Goal: Information Seeking & Learning: Find specific fact

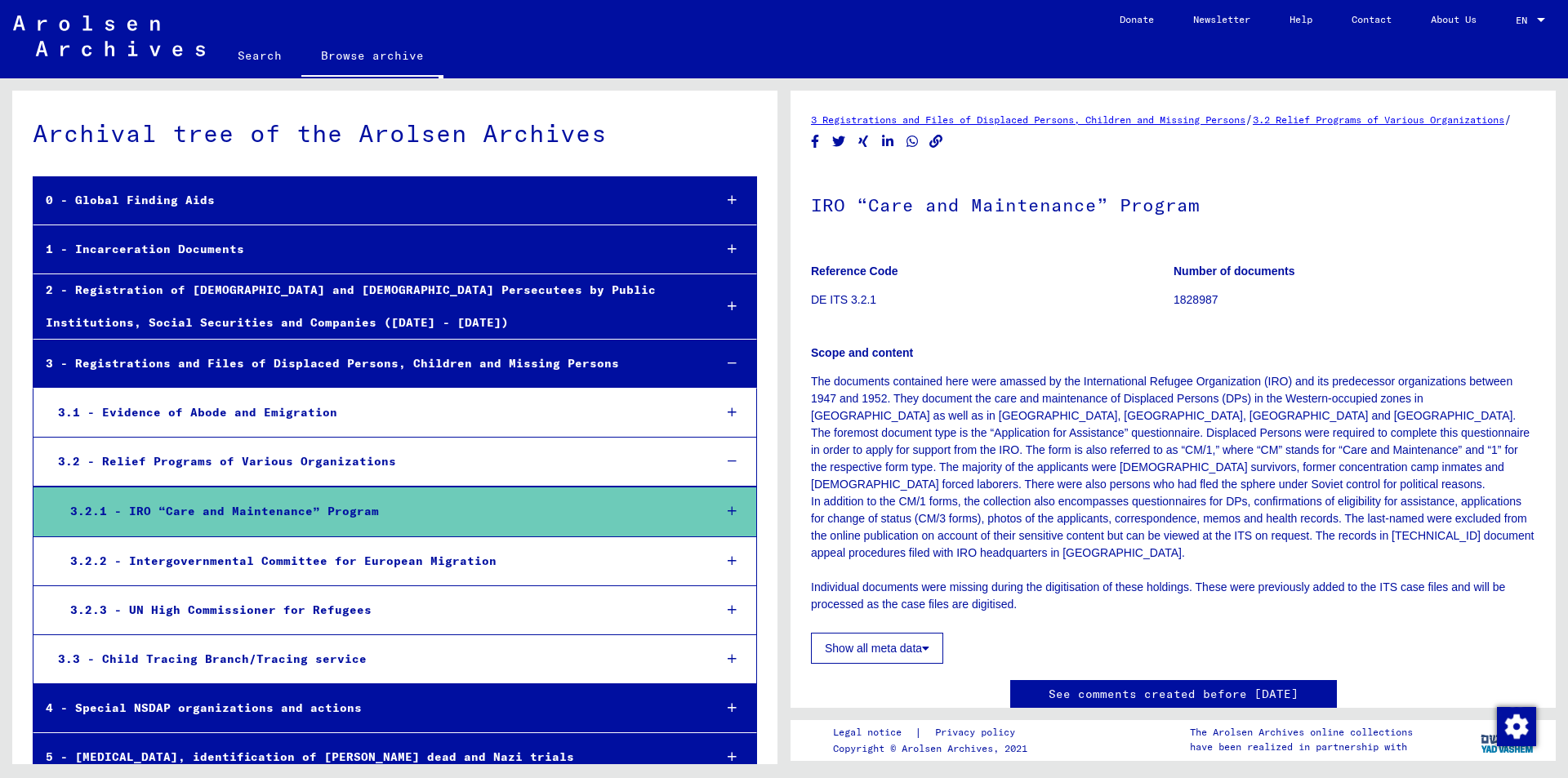
click at [182, 248] on div "1 - Incarceration Documents" at bounding box center [367, 250] width 667 height 32
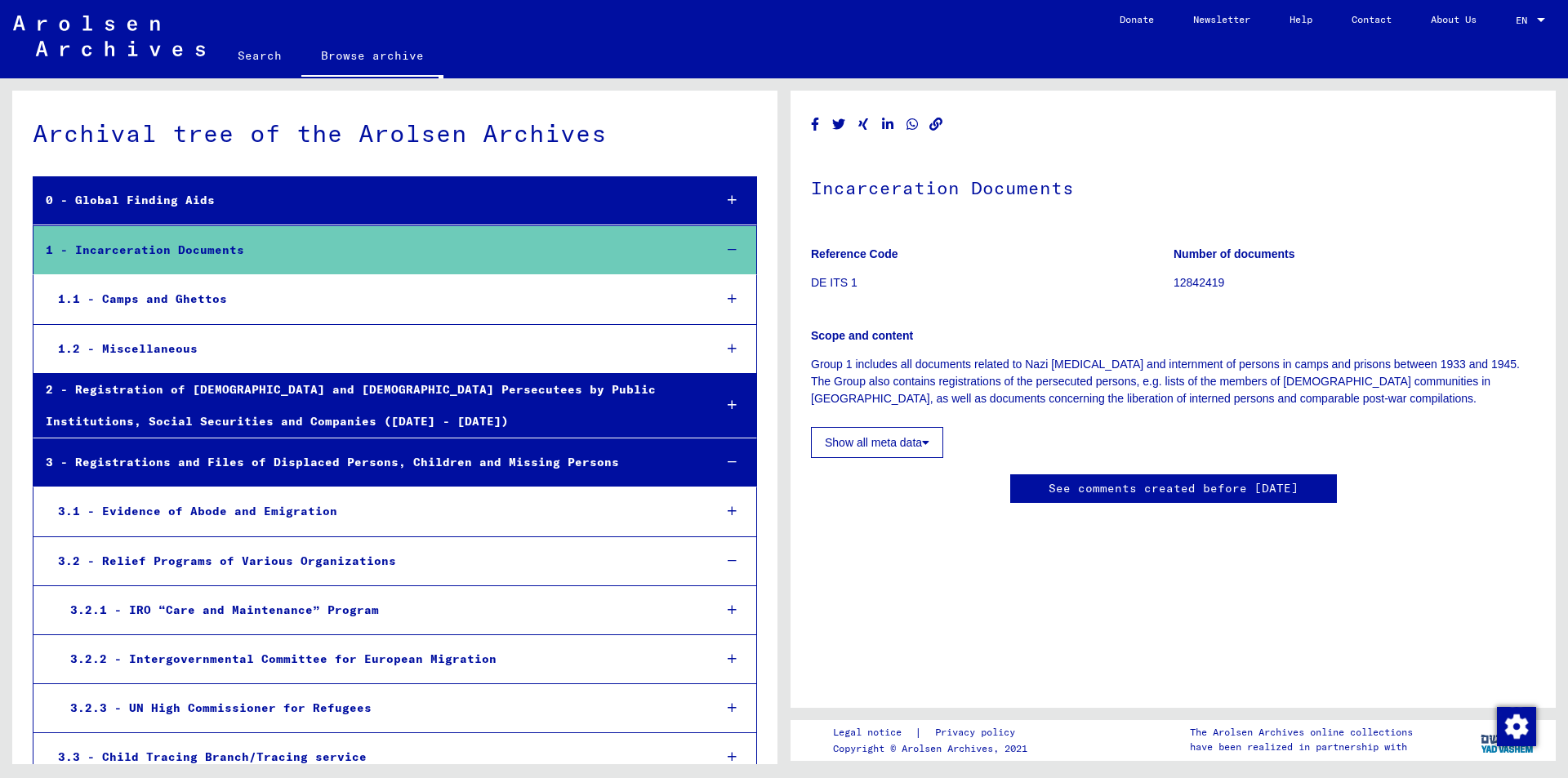
scroll to position [572, 0]
click at [175, 301] on div "1.1 - Camps and Ghettos" at bounding box center [372, 300] width 655 height 32
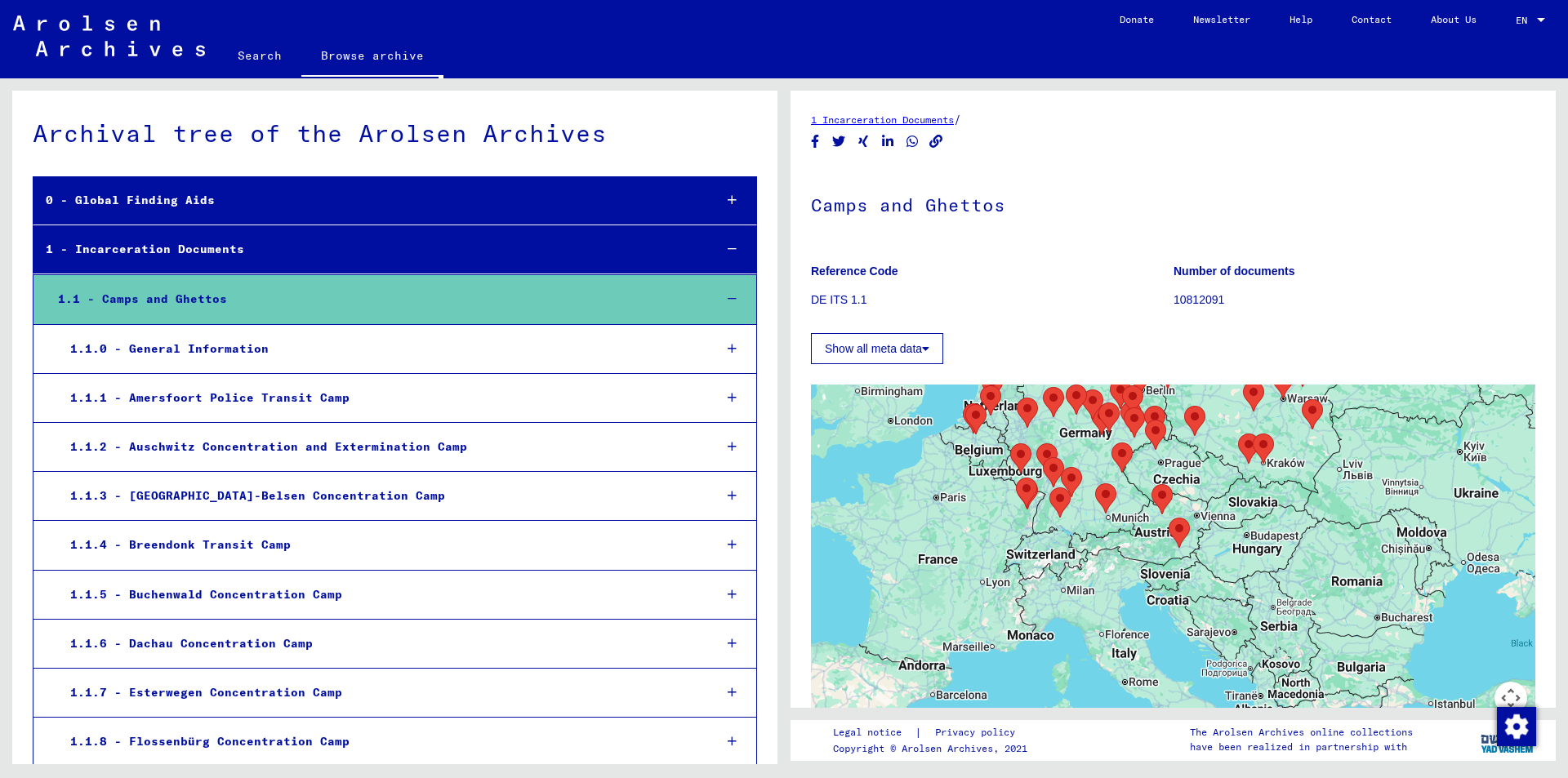
drag, startPoint x: 1430, startPoint y: 674, endPoint x: 1333, endPoint y: 434, distance: 258.9
click at [1333, 434] on div at bounding box center [1173, 589] width 724 height 408
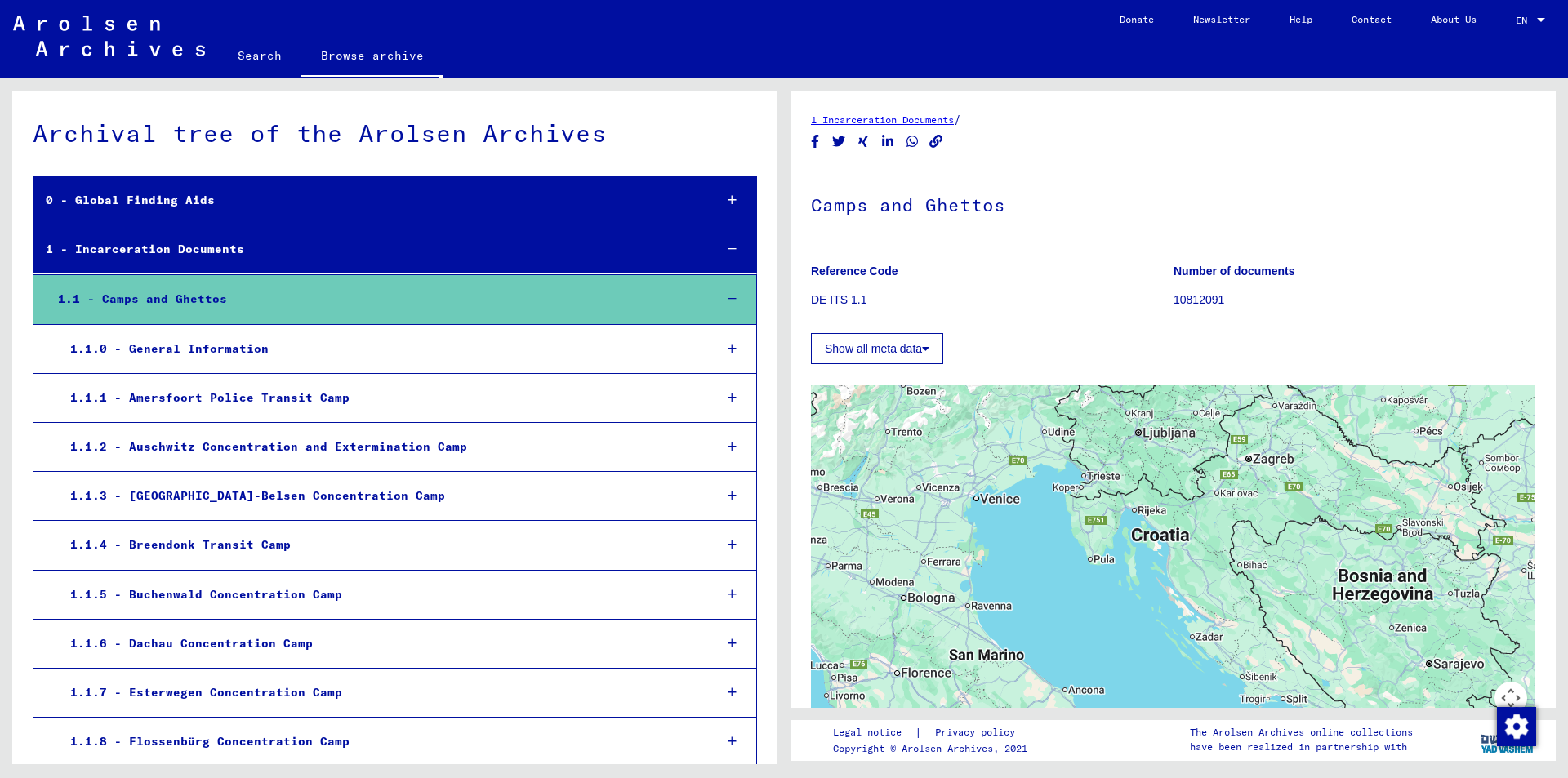
drag, startPoint x: 1072, startPoint y: 546, endPoint x: 1005, endPoint y: 529, distance: 69.1
click at [1005, 529] on div at bounding box center [1173, 589] width 724 height 408
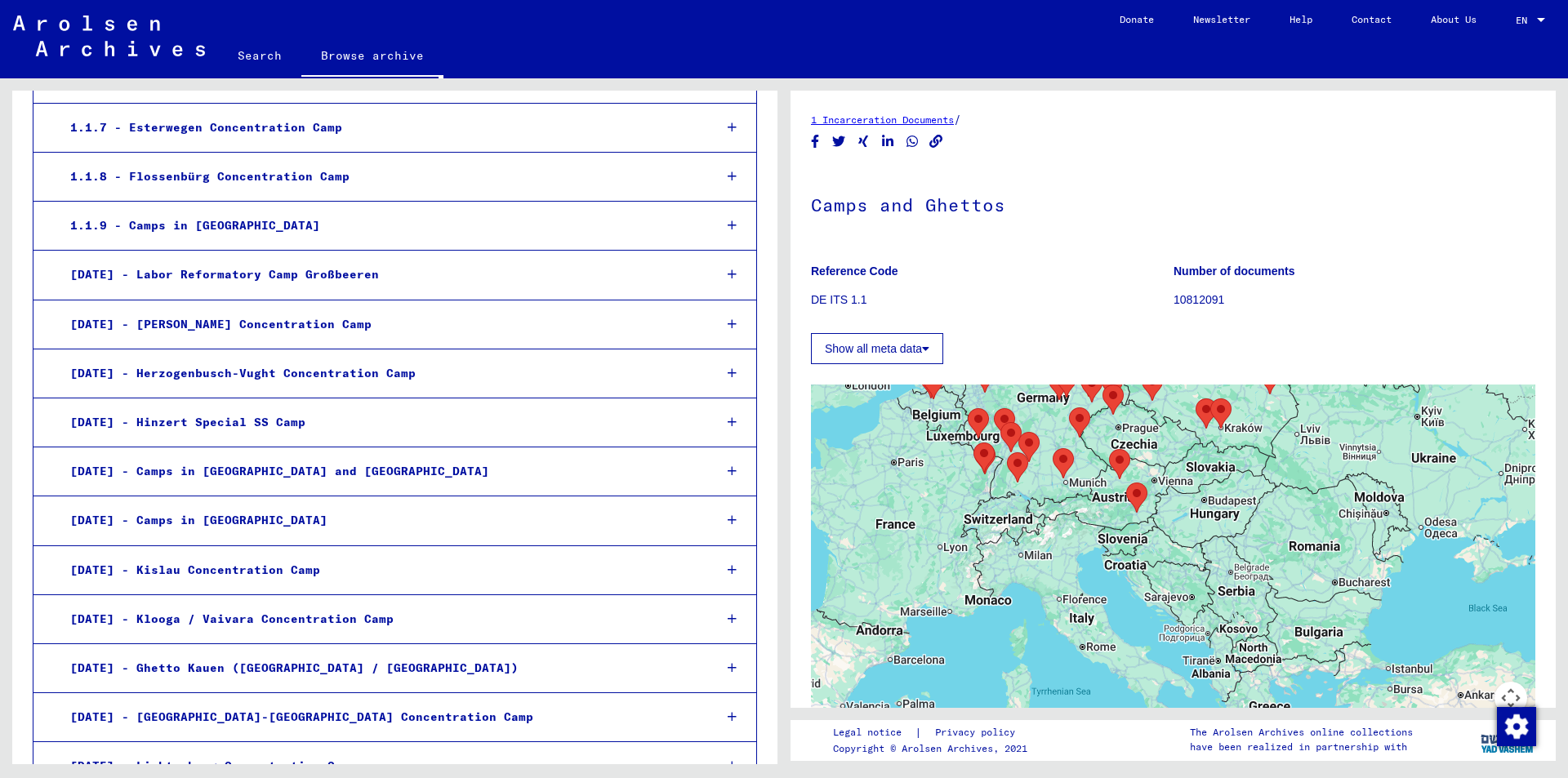
scroll to position [572, 0]
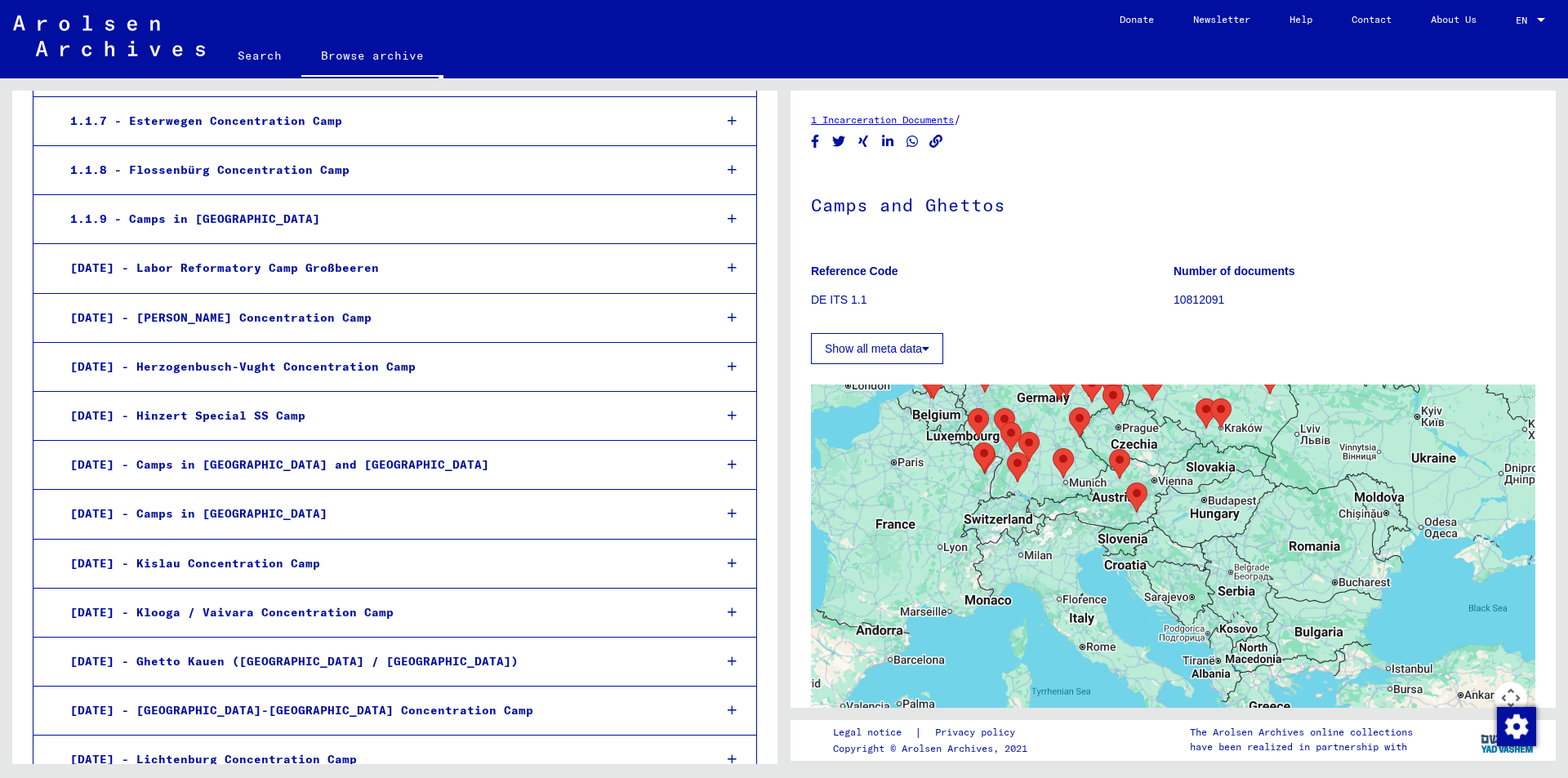
click at [293, 466] on div "[DATE] - Camps in [GEOGRAPHIC_DATA] and [GEOGRAPHIC_DATA]" at bounding box center [379, 465] width 643 height 32
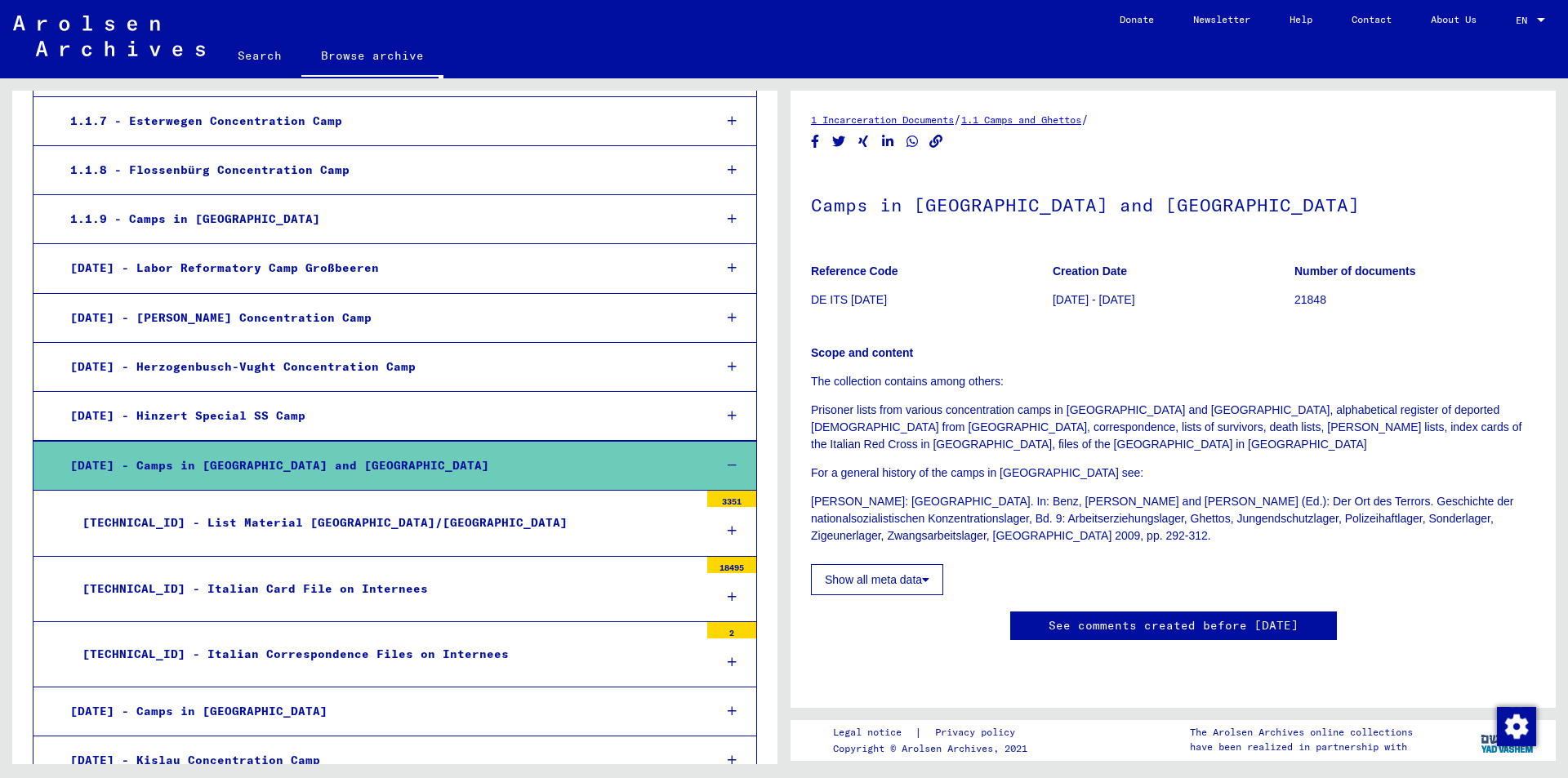
scroll to position [489, 0]
click at [242, 525] on div "[TECHNICAL_ID] - List Material [GEOGRAPHIC_DATA]/[GEOGRAPHIC_DATA]" at bounding box center [384, 523] width 629 height 32
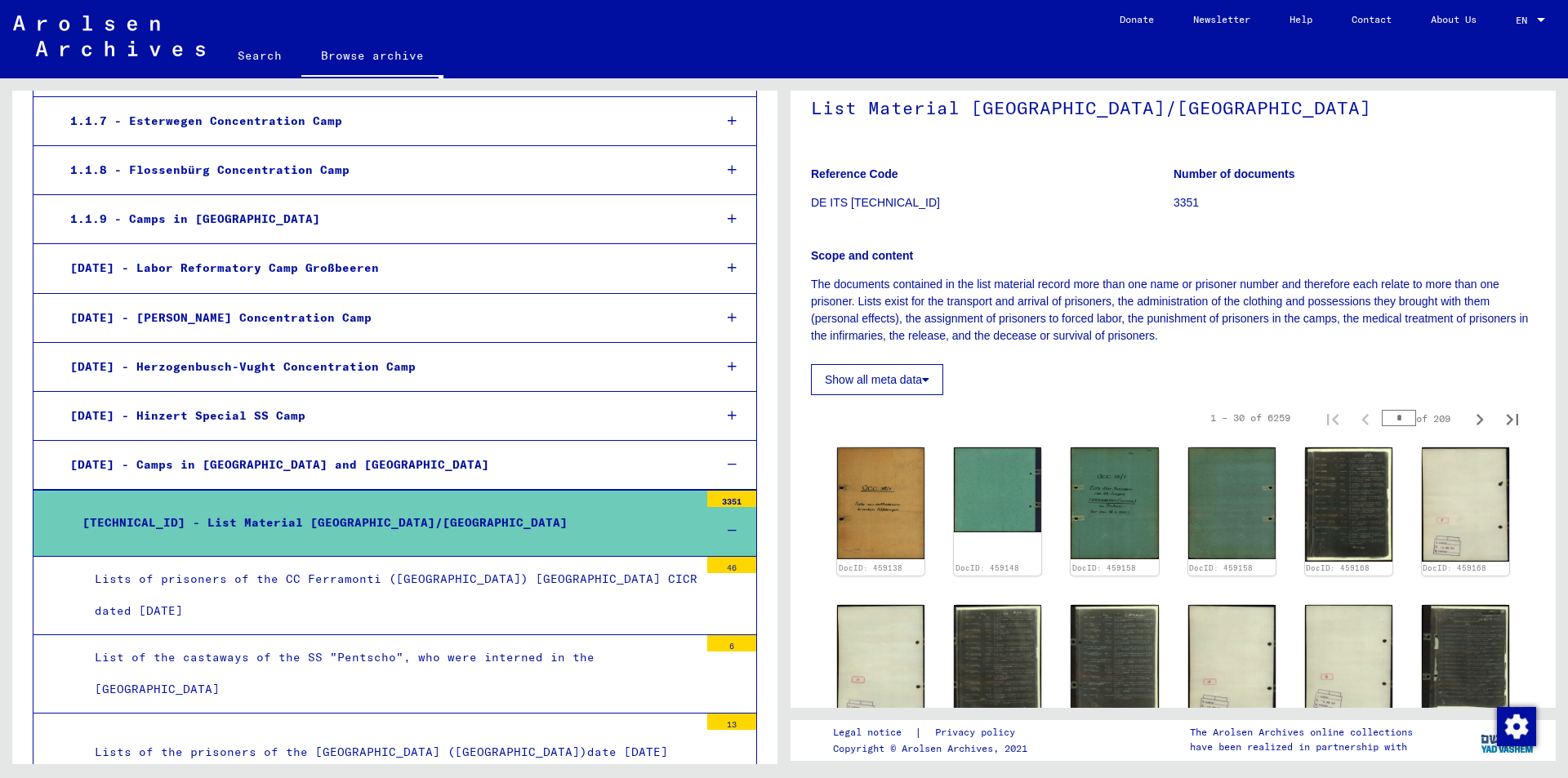
scroll to position [81, 0]
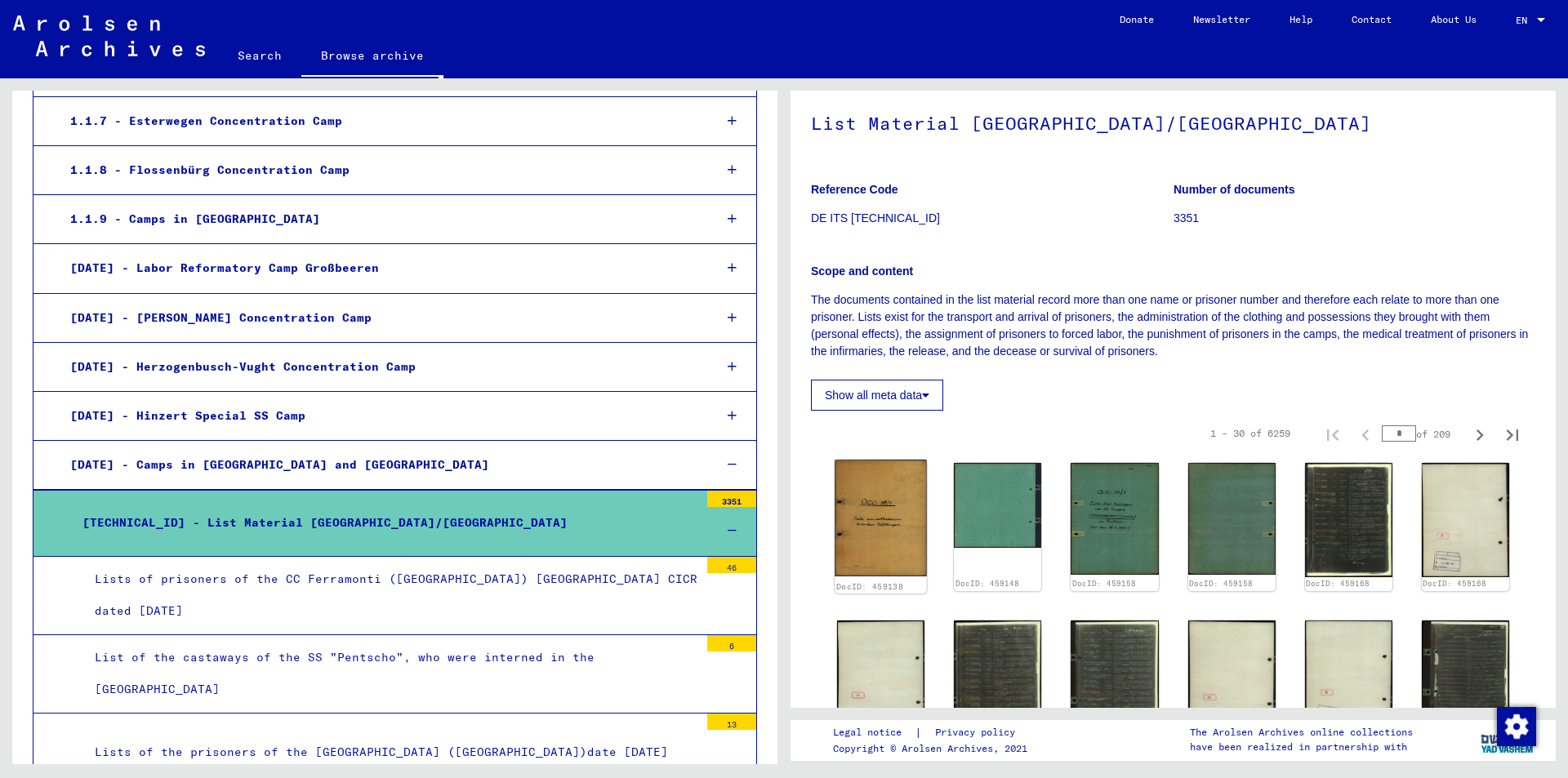
click at [875, 530] on img at bounding box center [881, 518] width 93 height 117
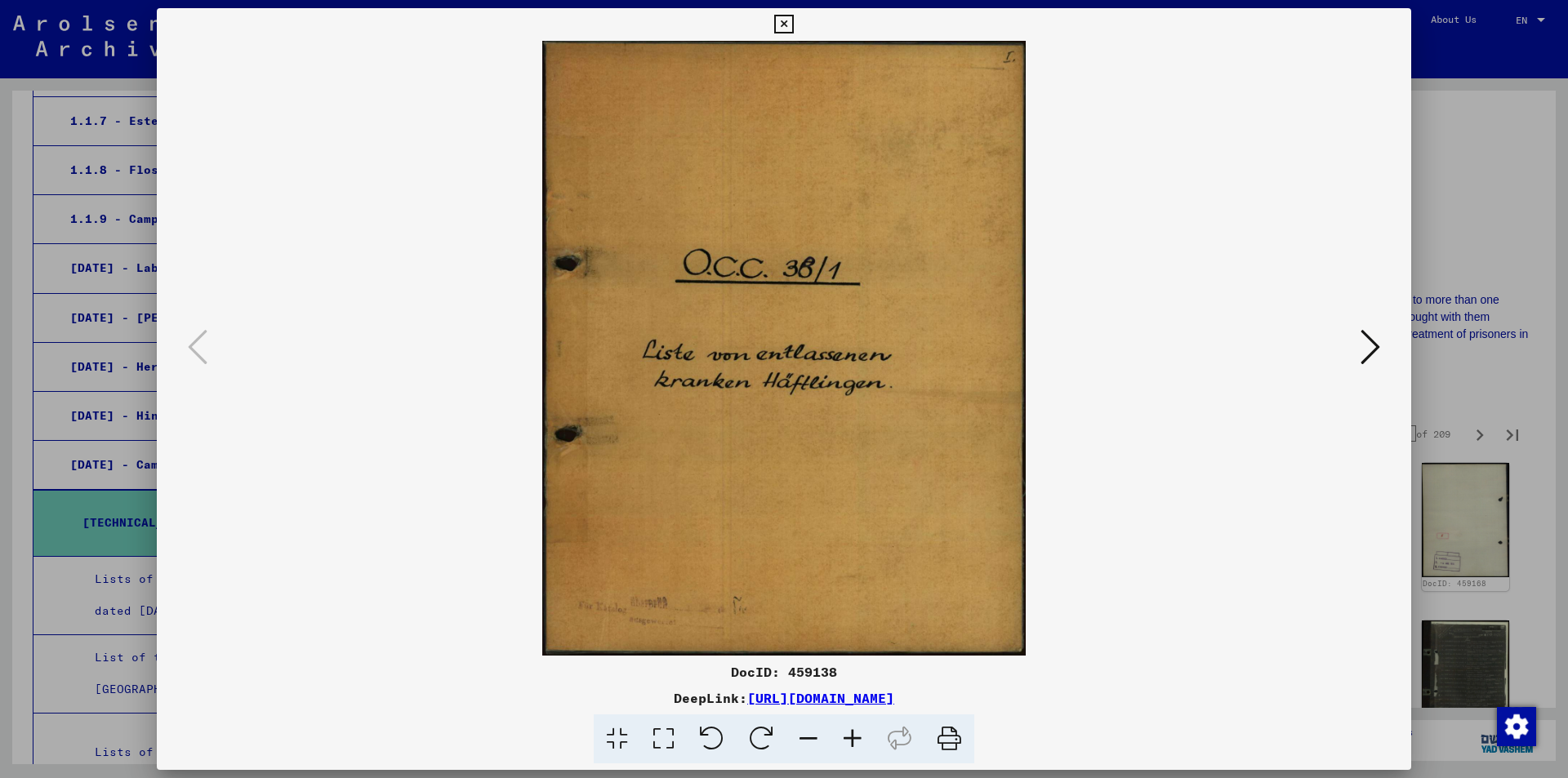
click at [1376, 347] on icon at bounding box center [1370, 346] width 20 height 39
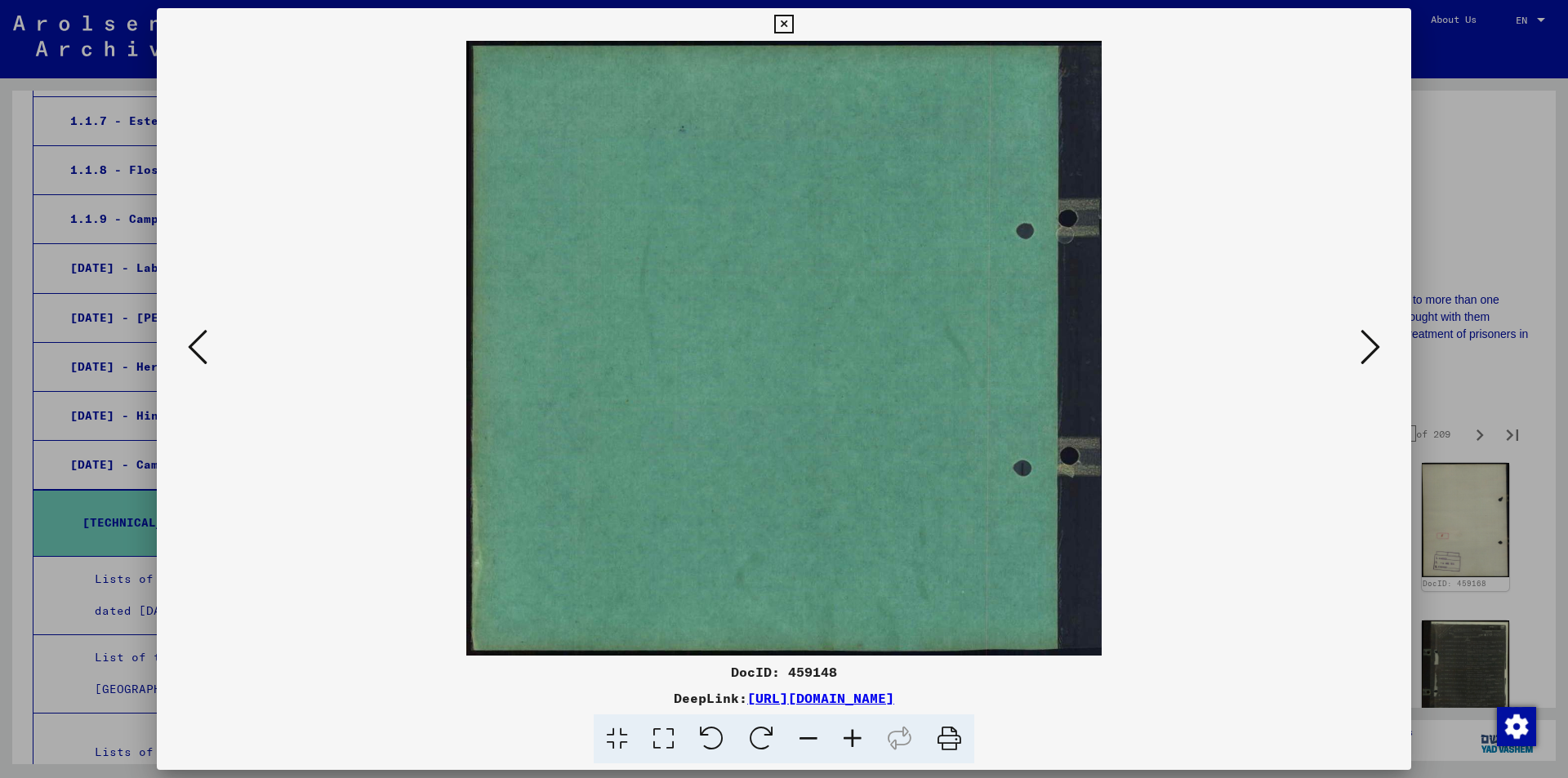
click at [1376, 347] on icon at bounding box center [1370, 346] width 20 height 39
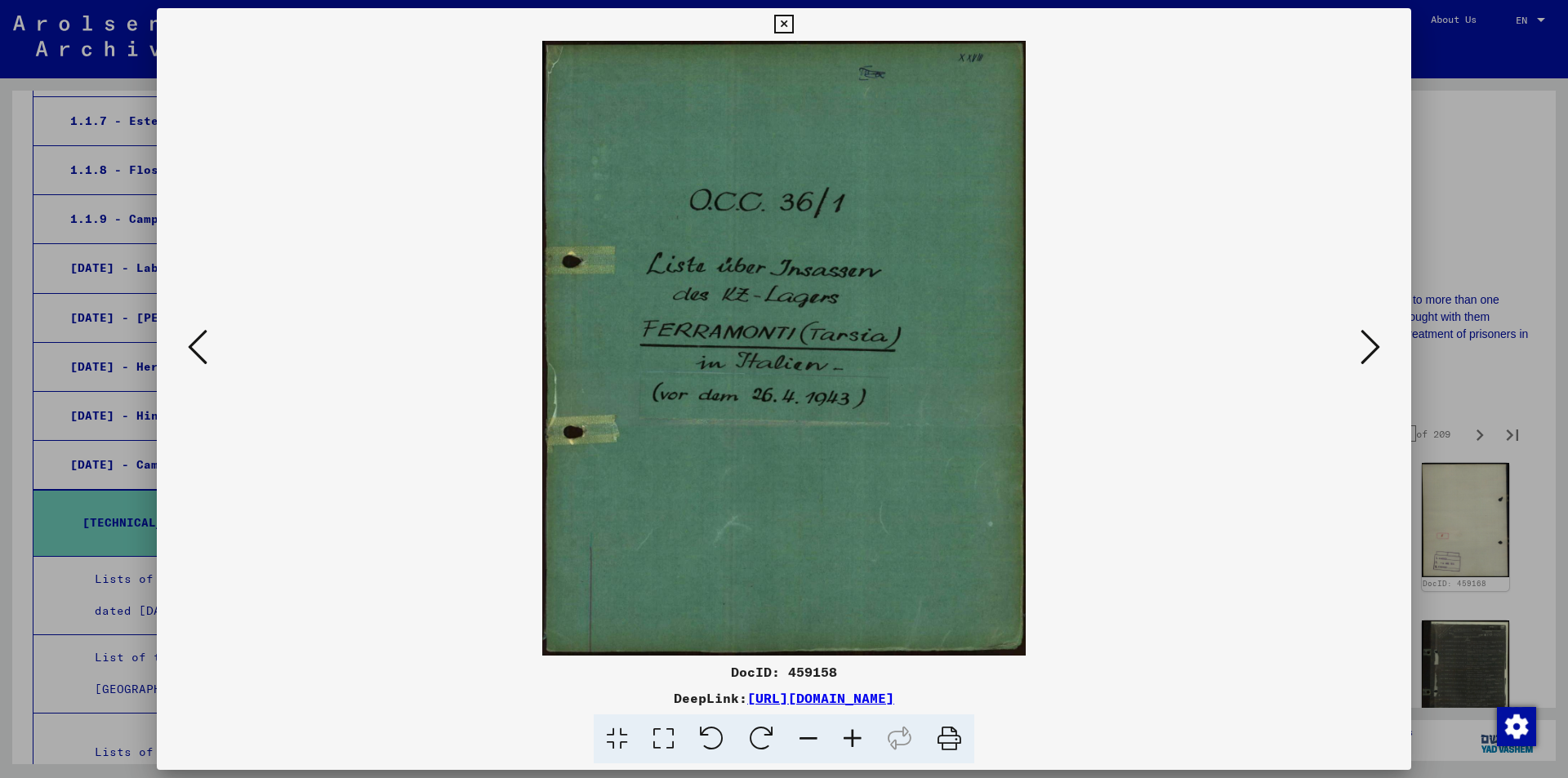
click at [1376, 347] on icon at bounding box center [1370, 346] width 20 height 39
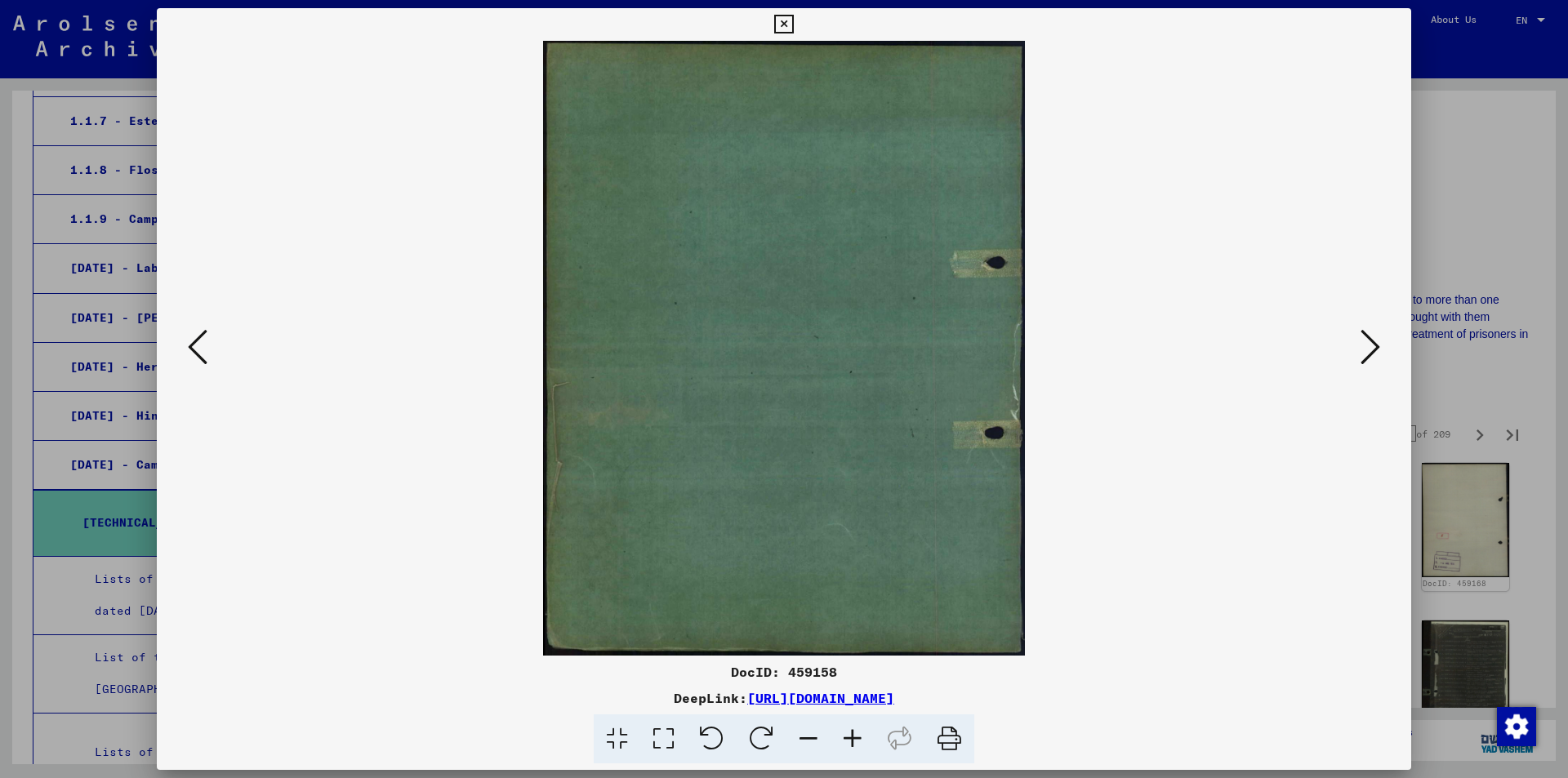
click at [1376, 347] on icon at bounding box center [1370, 346] width 20 height 39
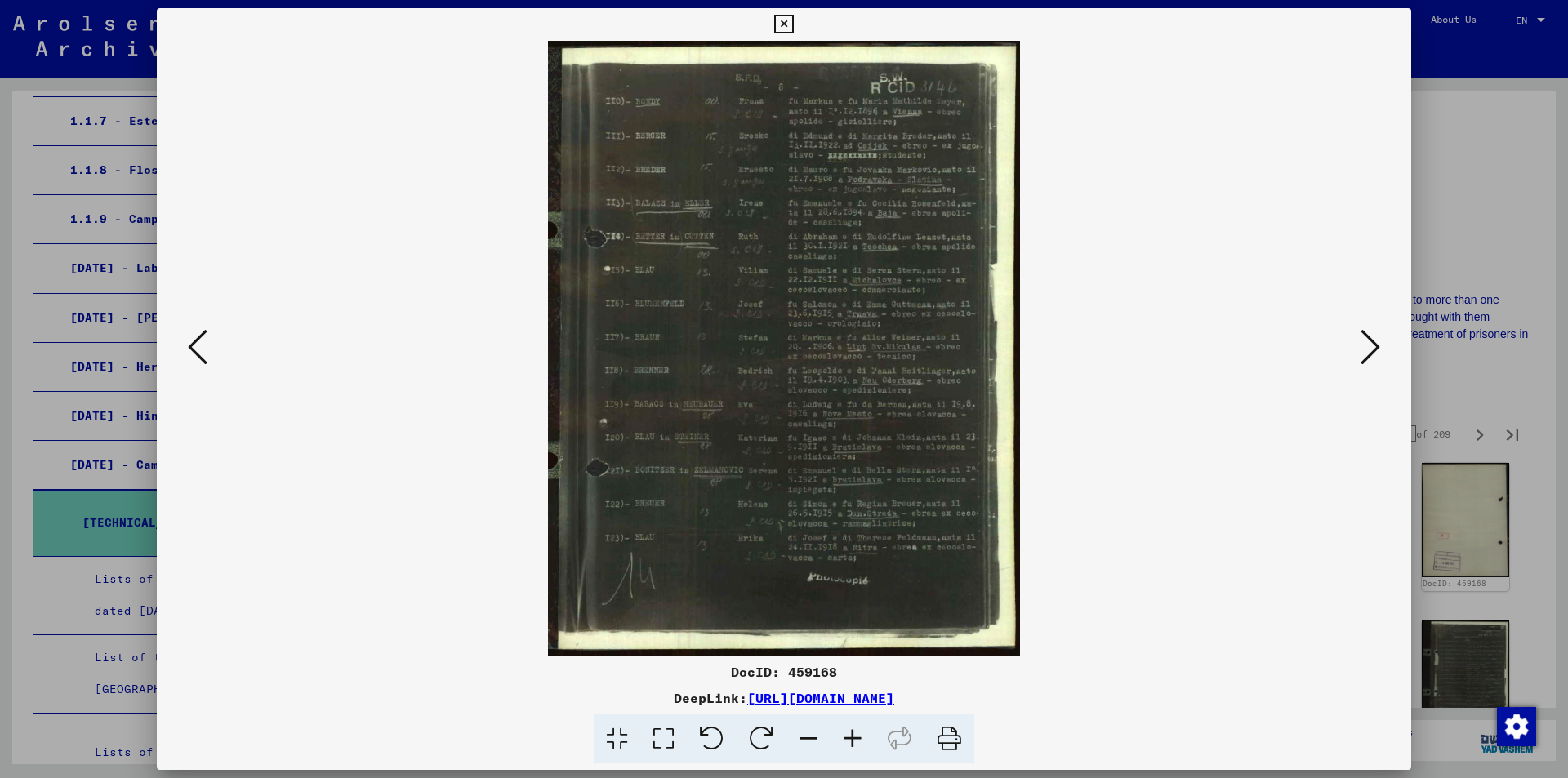
click at [1376, 347] on icon at bounding box center [1370, 346] width 20 height 39
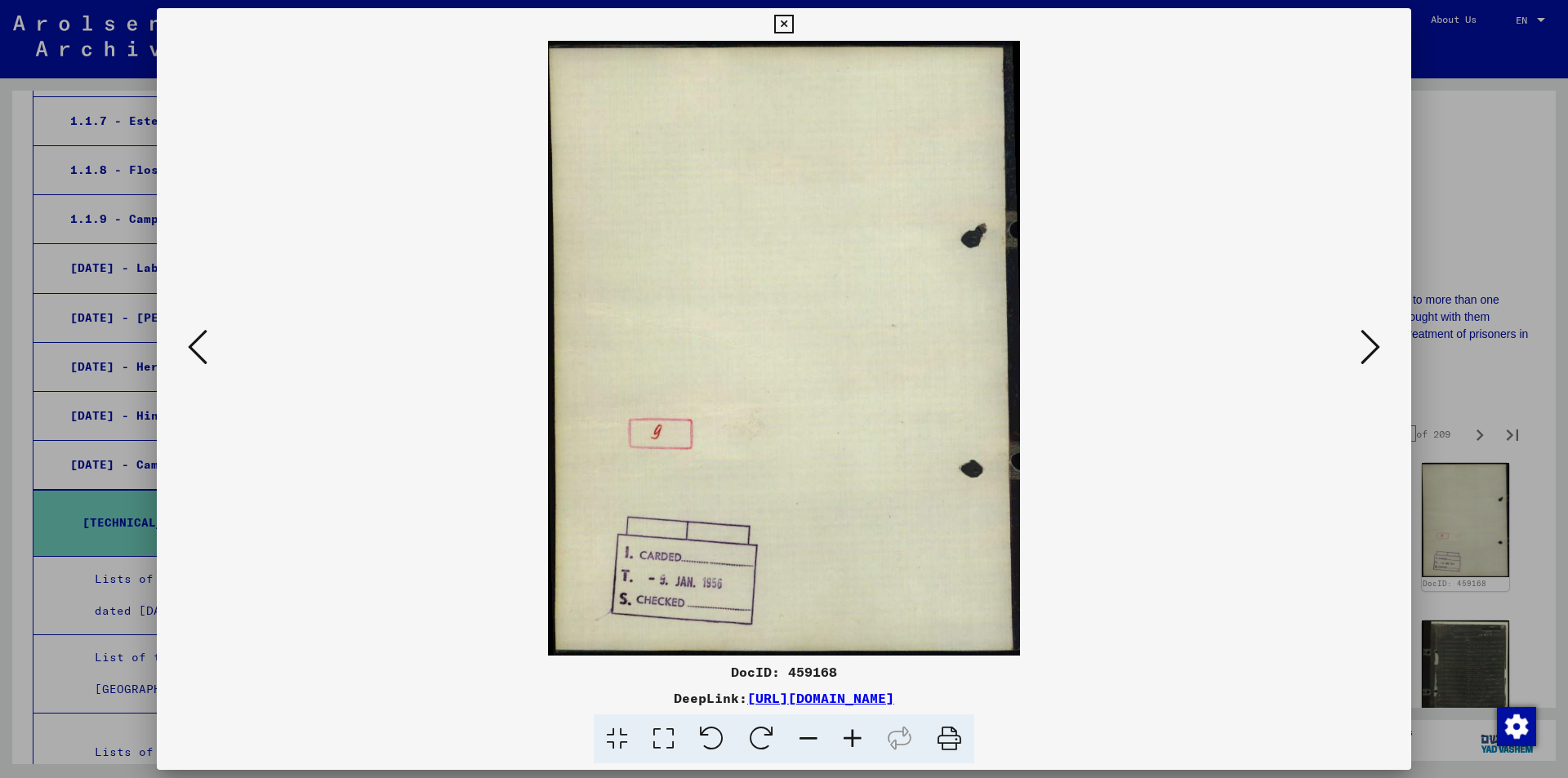
click at [1373, 350] on icon at bounding box center [1370, 346] width 20 height 39
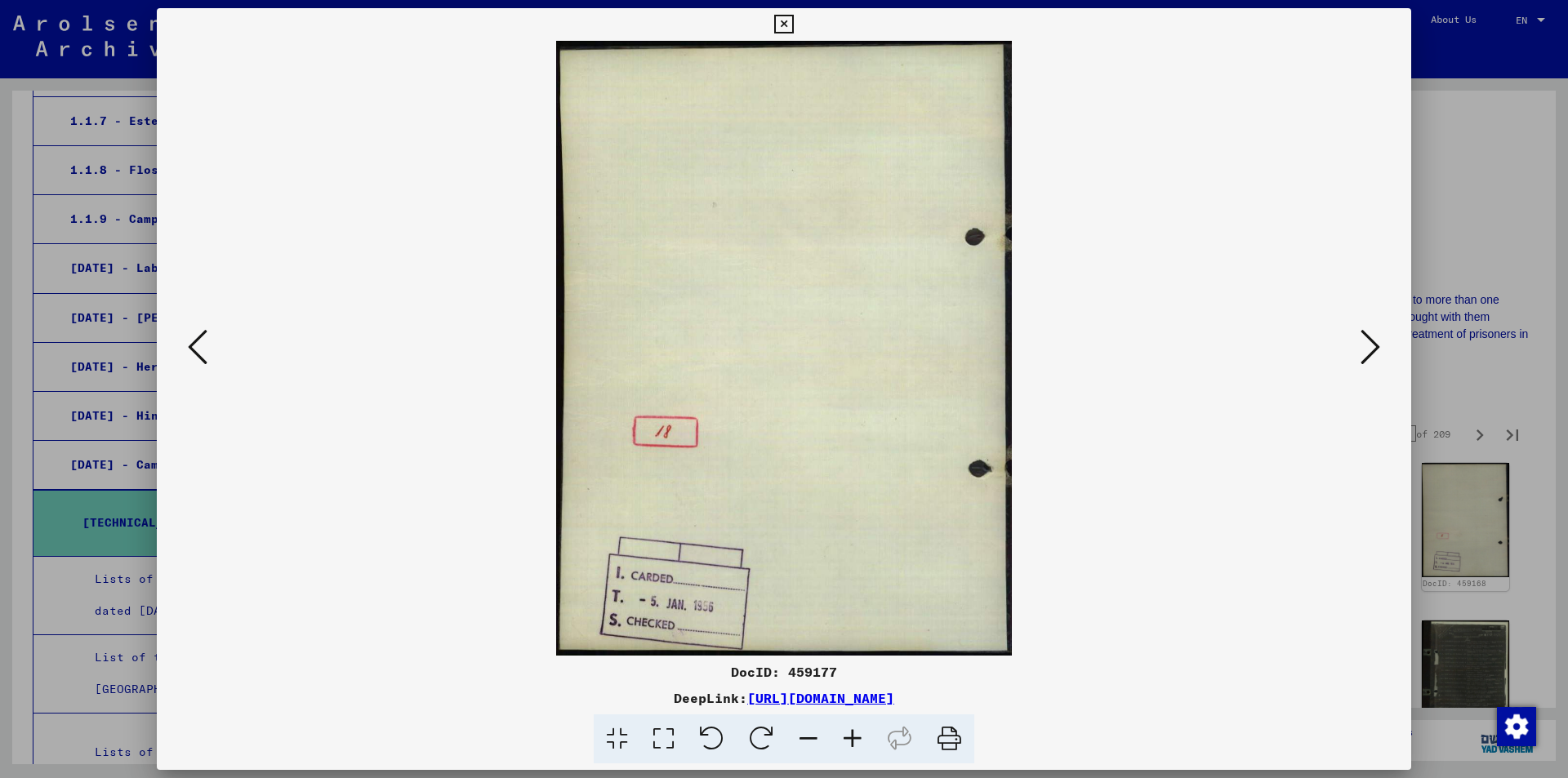
click at [189, 341] on icon at bounding box center [198, 346] width 20 height 39
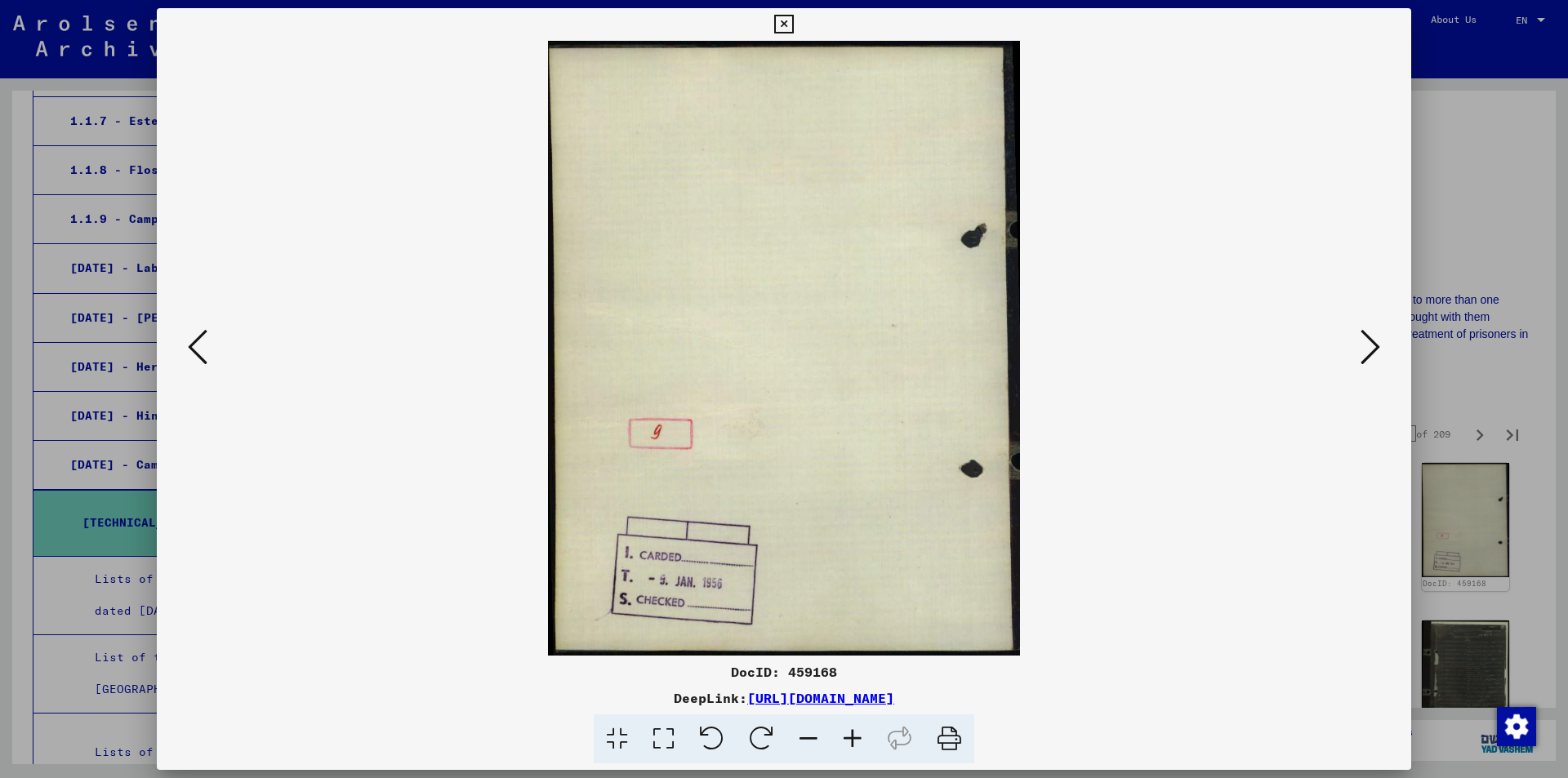
click at [189, 341] on icon at bounding box center [198, 346] width 20 height 39
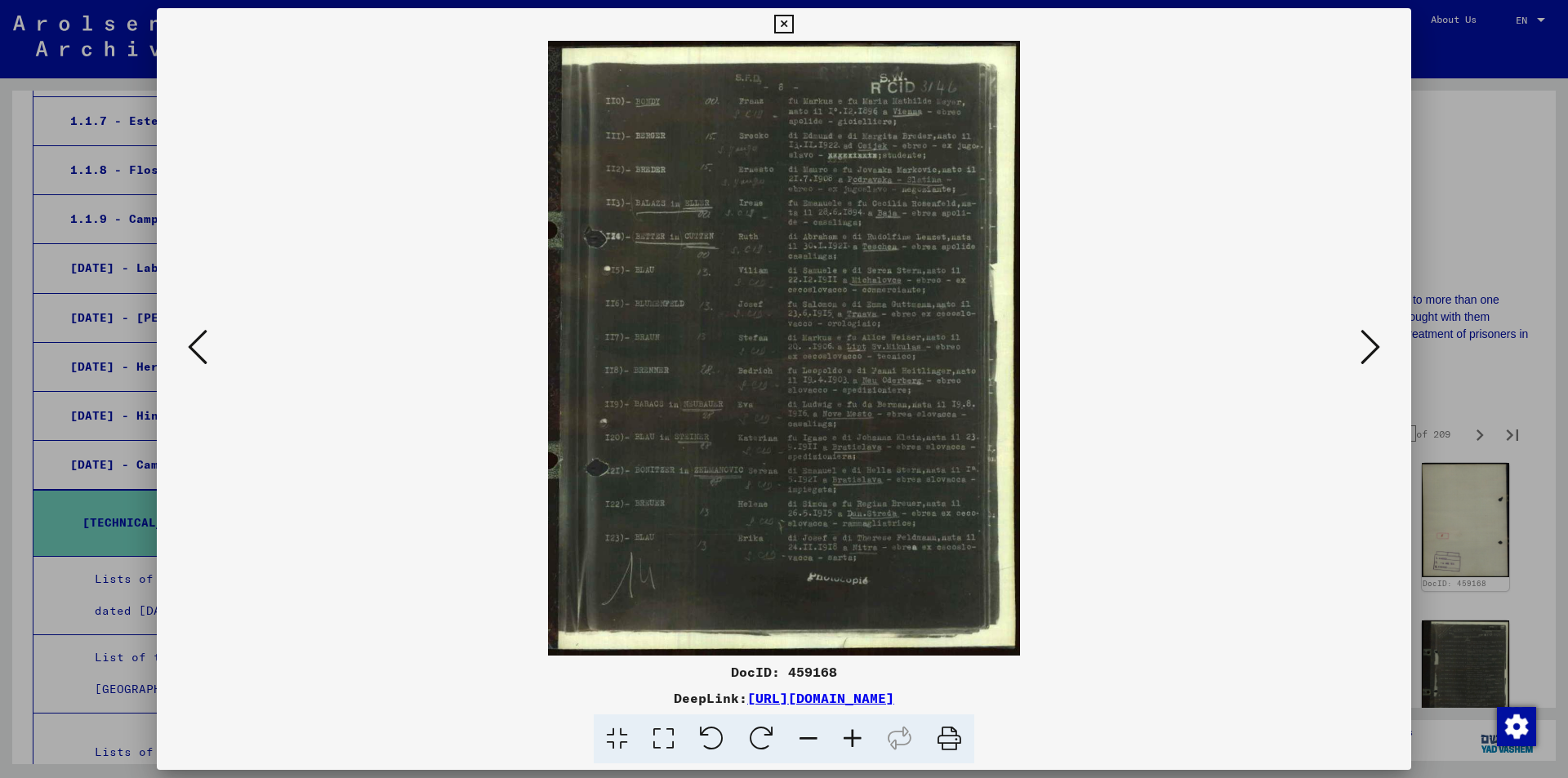
click at [854, 735] on icon at bounding box center [853, 739] width 44 height 50
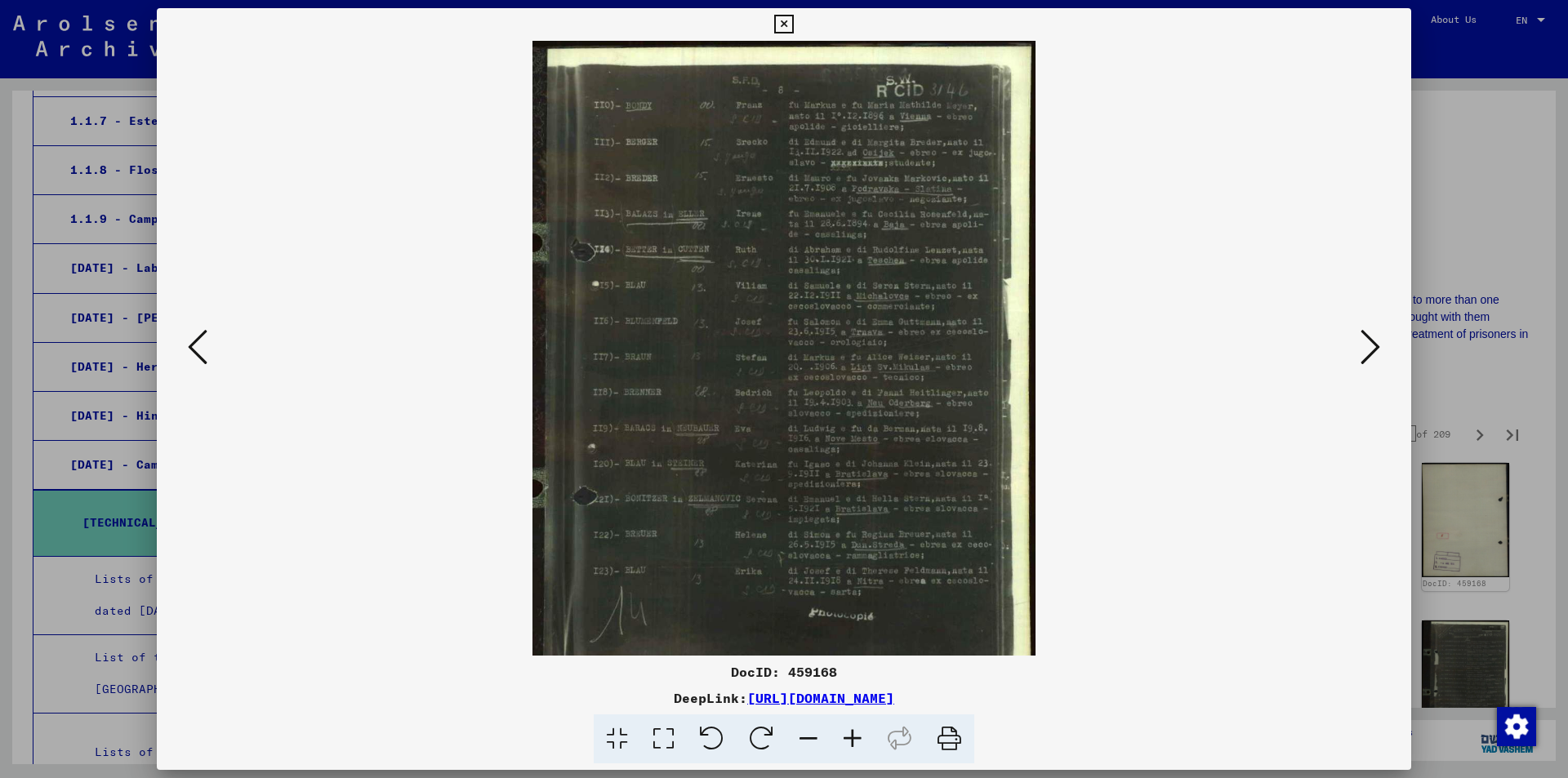
click at [854, 735] on icon at bounding box center [853, 739] width 44 height 50
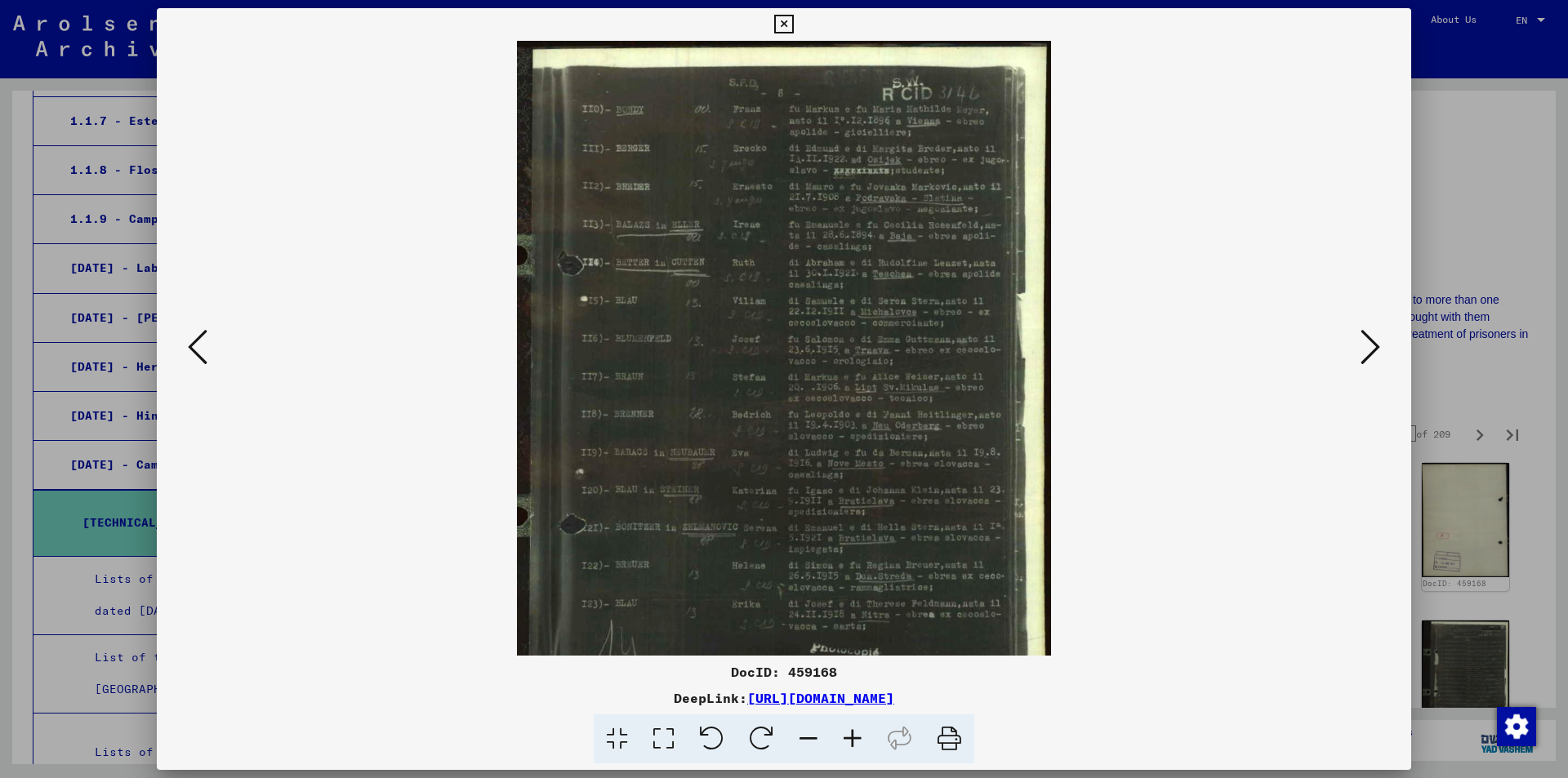
click at [854, 735] on icon at bounding box center [853, 739] width 44 height 50
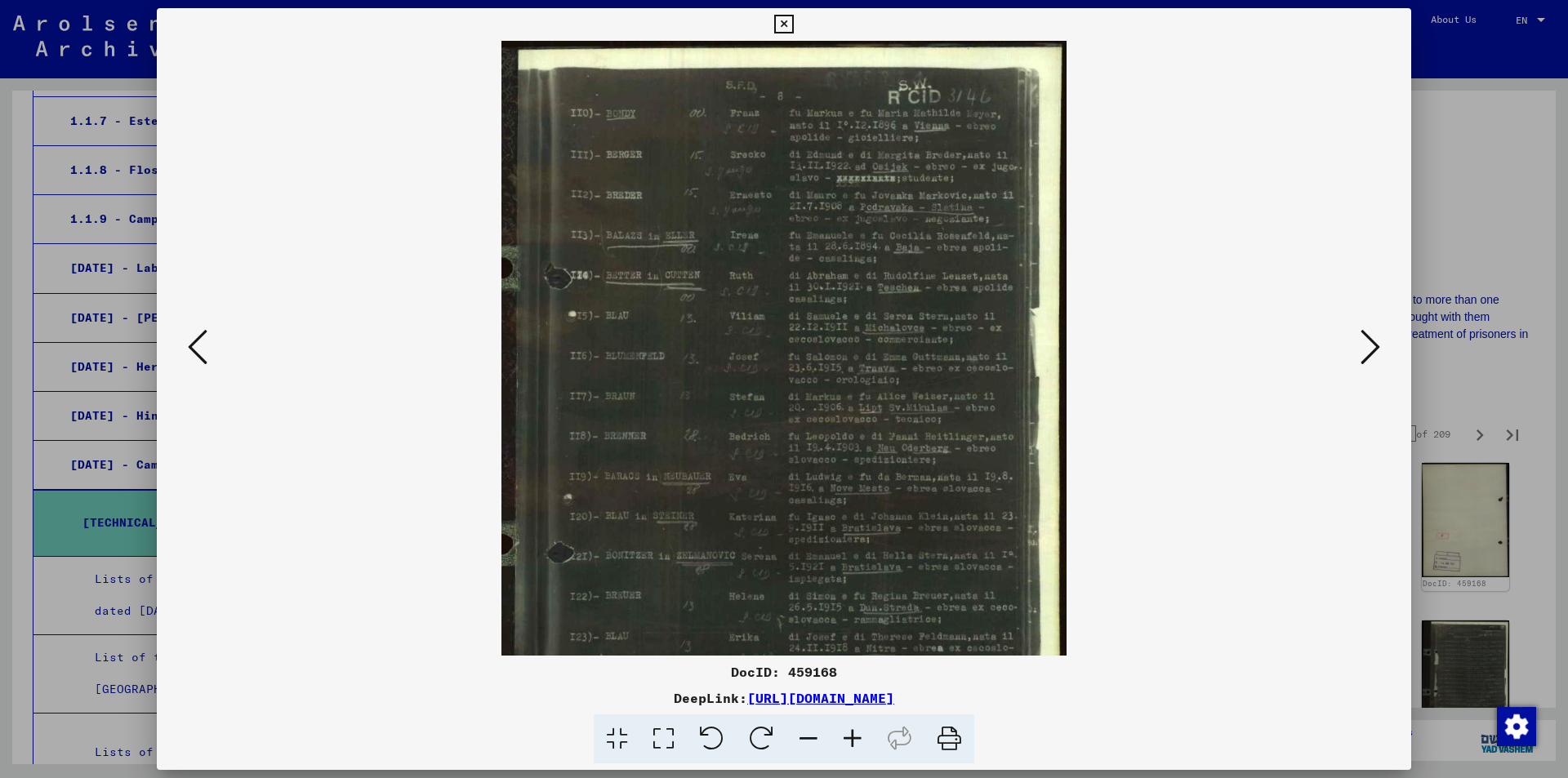
click at [854, 735] on icon at bounding box center [853, 739] width 44 height 50
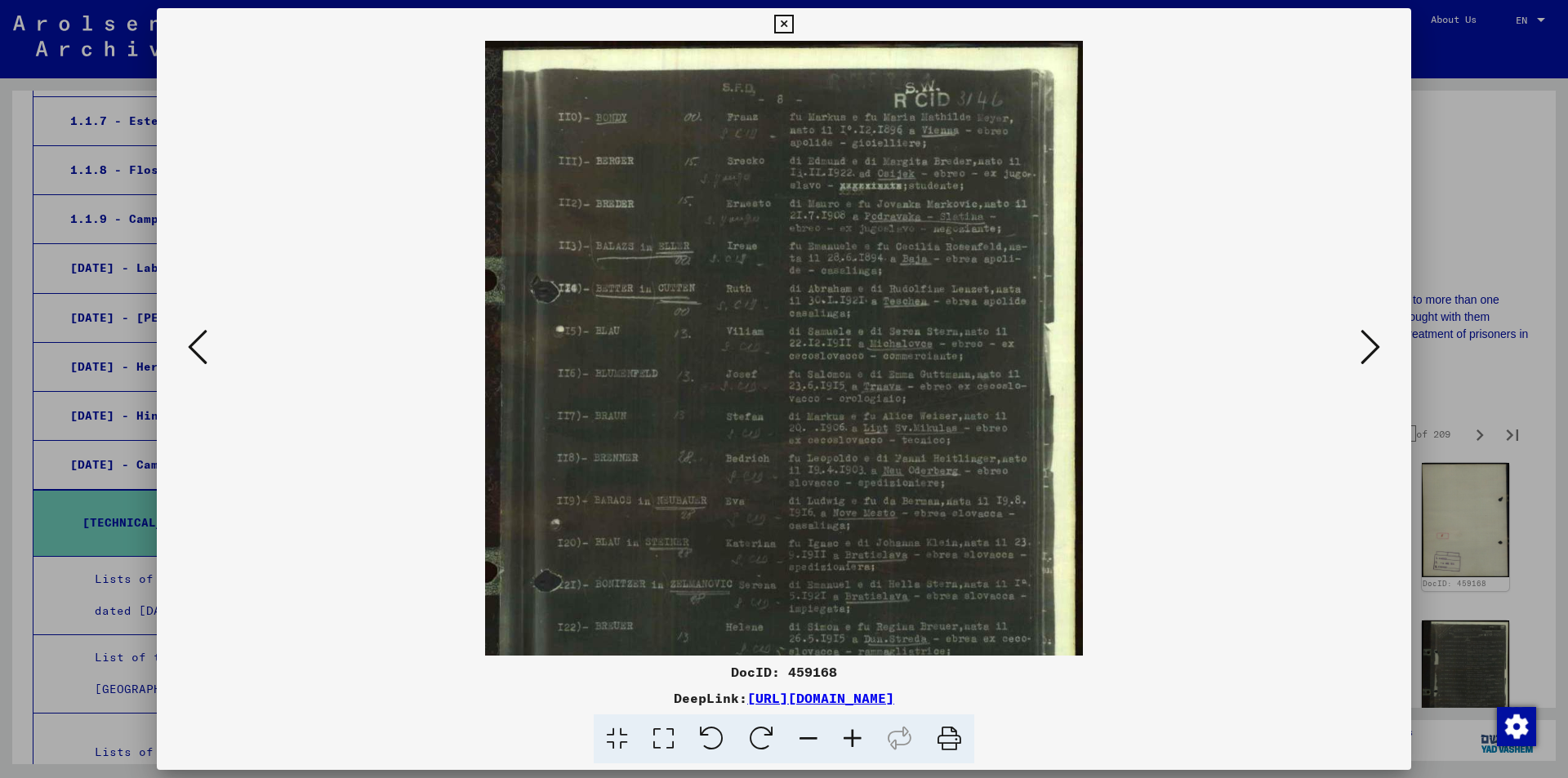
click at [854, 735] on icon at bounding box center [853, 739] width 44 height 50
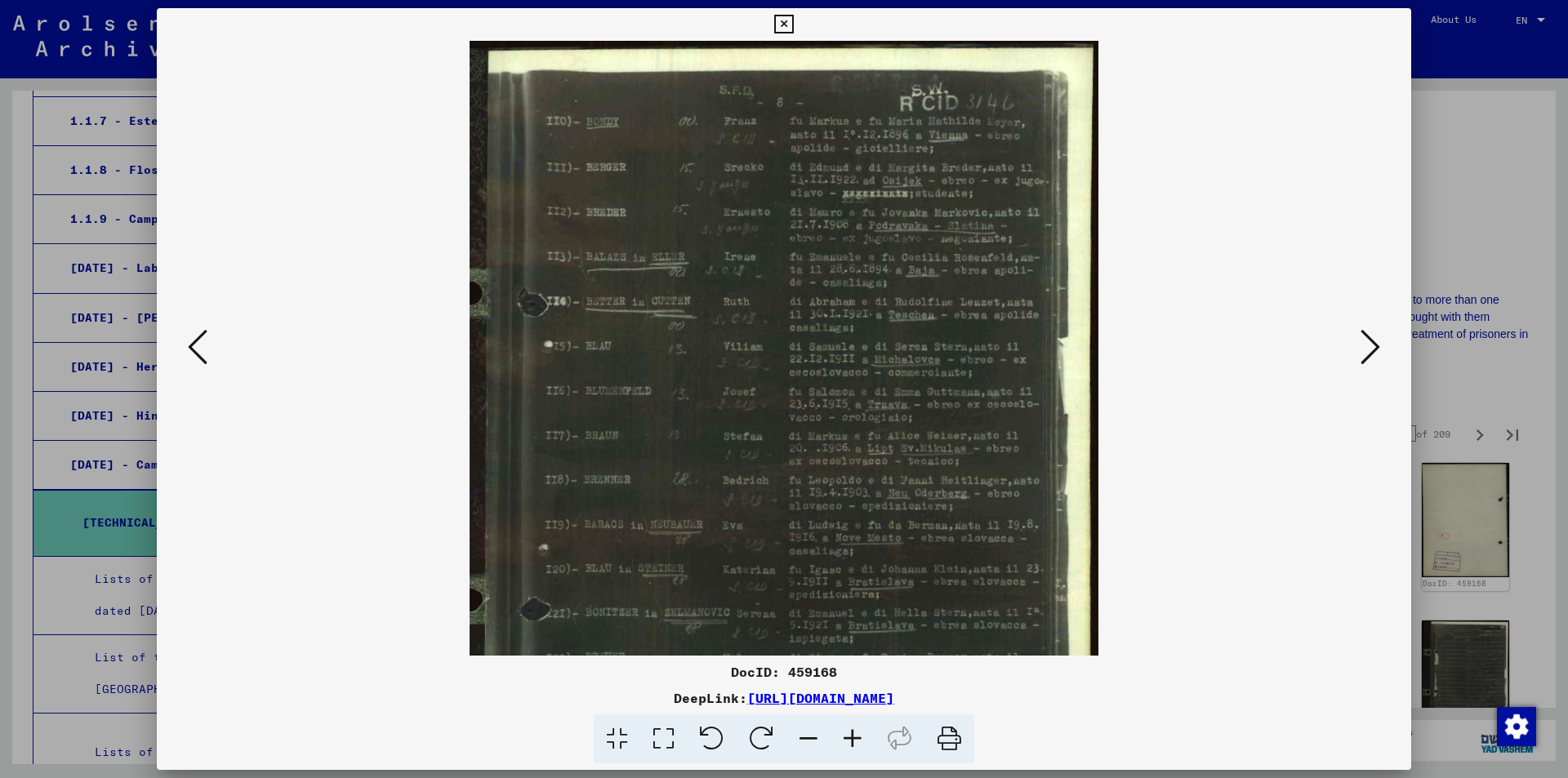
click at [854, 735] on icon at bounding box center [853, 739] width 44 height 50
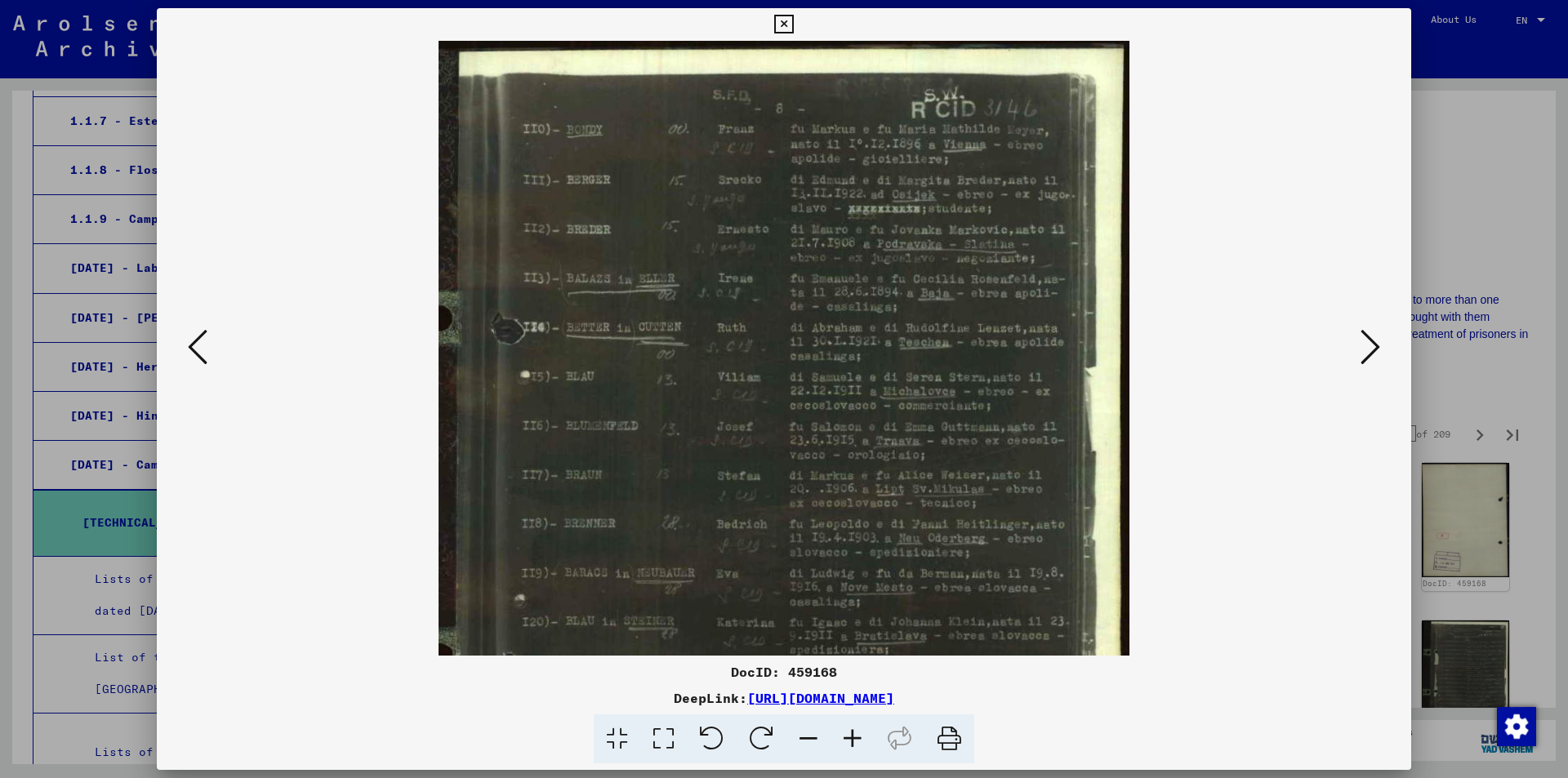
click at [854, 735] on icon at bounding box center [853, 739] width 44 height 50
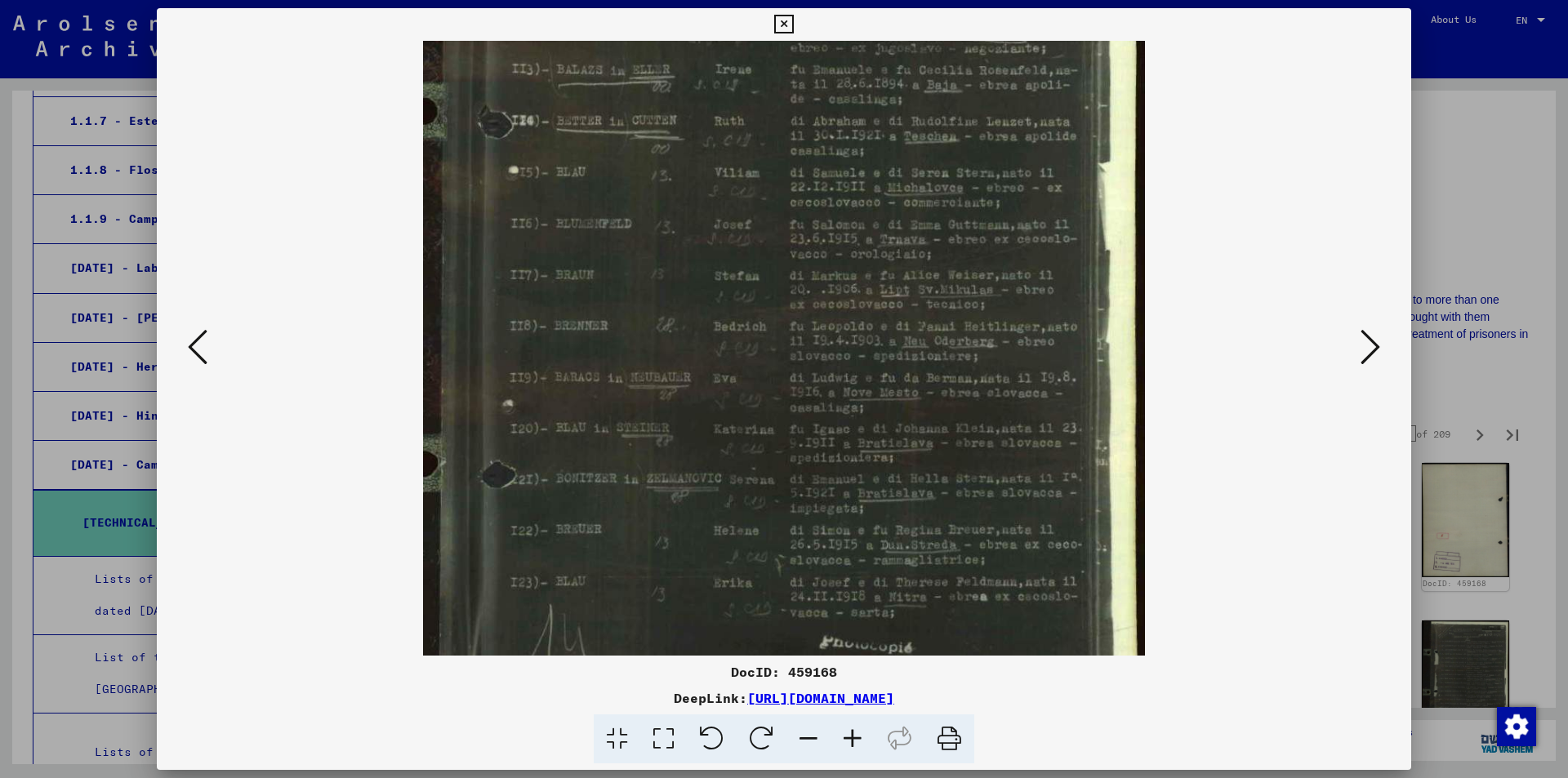
scroll to position [206, 0]
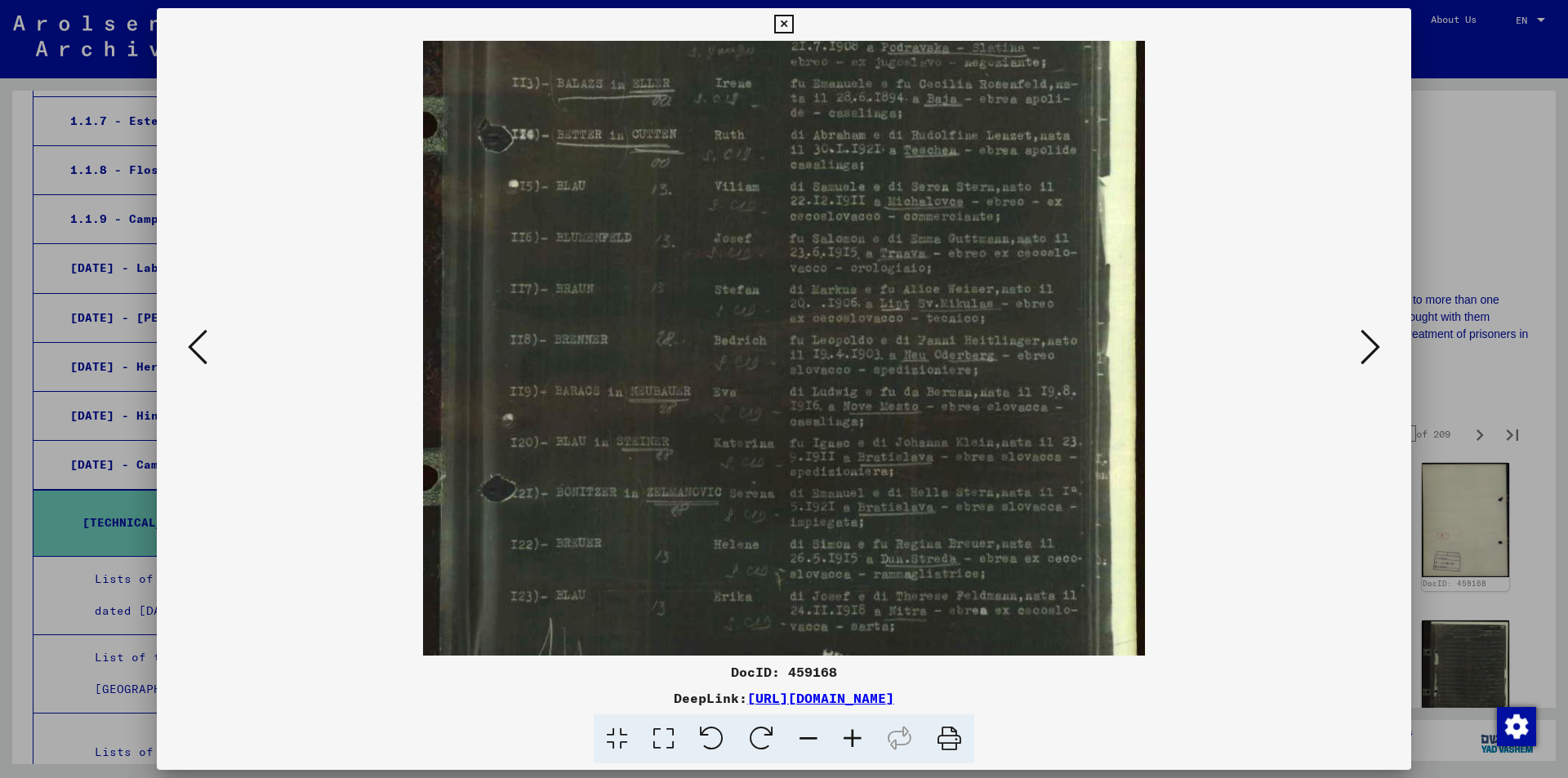
drag, startPoint x: 790, startPoint y: 569, endPoint x: 677, endPoint y: 363, distance: 235.0
click at [677, 363] on img at bounding box center [784, 305] width 723 height 942
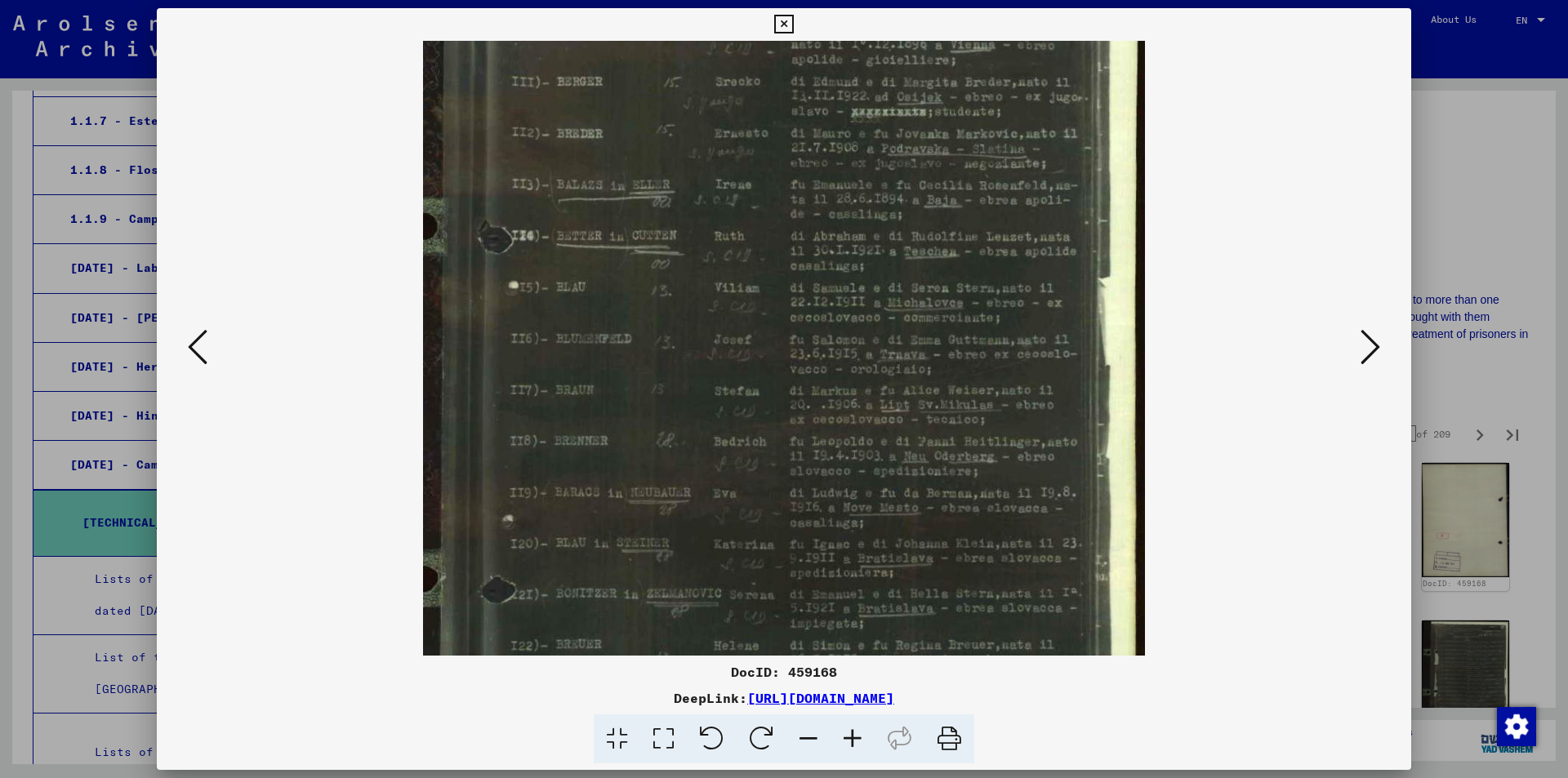
scroll to position [99, 0]
drag, startPoint x: 1003, startPoint y: 358, endPoint x: 976, endPoint y: 453, distance: 98.8
click at [976, 453] on img at bounding box center [784, 413] width 723 height 942
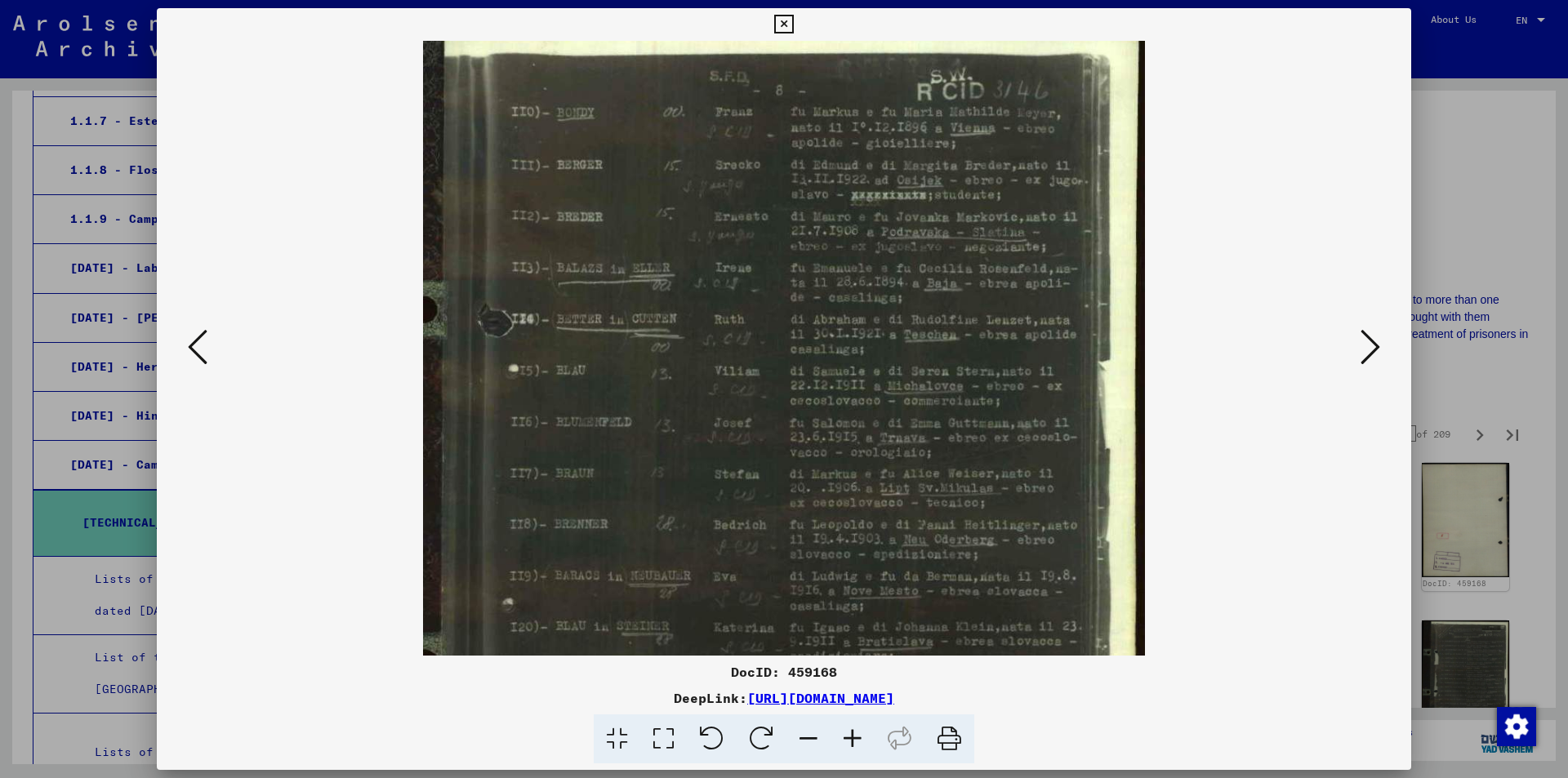
scroll to position [0, 0]
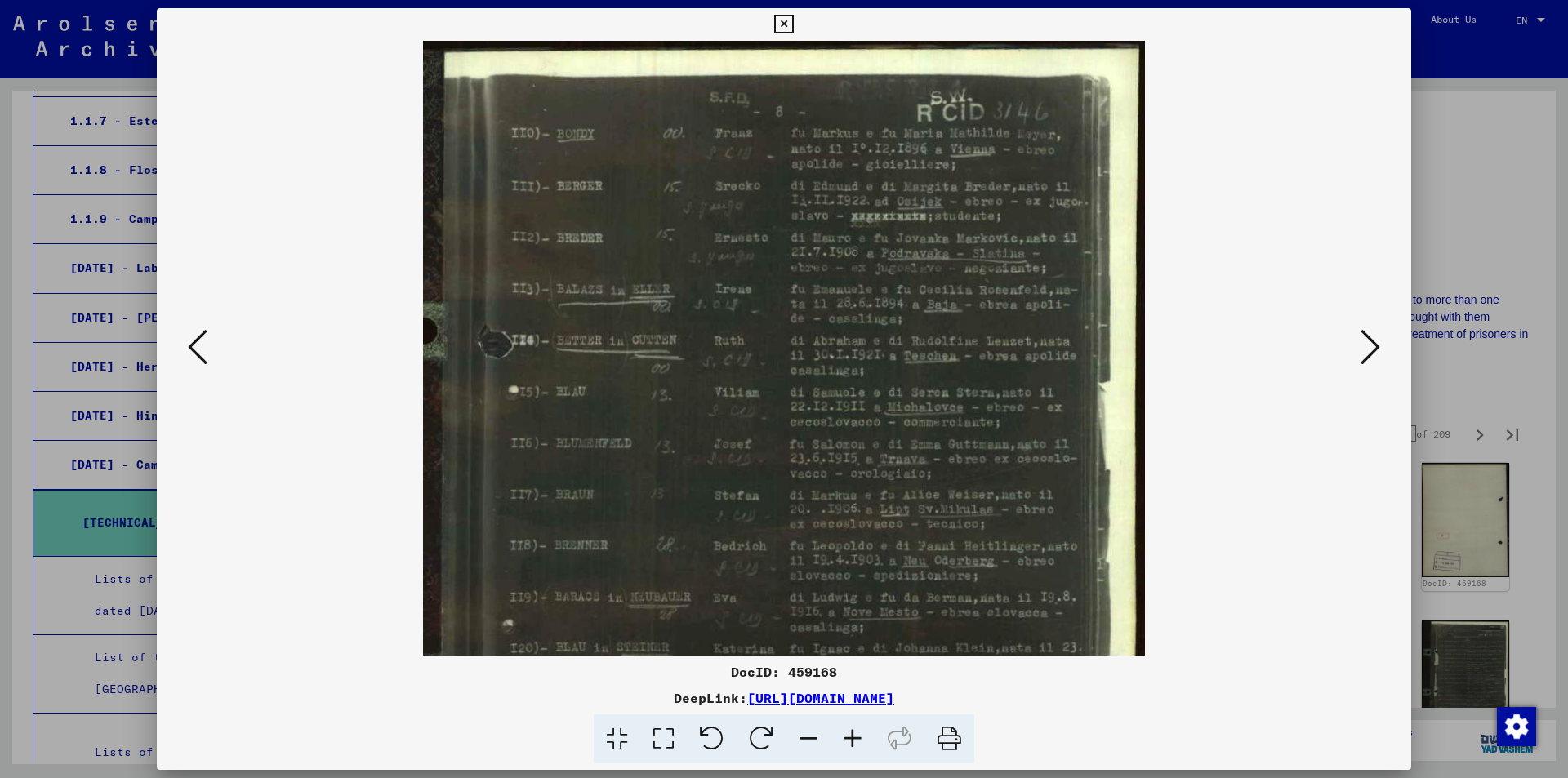
drag, startPoint x: 833, startPoint y: 454, endPoint x: 795, endPoint y: 677, distance: 226.2
click at [795, 677] on div "DocID: 459168 DeepLink: [URL][DOMAIN_NAME]" at bounding box center [784, 387] width 1254 height 756
click at [782, 21] on icon at bounding box center [784, 25] width 19 height 20
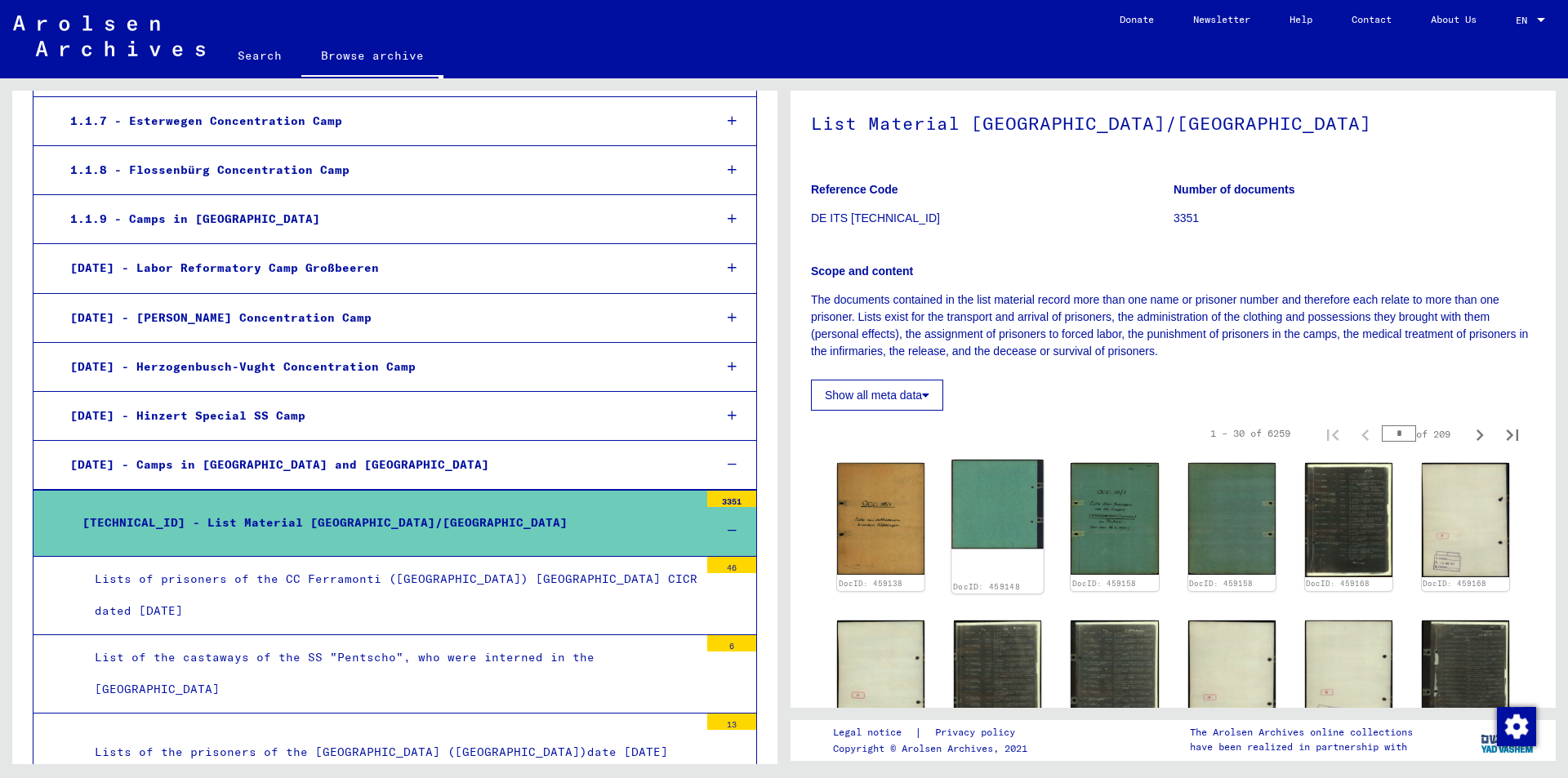
click at [978, 508] on img at bounding box center [997, 504] width 93 height 89
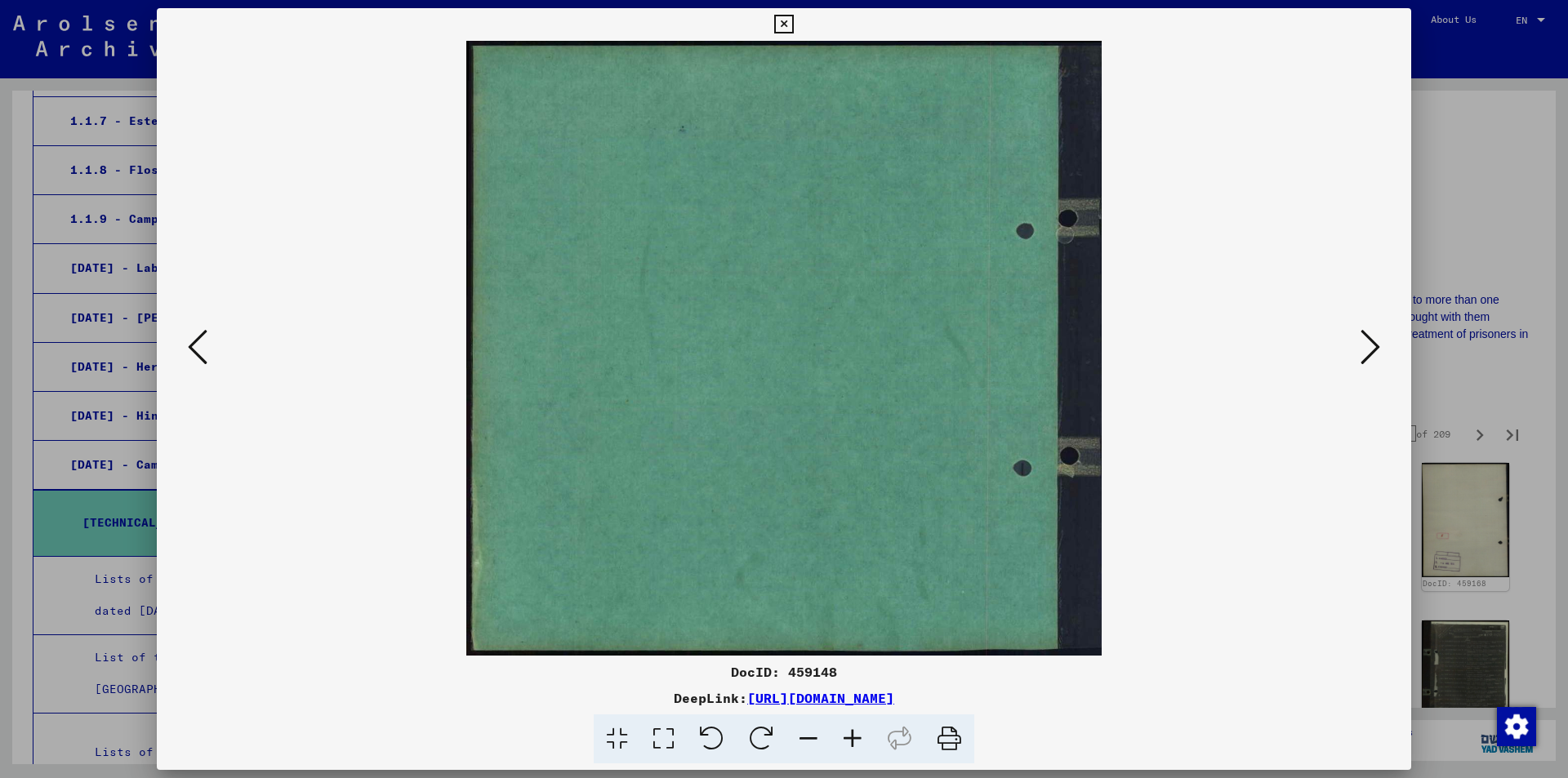
click at [1365, 345] on icon at bounding box center [1370, 346] width 20 height 39
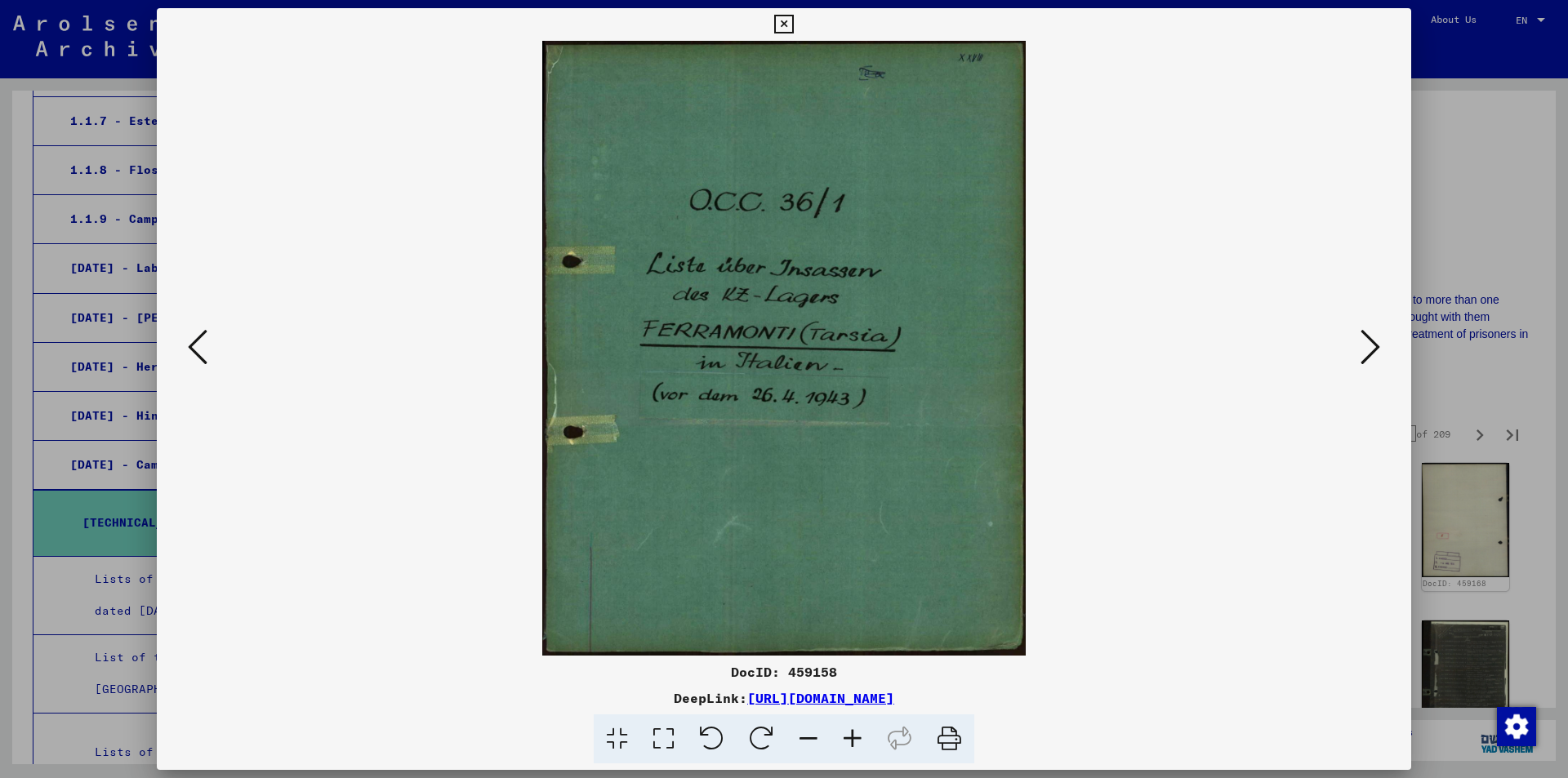
click at [1365, 345] on icon at bounding box center [1370, 346] width 20 height 39
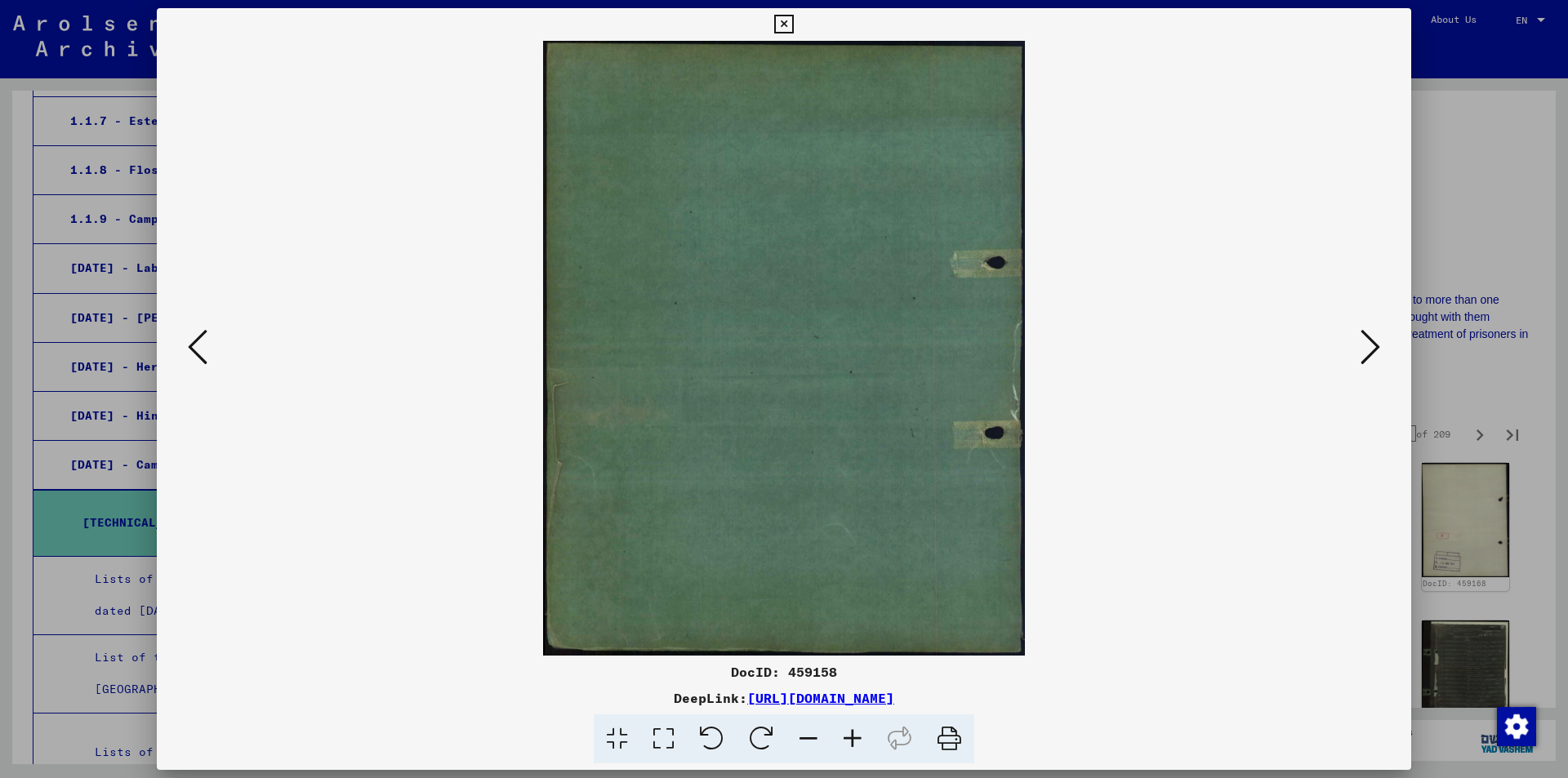
click at [1365, 345] on icon at bounding box center [1370, 346] width 20 height 39
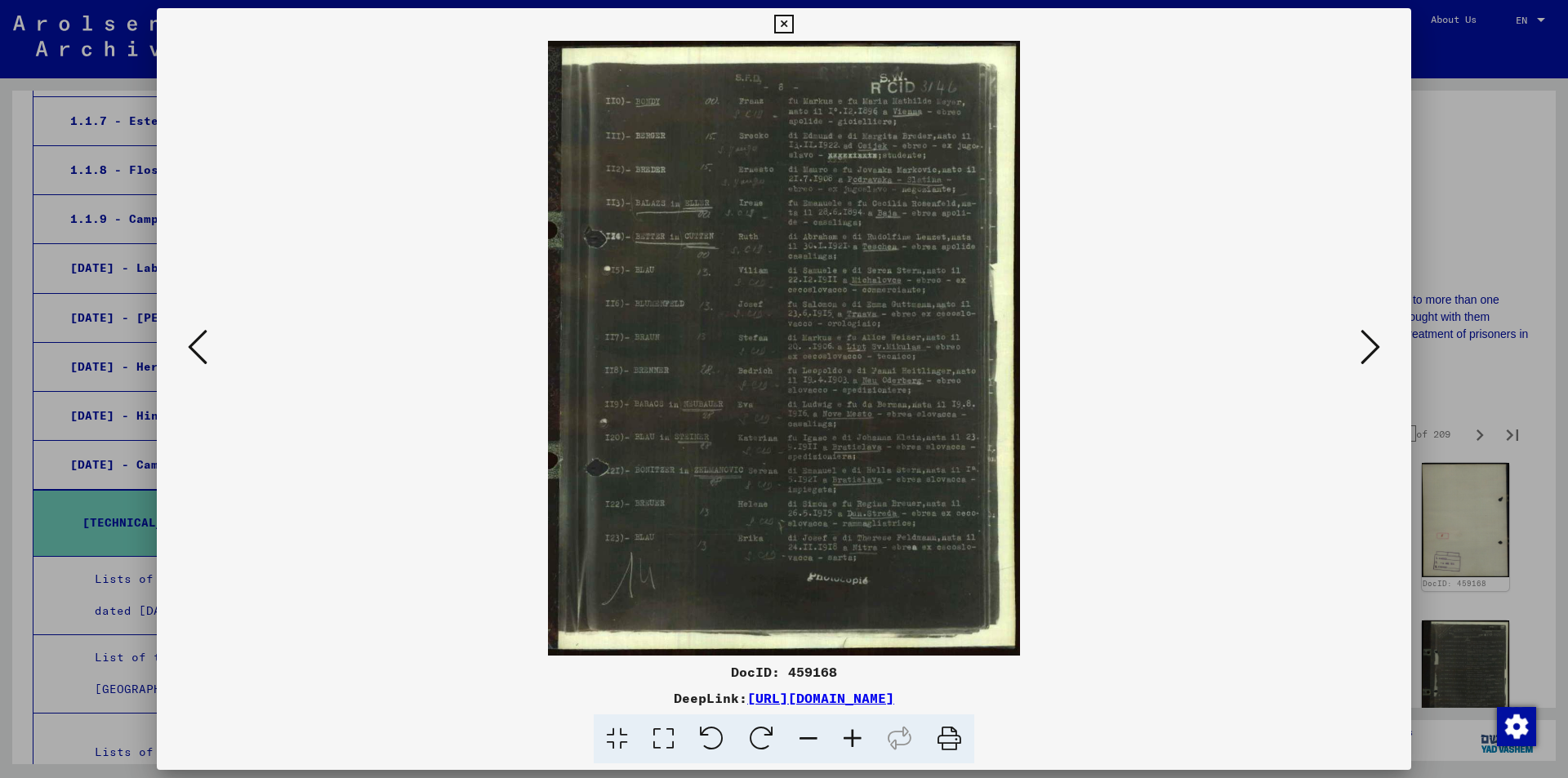
drag, startPoint x: 884, startPoint y: 496, endPoint x: 885, endPoint y: 466, distance: 30.0
click at [885, 466] on img at bounding box center [784, 348] width 1143 height 614
click at [1373, 340] on icon at bounding box center [1370, 346] width 20 height 39
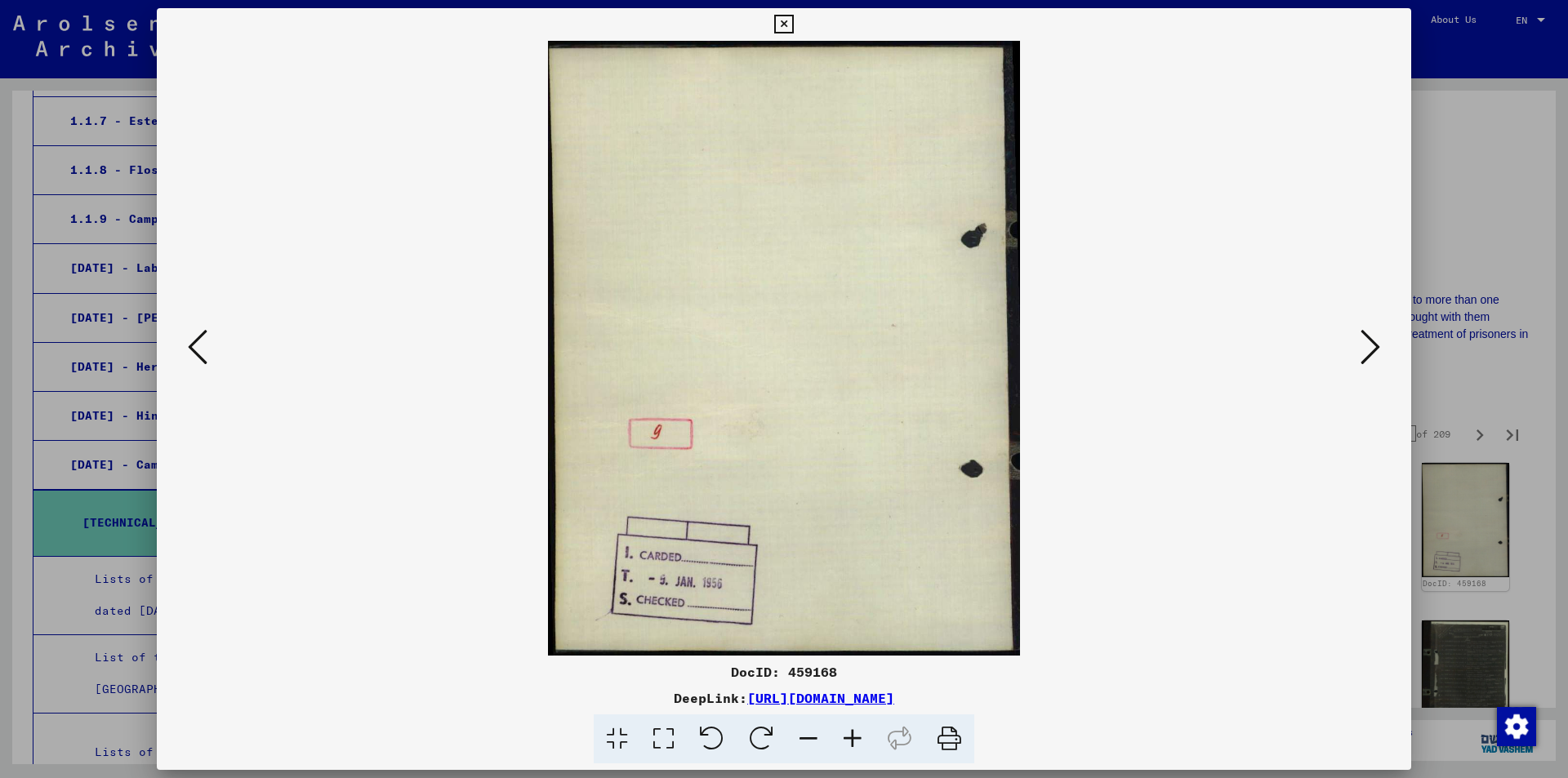
click at [1373, 340] on icon at bounding box center [1370, 346] width 20 height 39
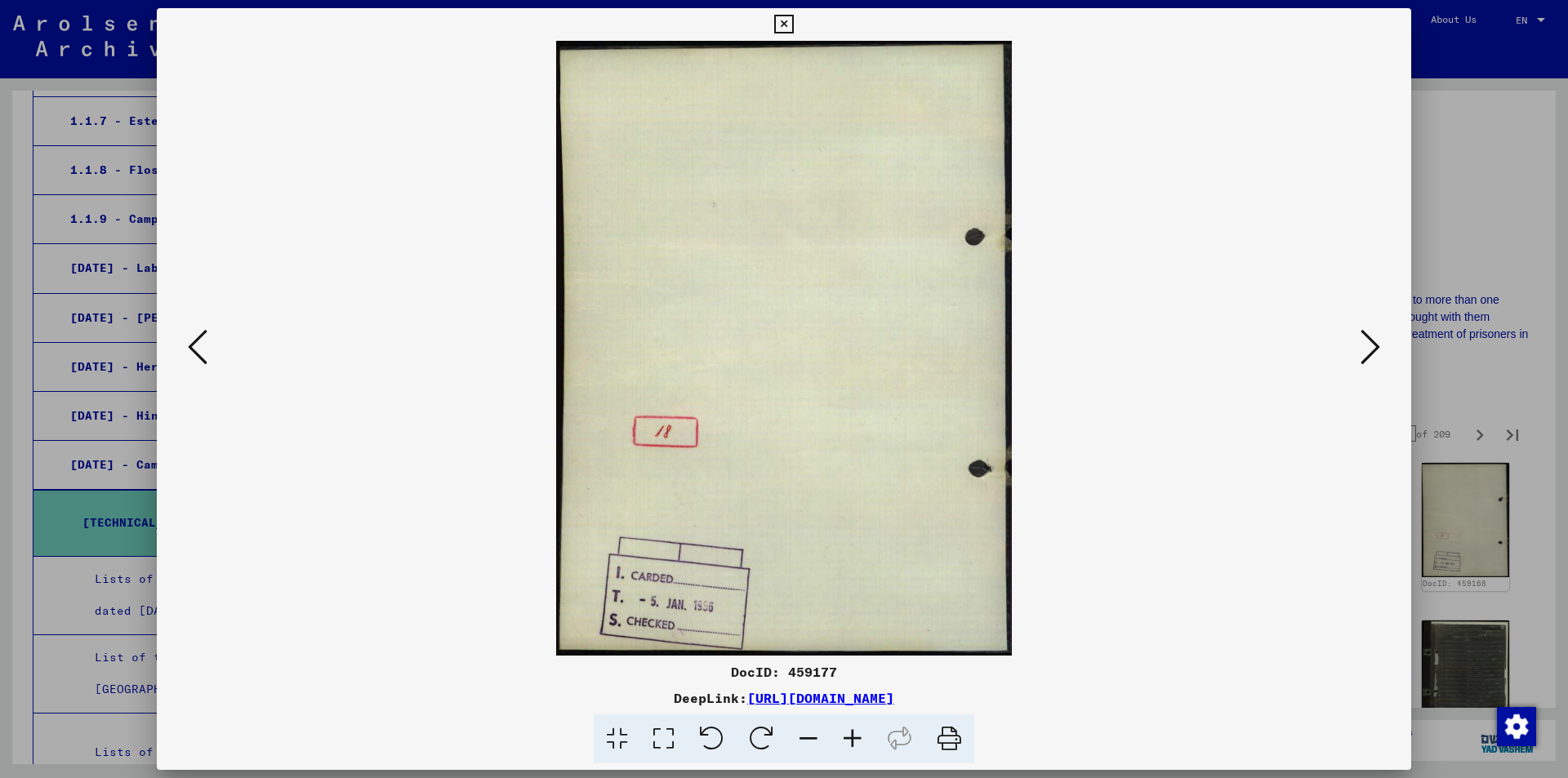
click at [1373, 340] on icon at bounding box center [1370, 346] width 20 height 39
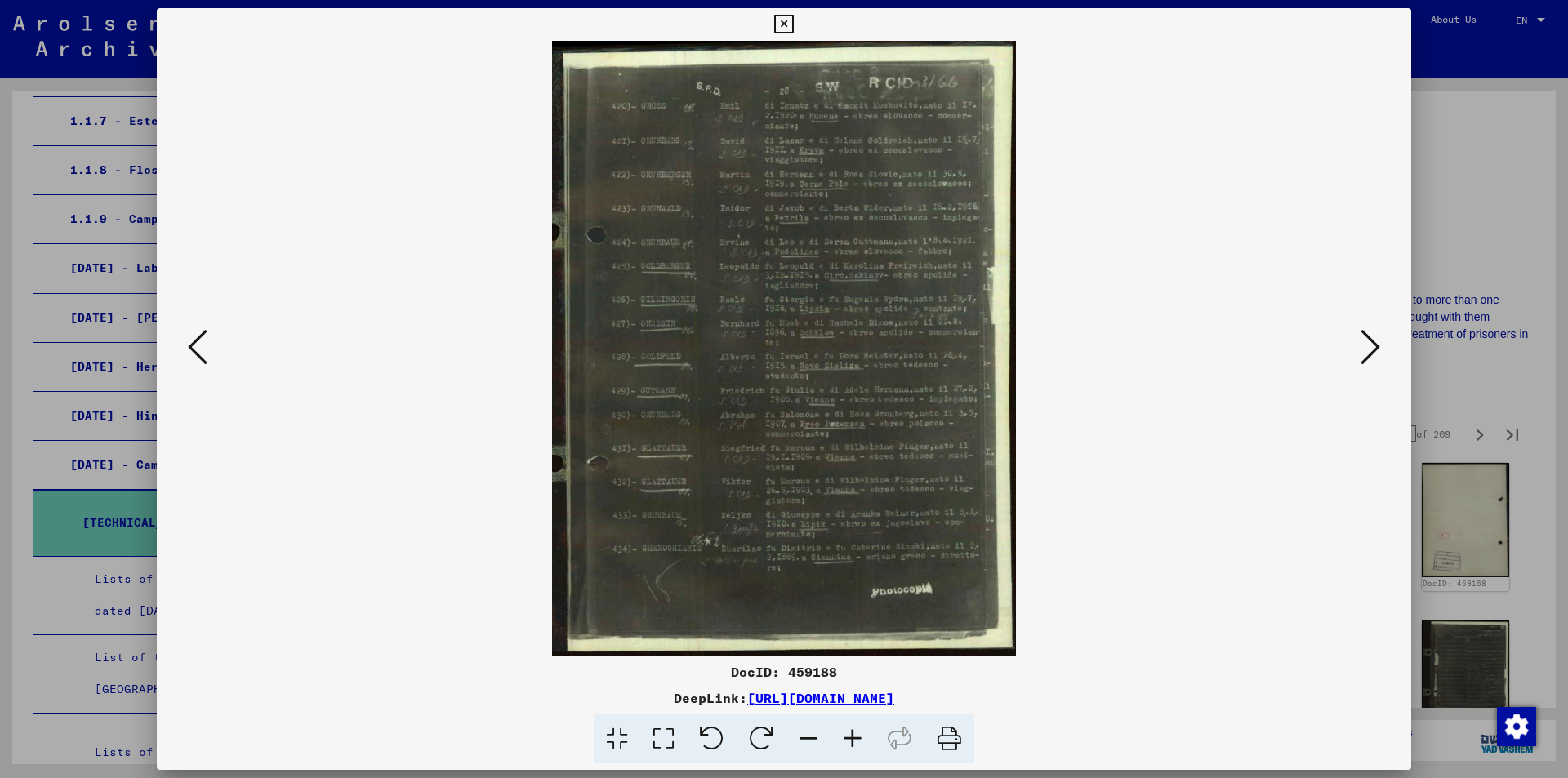
click at [1373, 340] on icon at bounding box center [1370, 346] width 20 height 39
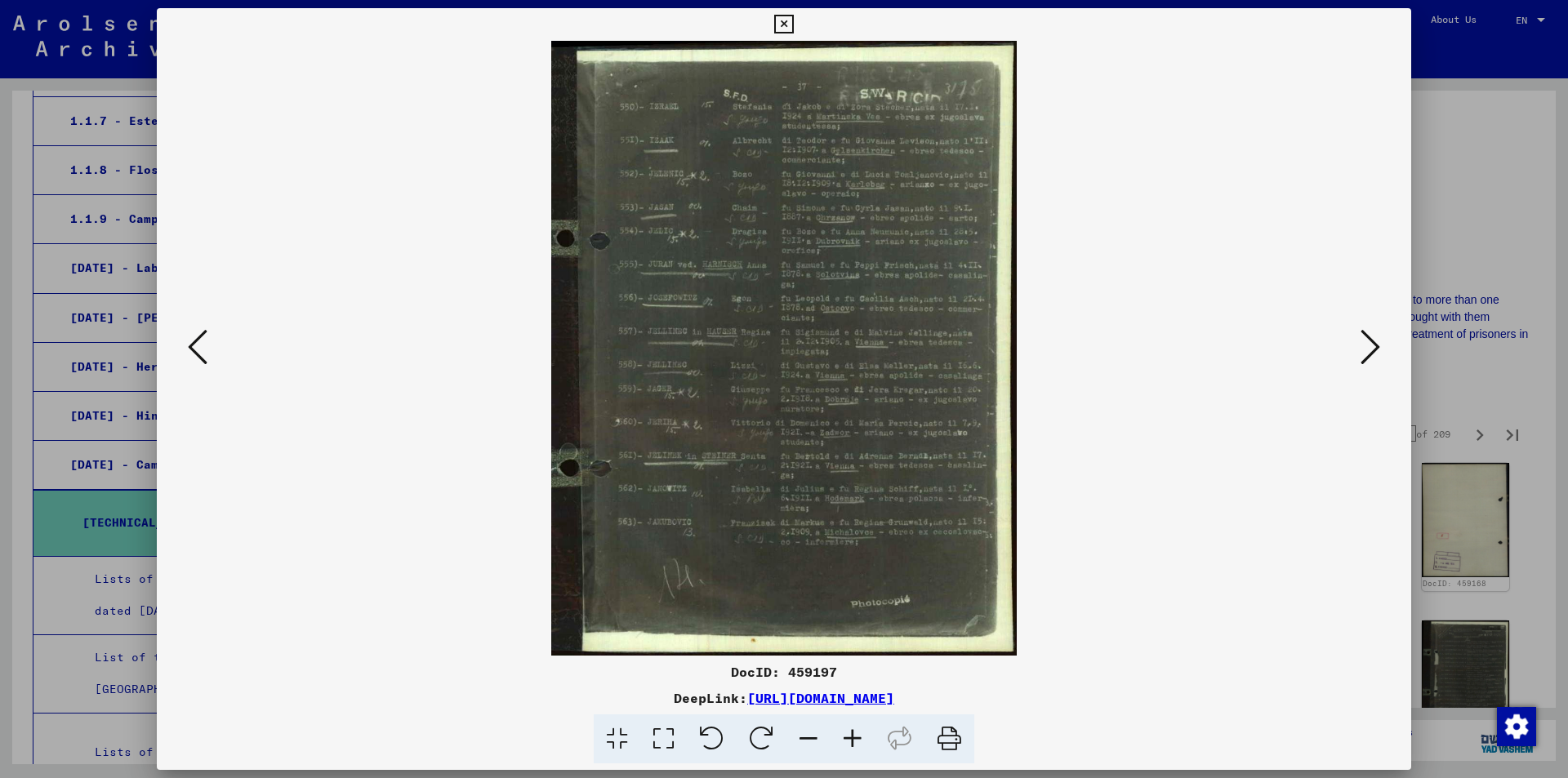
click at [1373, 340] on icon at bounding box center [1370, 346] width 20 height 39
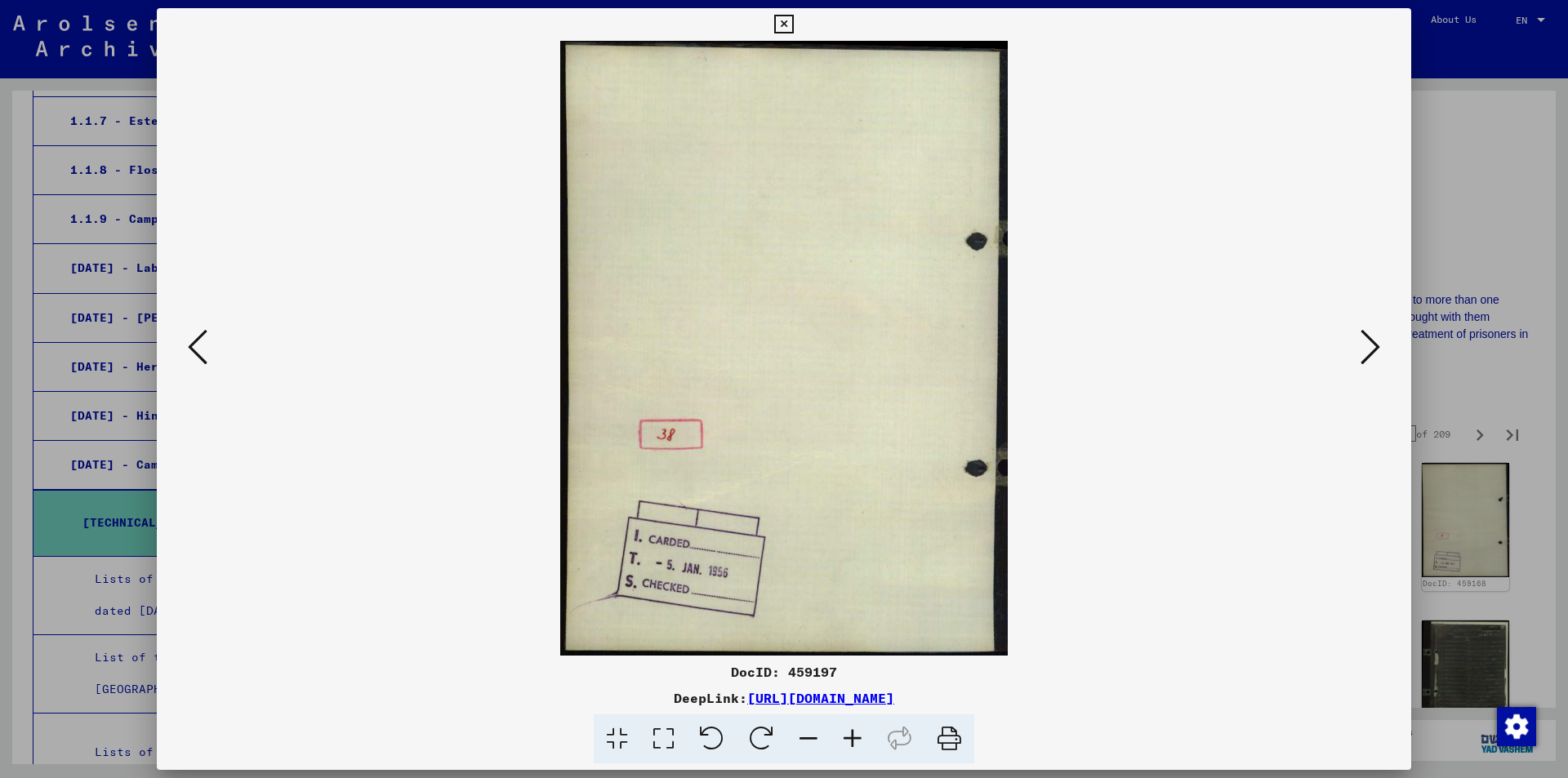
click at [1373, 340] on icon at bounding box center [1370, 346] width 20 height 39
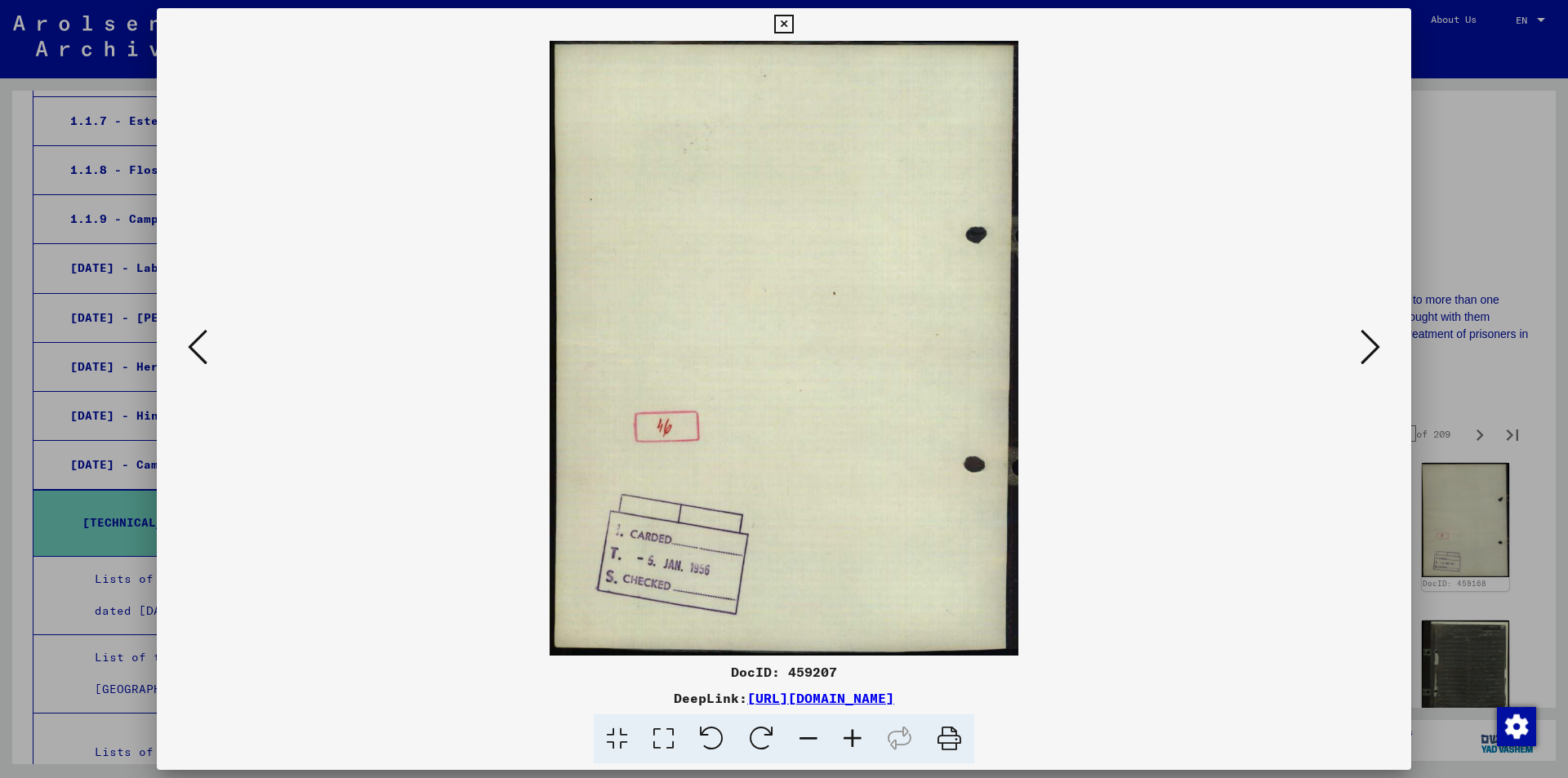
click at [1373, 340] on icon at bounding box center [1370, 346] width 20 height 39
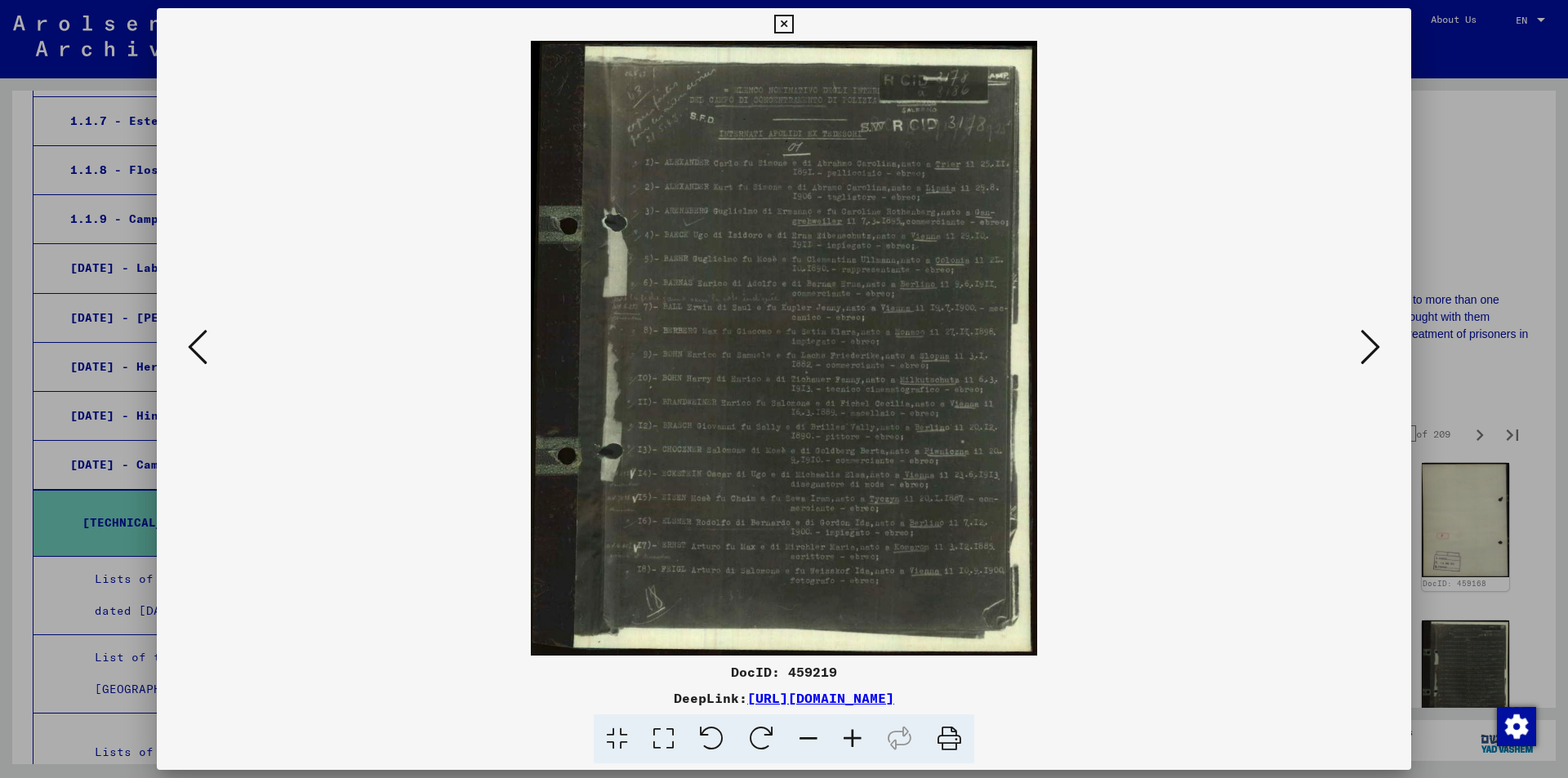
drag, startPoint x: 799, startPoint y: 490, endPoint x: 801, endPoint y: 513, distance: 23.1
click at [801, 513] on img at bounding box center [784, 348] width 1143 height 614
click at [1371, 345] on icon at bounding box center [1370, 346] width 20 height 39
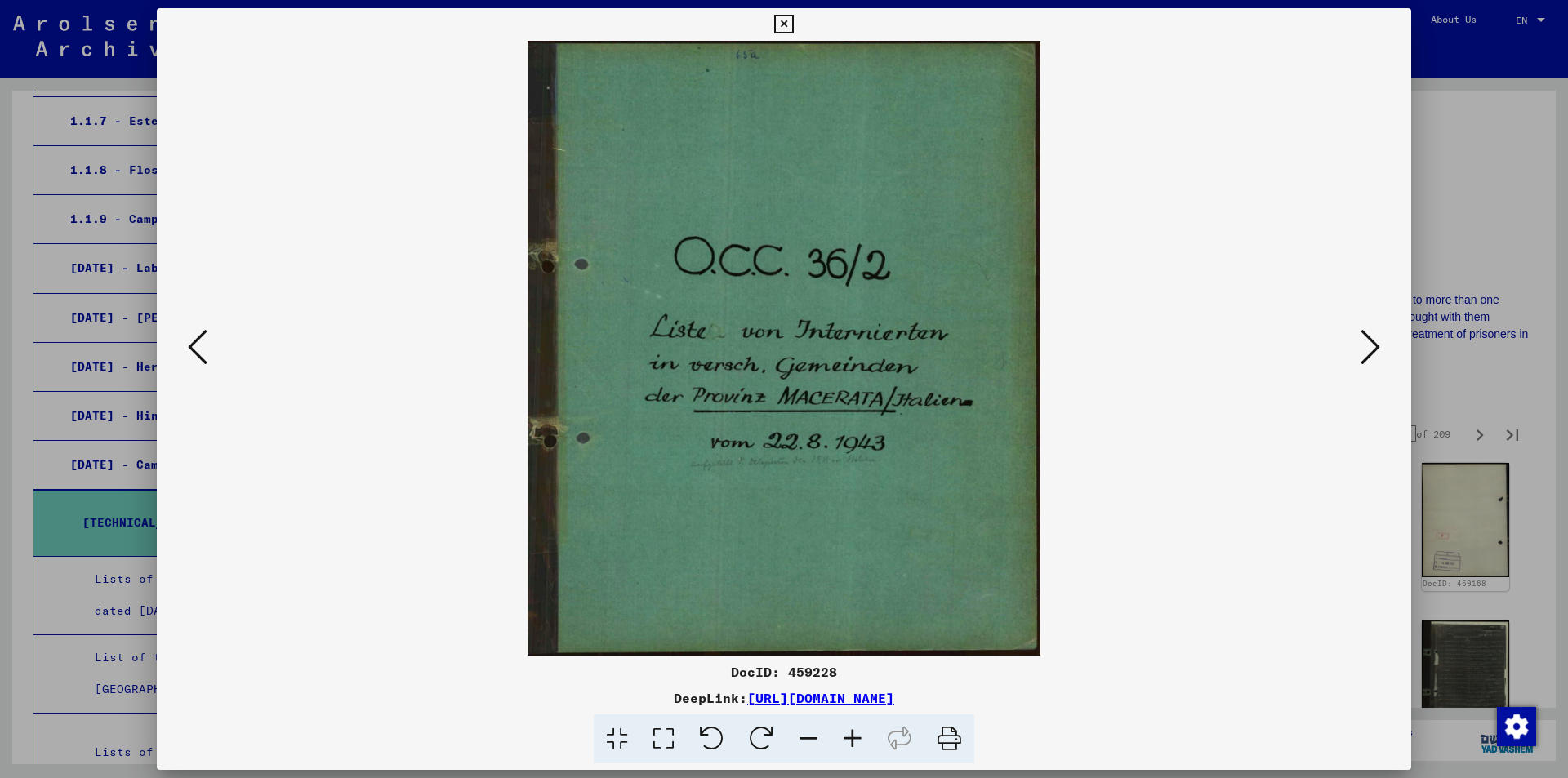
click at [1371, 345] on icon at bounding box center [1370, 346] width 20 height 39
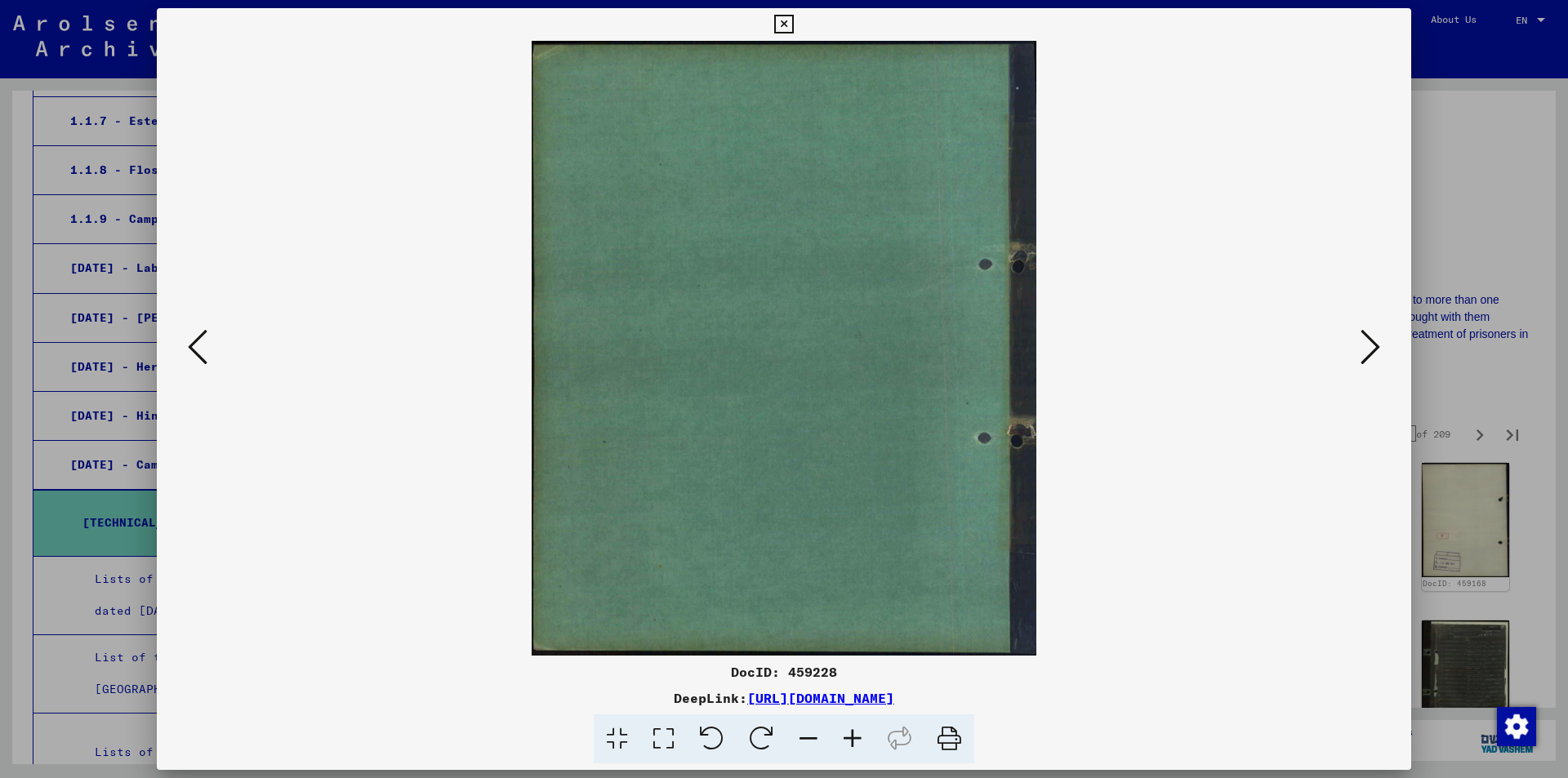
click at [1371, 345] on icon at bounding box center [1370, 346] width 20 height 39
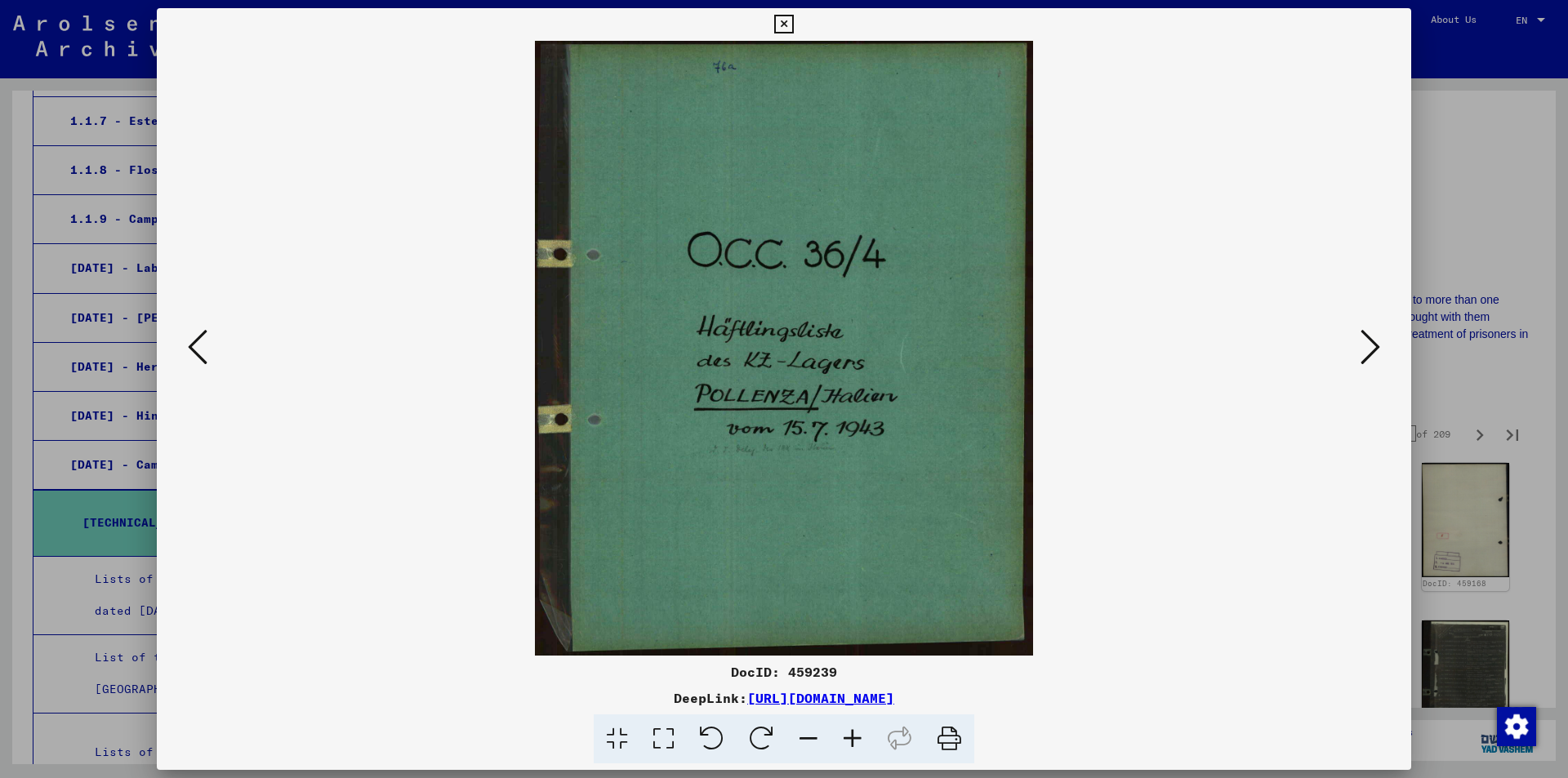
click at [1371, 345] on icon at bounding box center [1370, 346] width 20 height 39
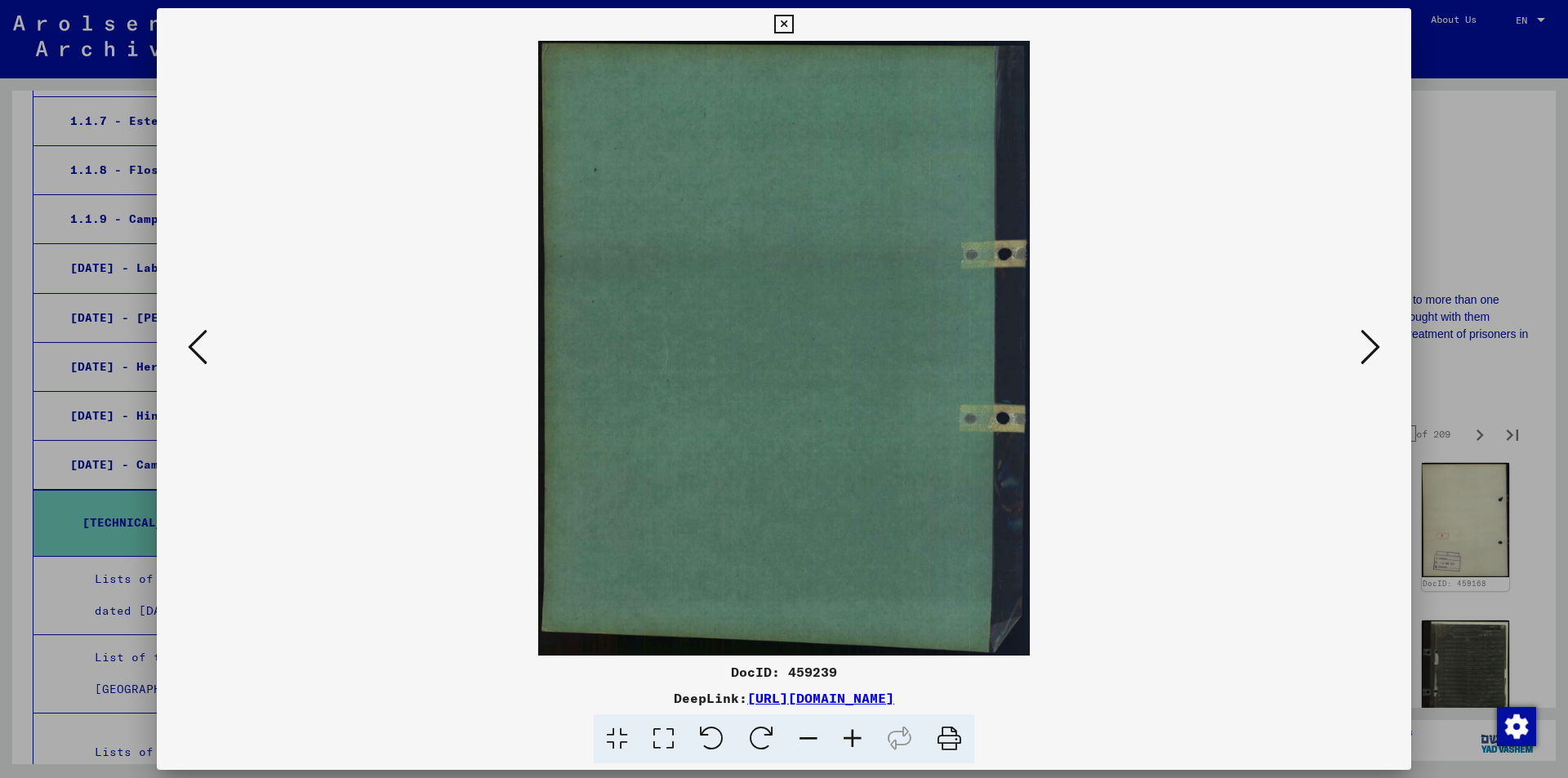
click at [1371, 345] on icon at bounding box center [1370, 346] width 20 height 39
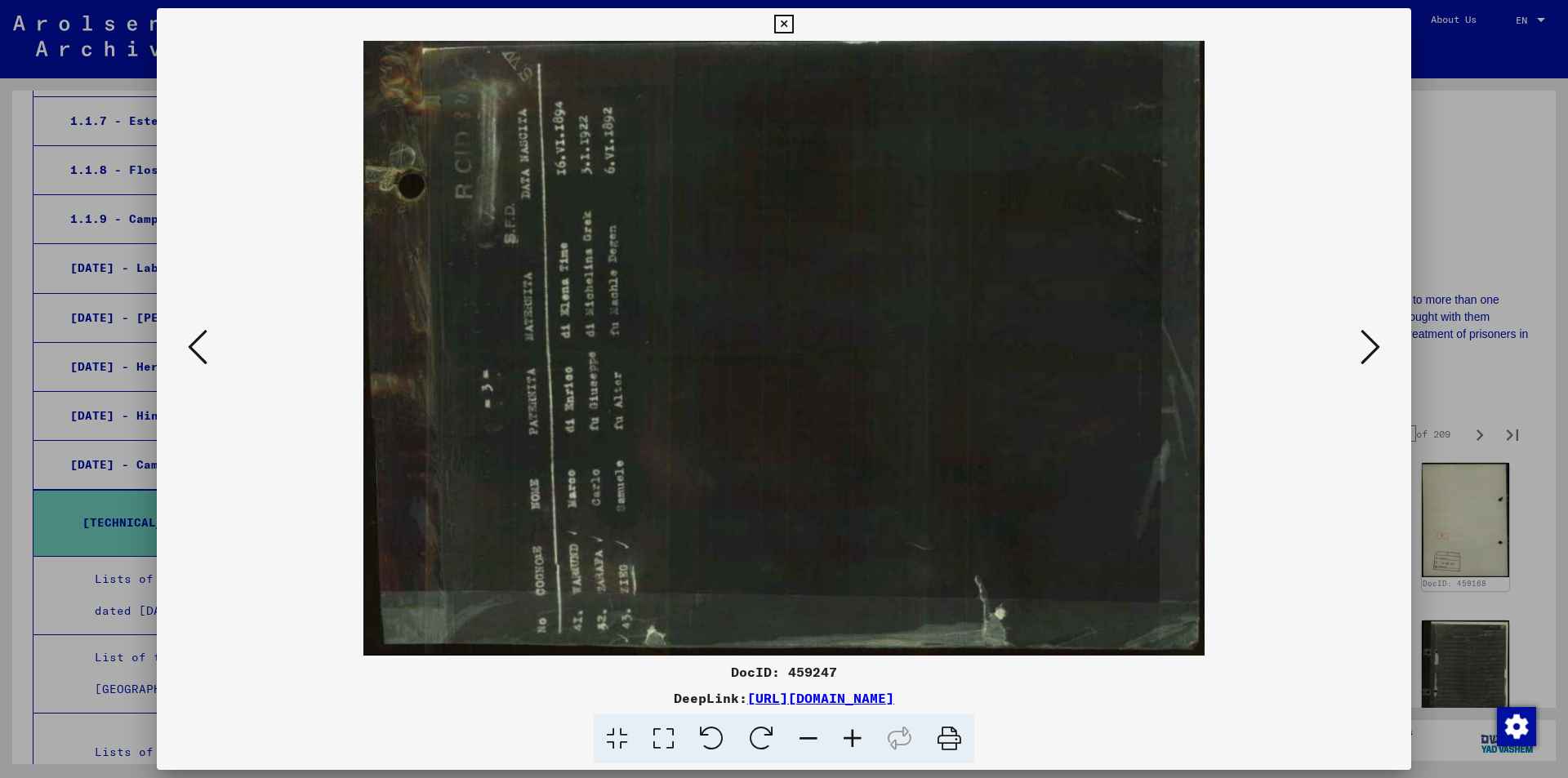
click at [1371, 345] on icon at bounding box center [1370, 346] width 20 height 39
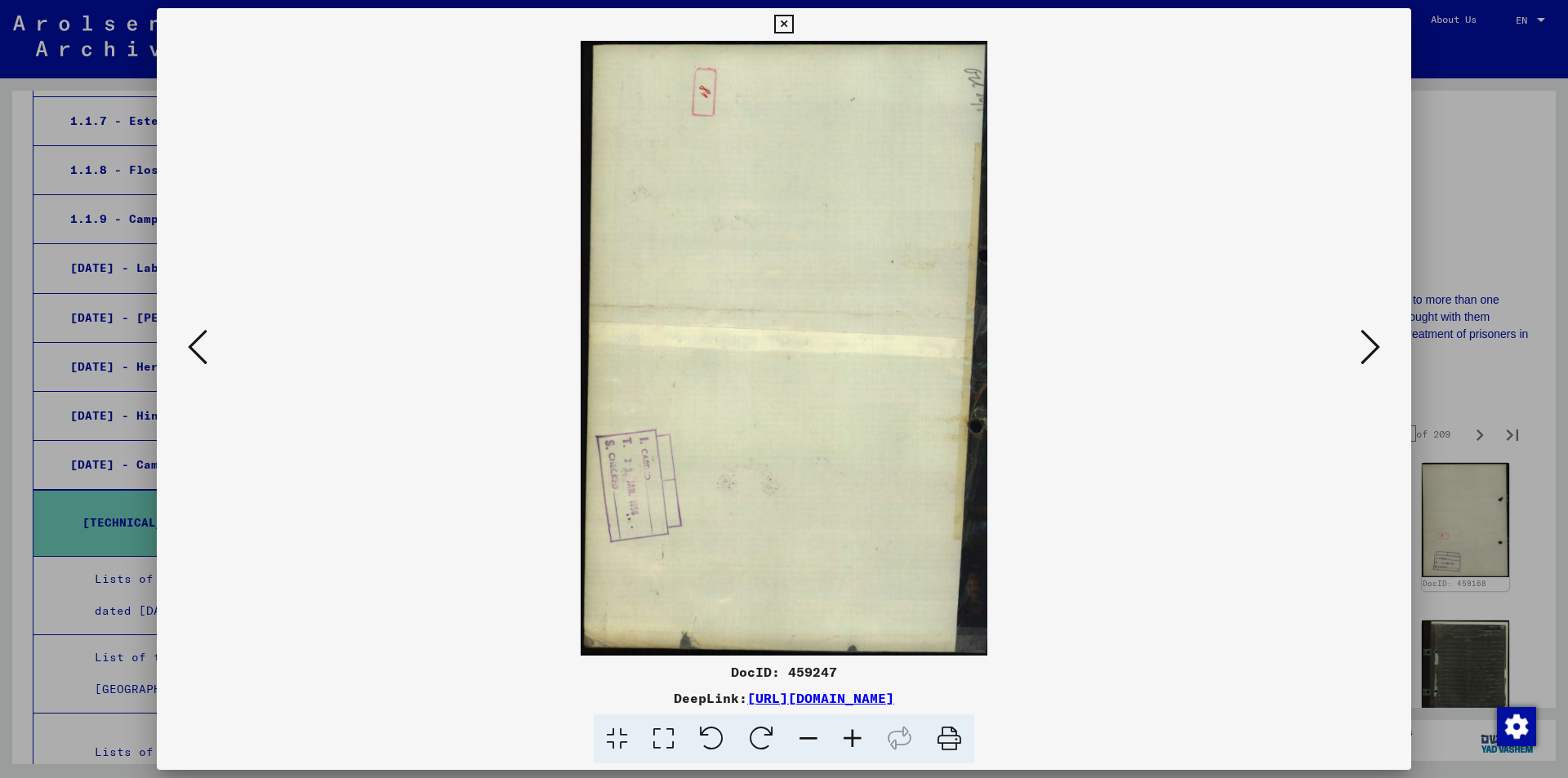
click at [1371, 345] on icon at bounding box center [1370, 346] width 20 height 39
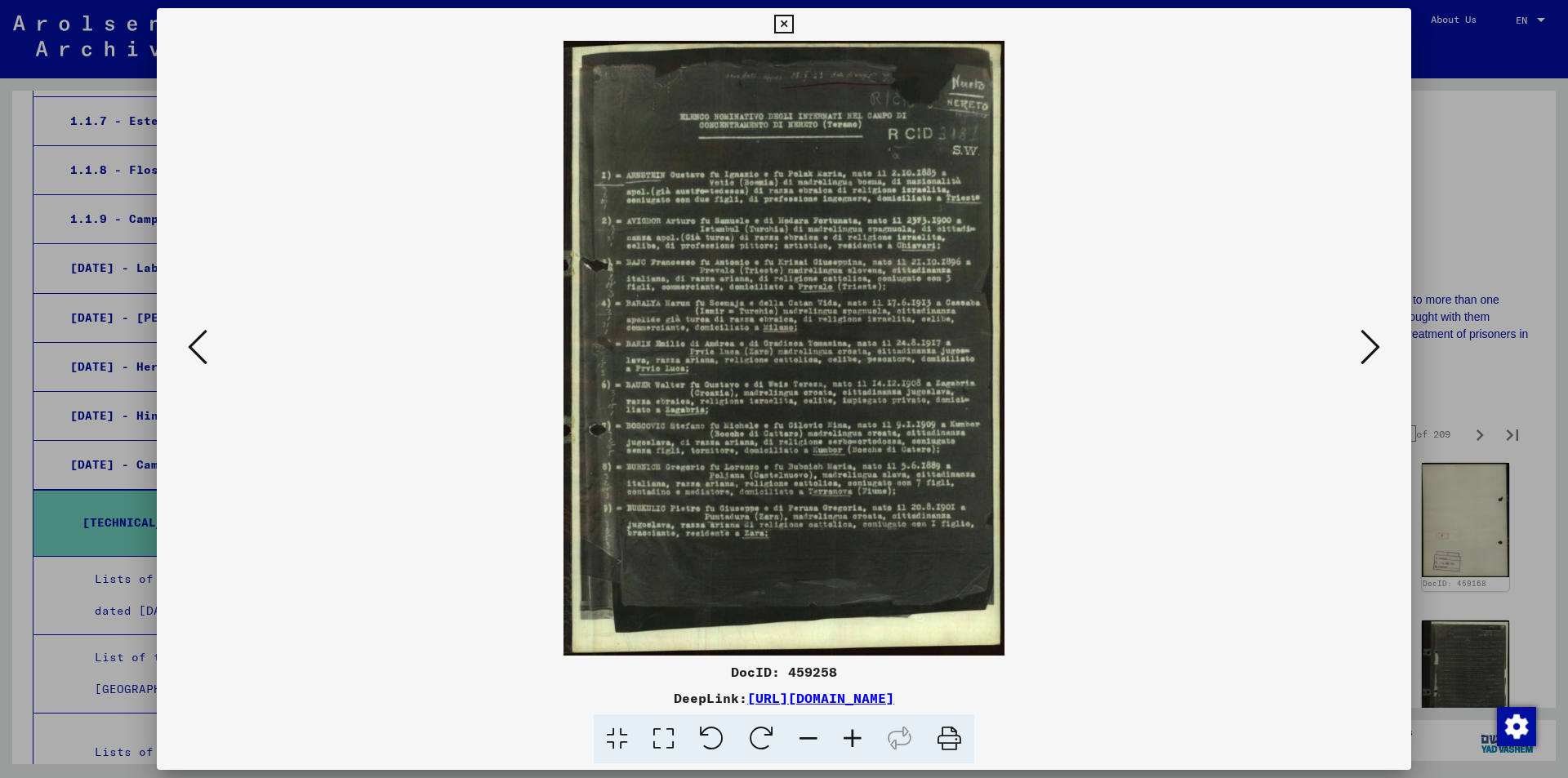
click at [1371, 345] on icon at bounding box center [1370, 346] width 20 height 39
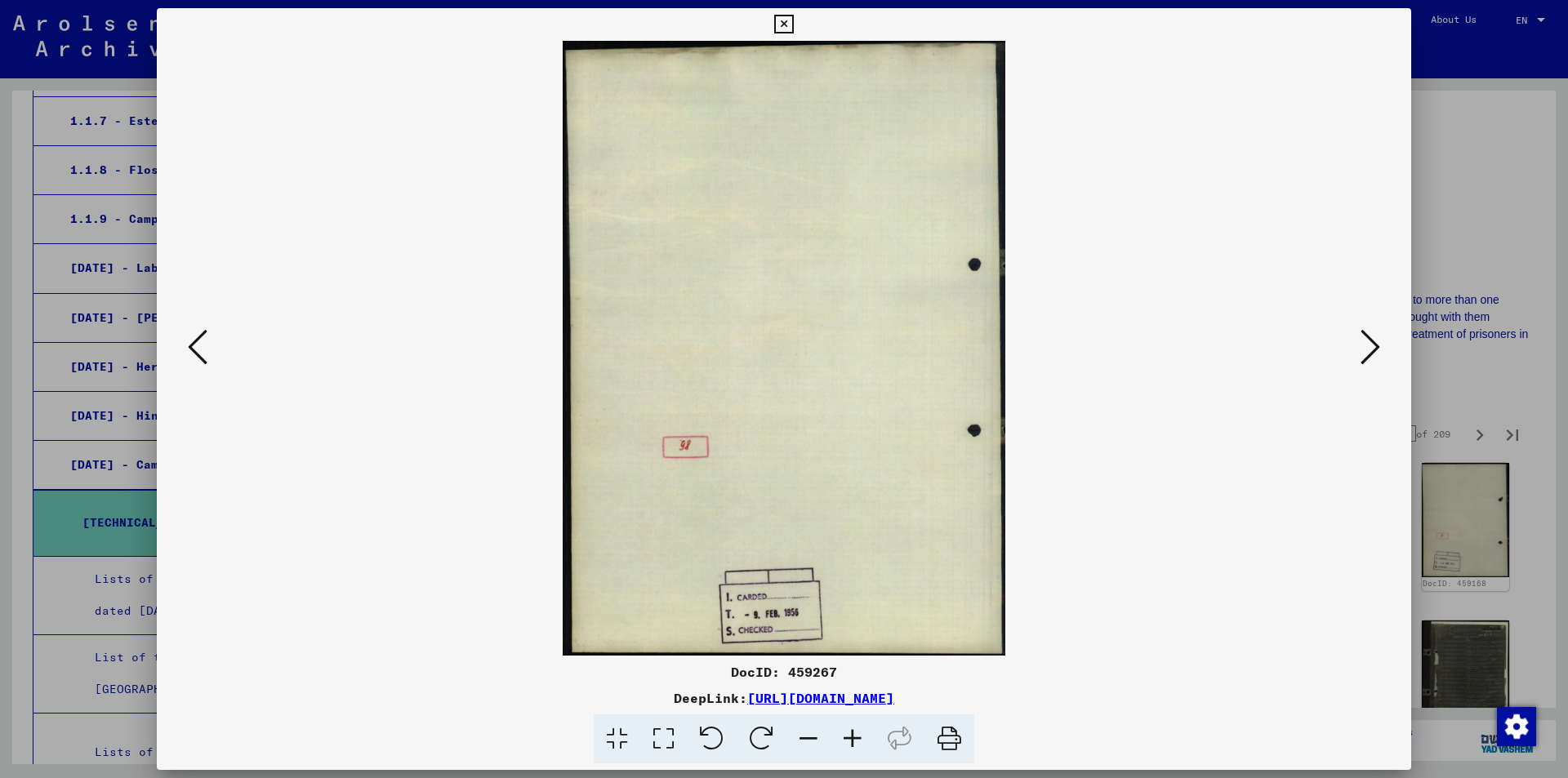
click at [1371, 345] on icon at bounding box center [1370, 346] width 20 height 39
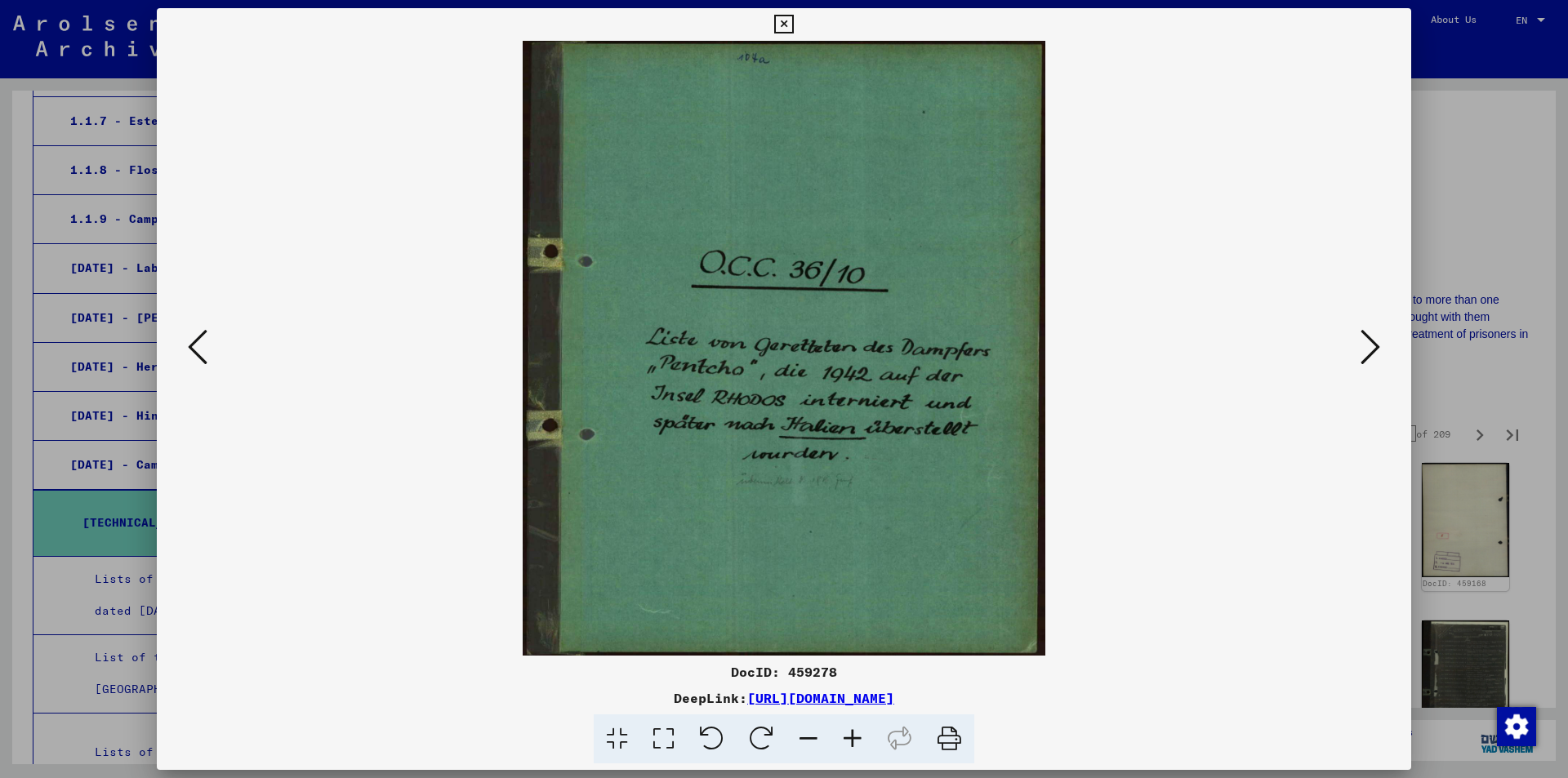
click at [1371, 345] on icon at bounding box center [1370, 346] width 20 height 39
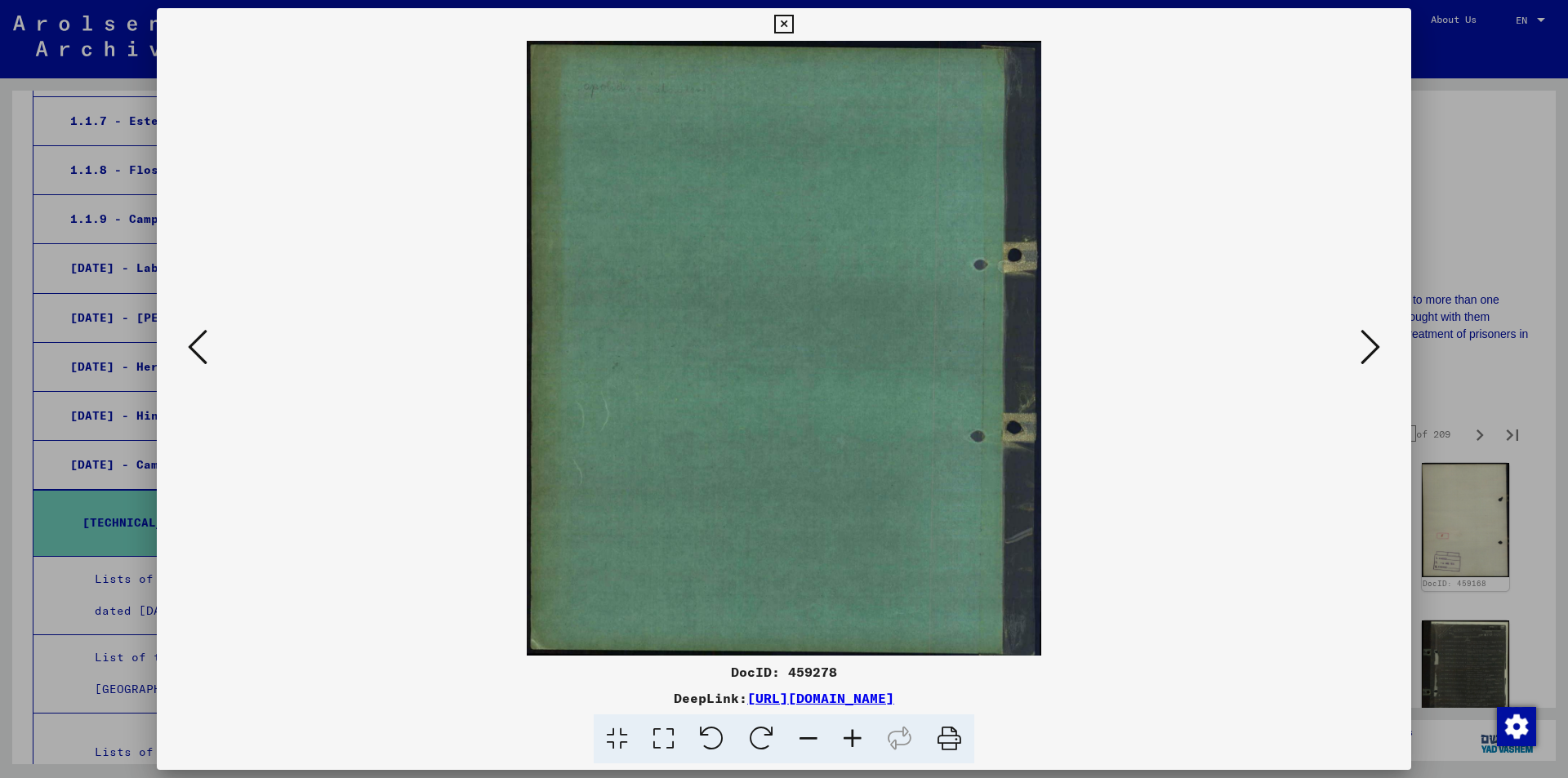
click at [1371, 345] on icon at bounding box center [1370, 346] width 20 height 39
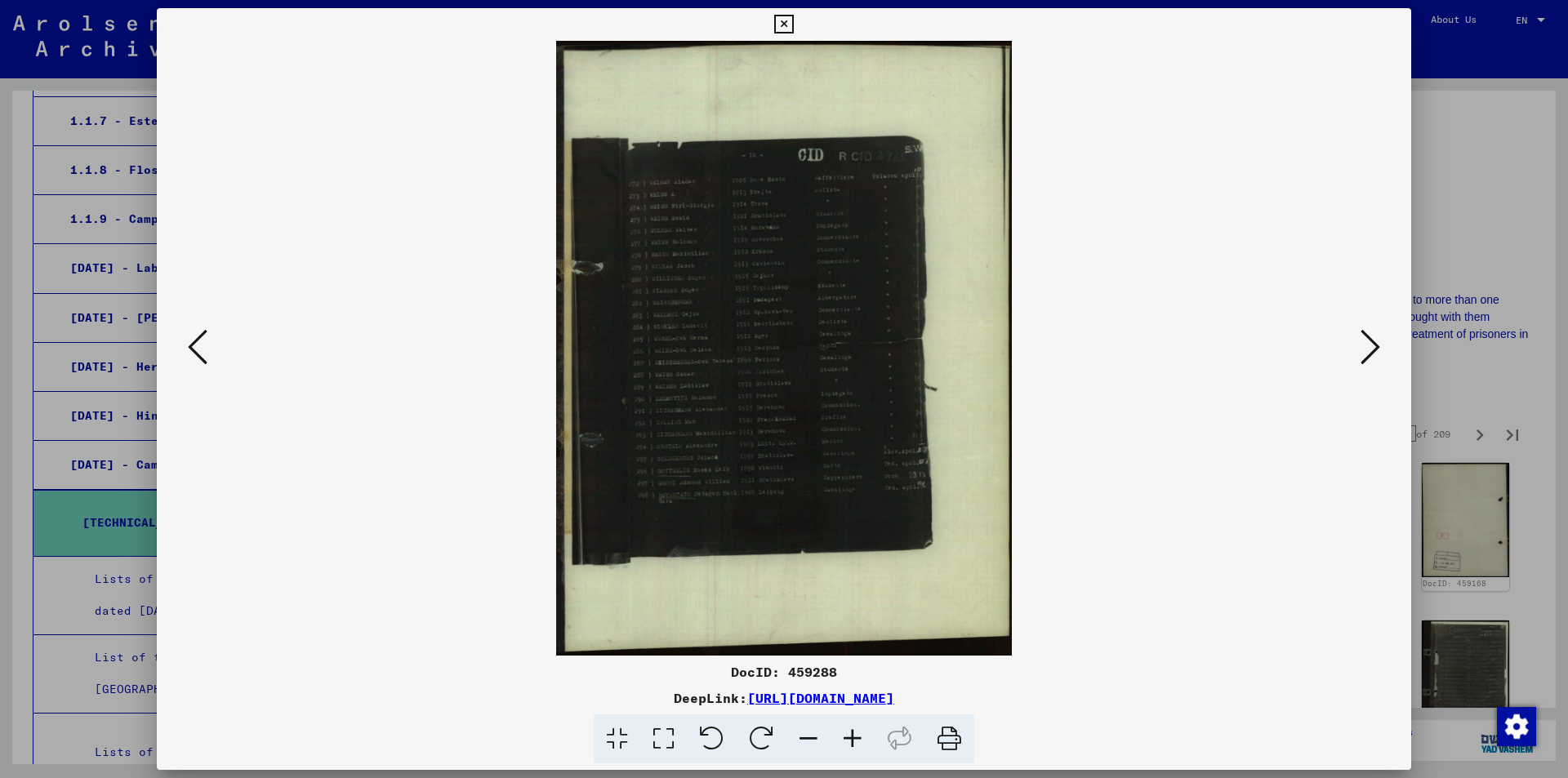
click at [849, 736] on icon at bounding box center [853, 739] width 44 height 50
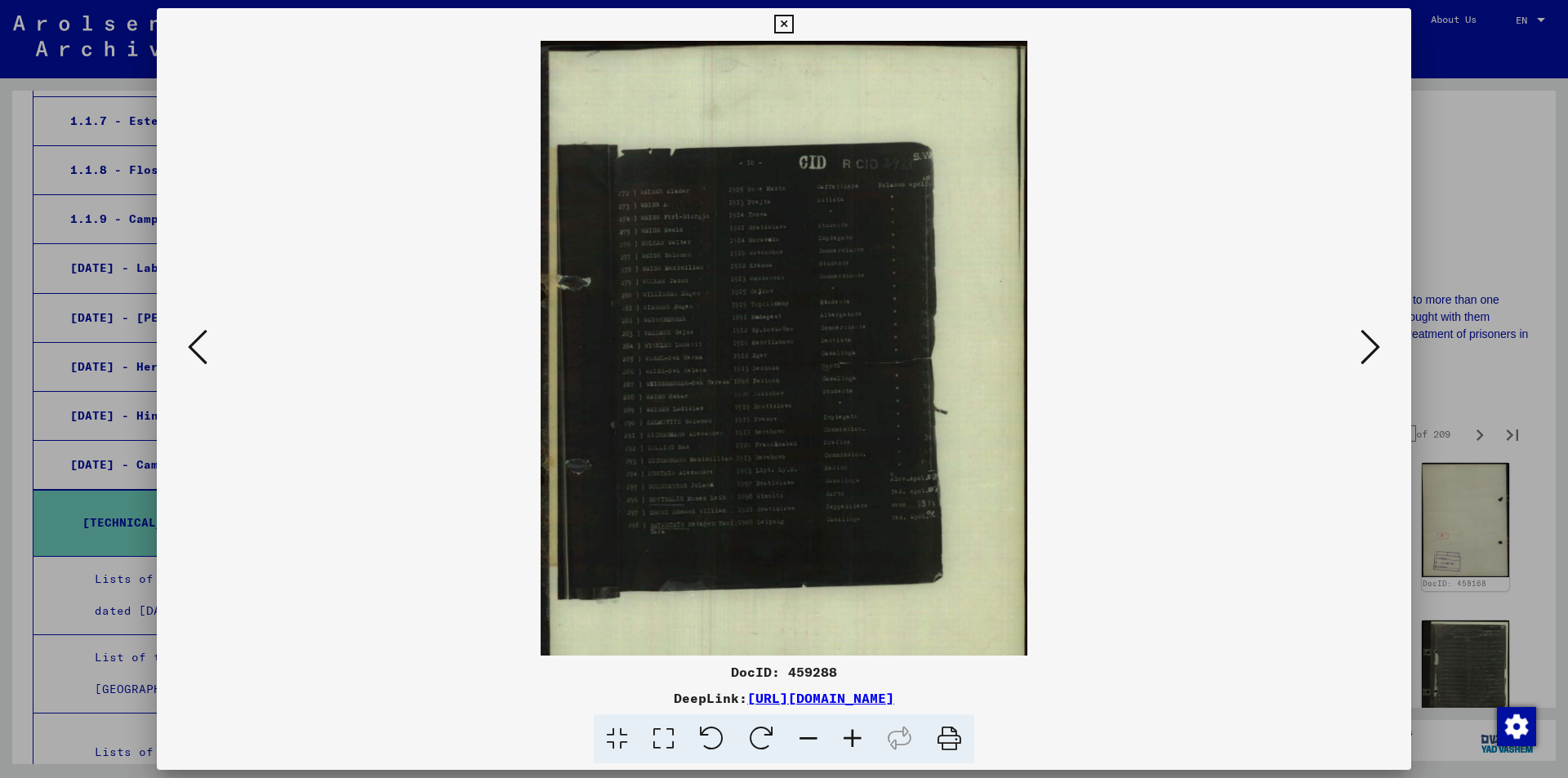
click at [849, 736] on icon at bounding box center [853, 739] width 44 height 50
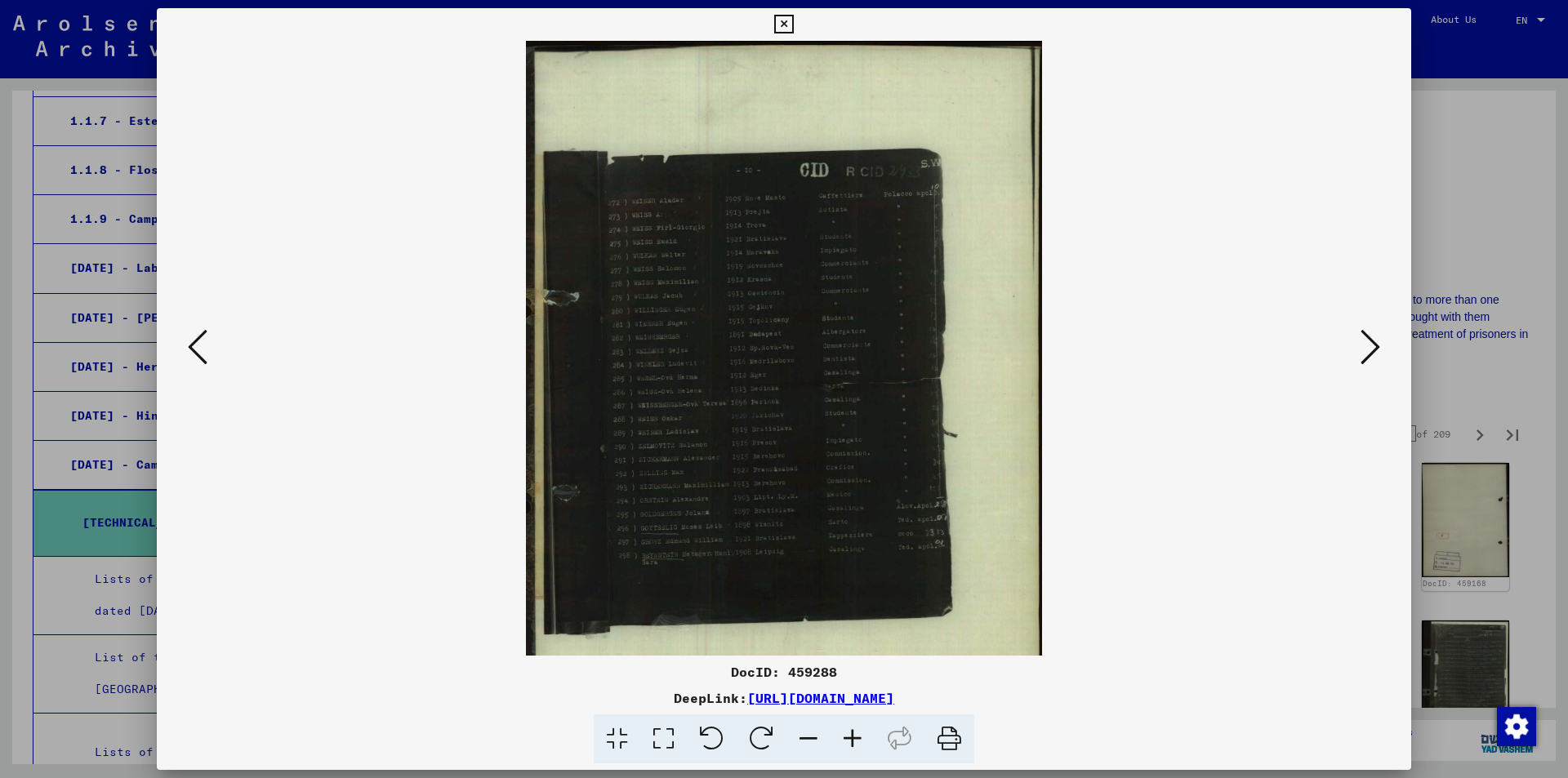
click at [849, 736] on icon at bounding box center [853, 739] width 44 height 50
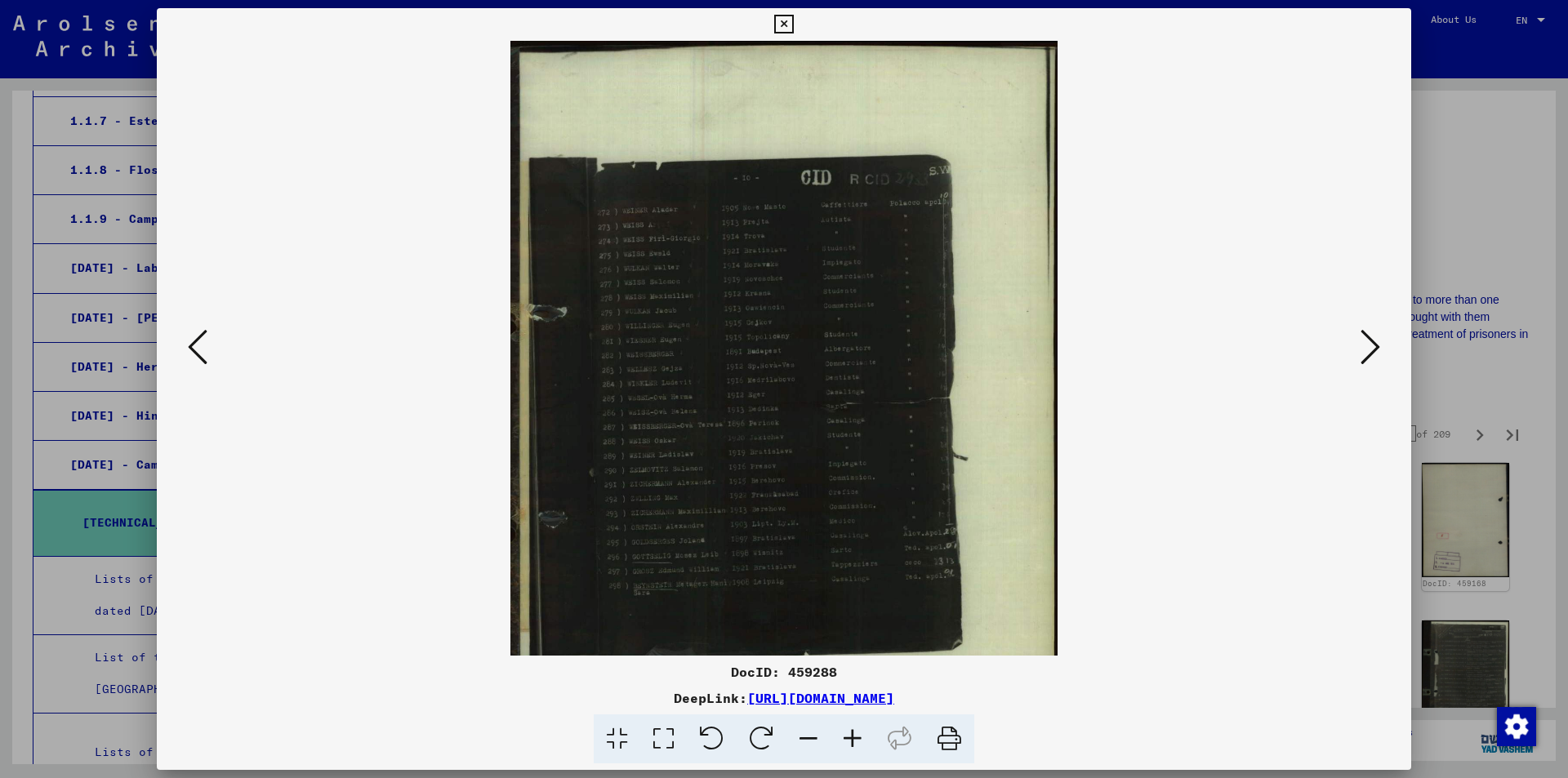
click at [849, 736] on icon at bounding box center [853, 739] width 44 height 50
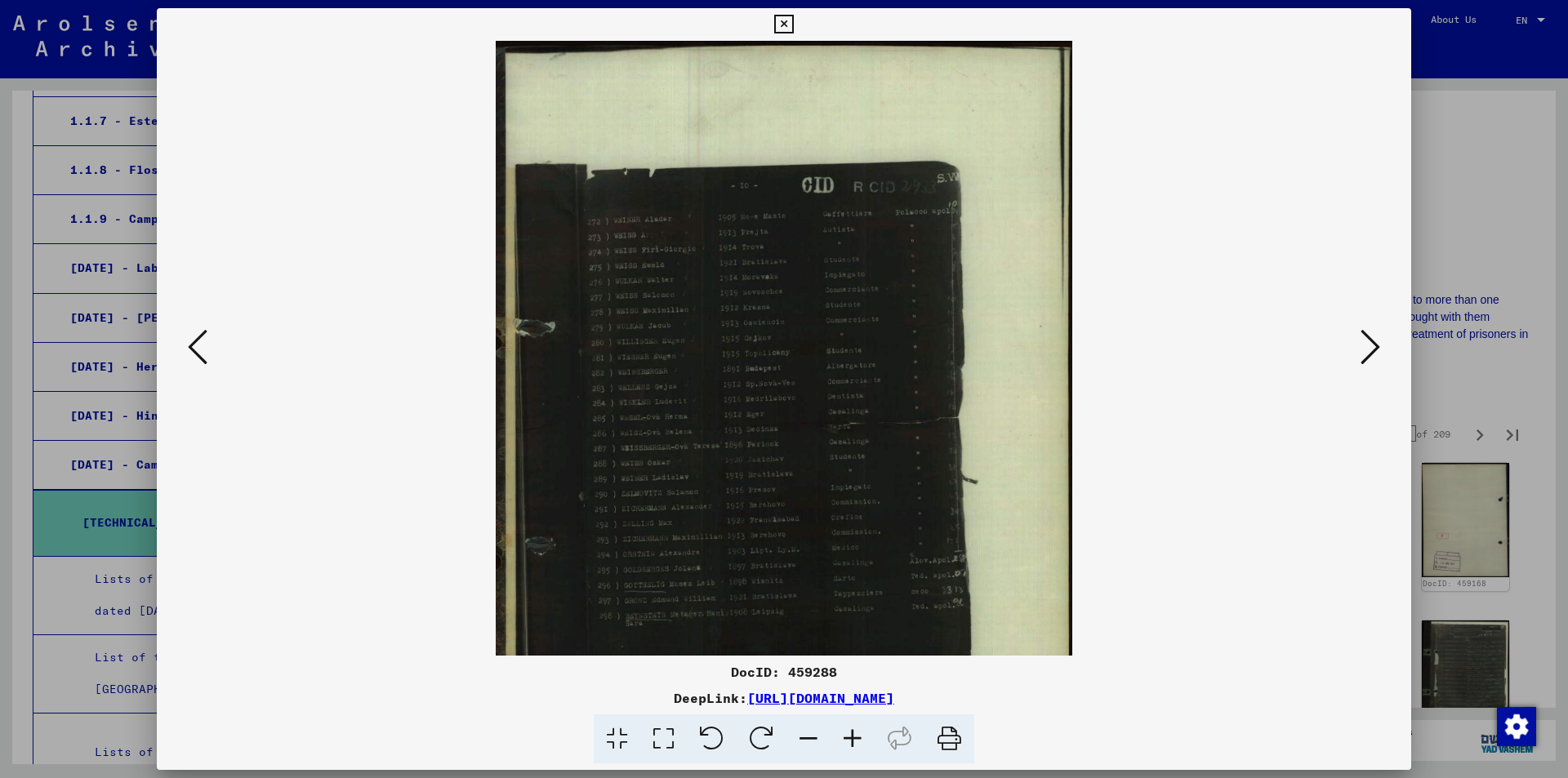
click at [849, 736] on icon at bounding box center [853, 739] width 44 height 50
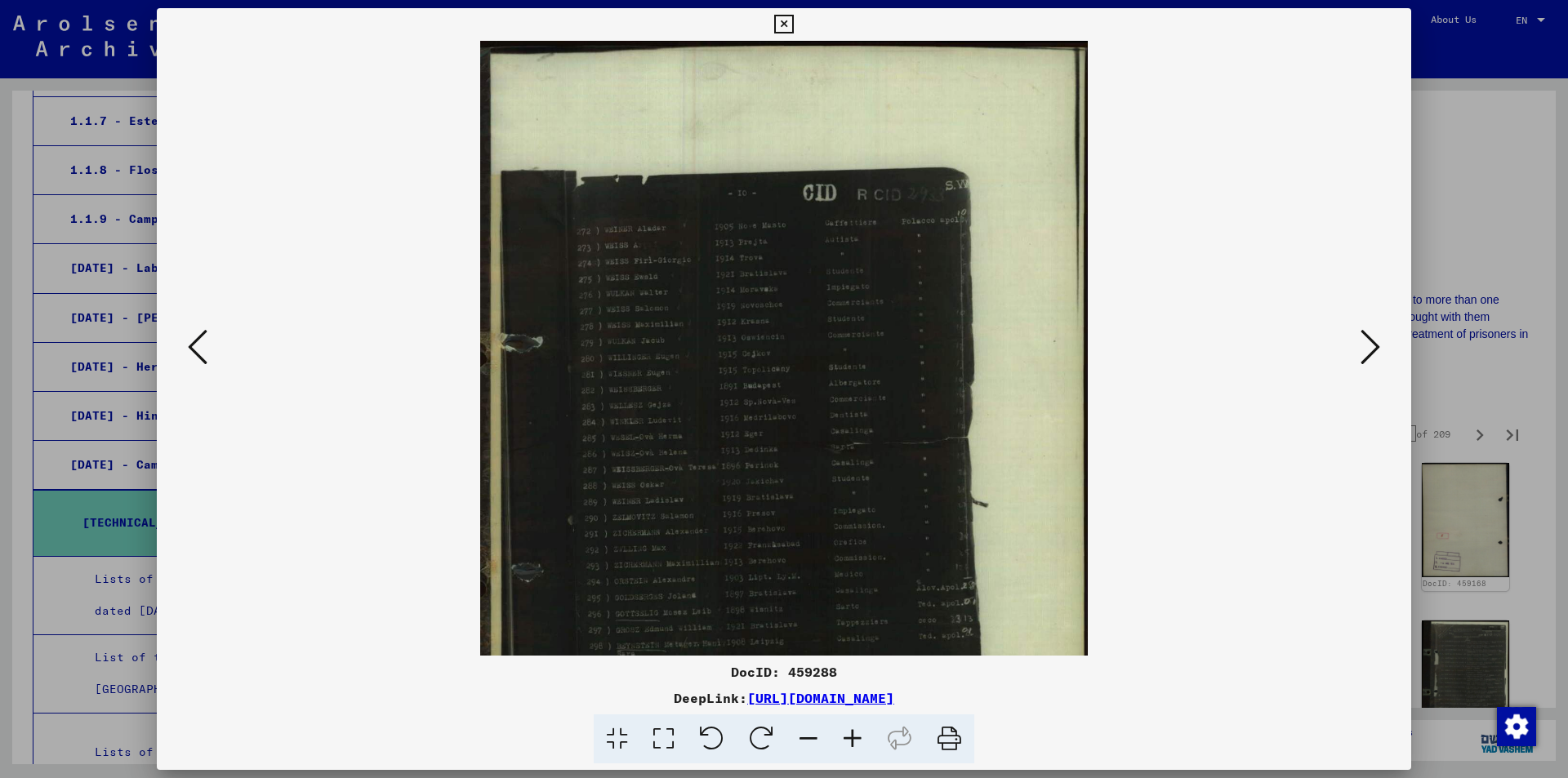
click at [849, 736] on icon at bounding box center [853, 739] width 44 height 50
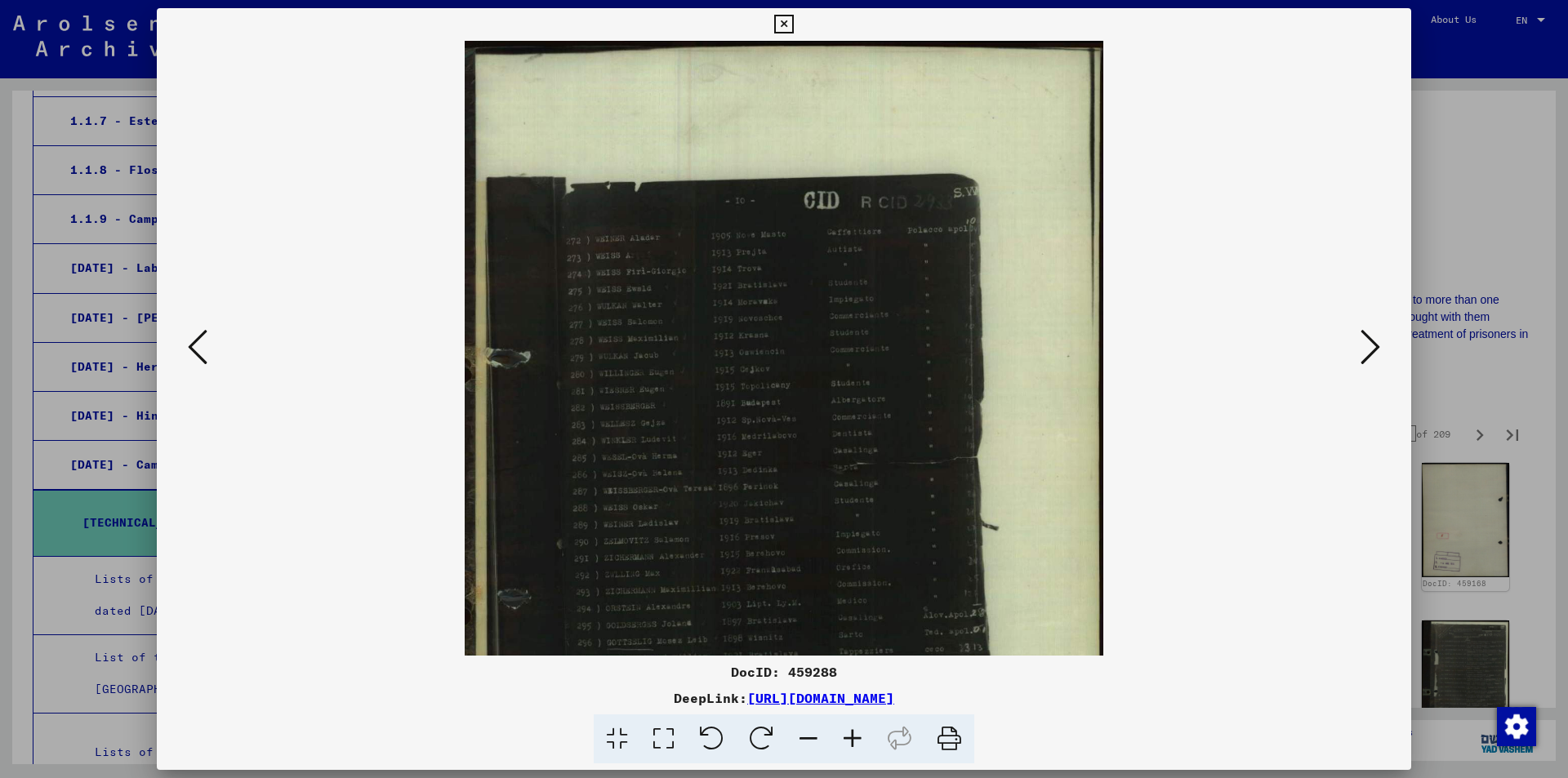
click at [849, 736] on icon at bounding box center [853, 739] width 44 height 50
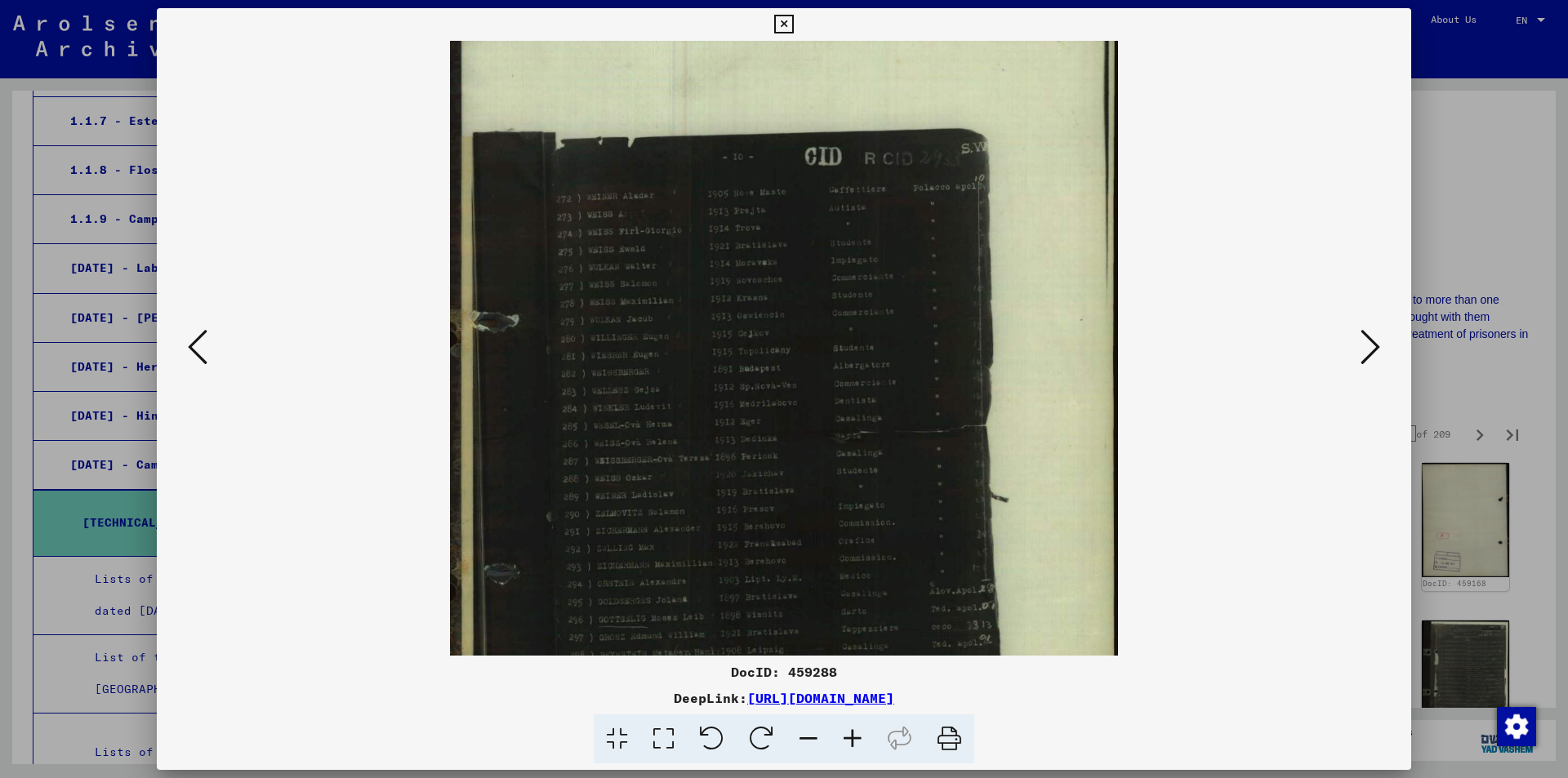
scroll to position [110, 0]
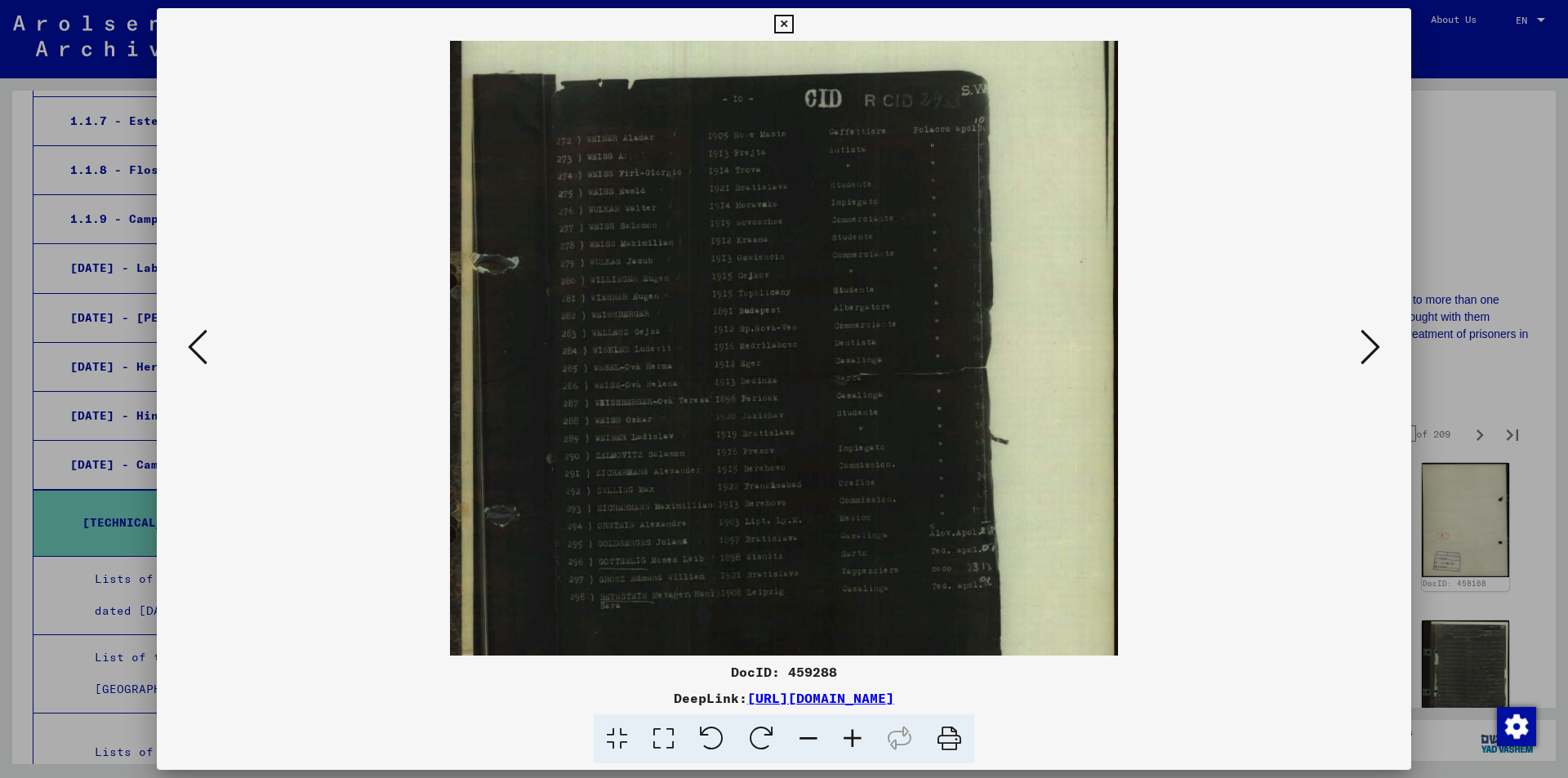
drag, startPoint x: 719, startPoint y: 580, endPoint x: 744, endPoint y: 471, distance: 111.8
click at [744, 471] on img at bounding box center [784, 381] width 668 height 901
click at [784, 17] on icon at bounding box center [784, 25] width 19 height 20
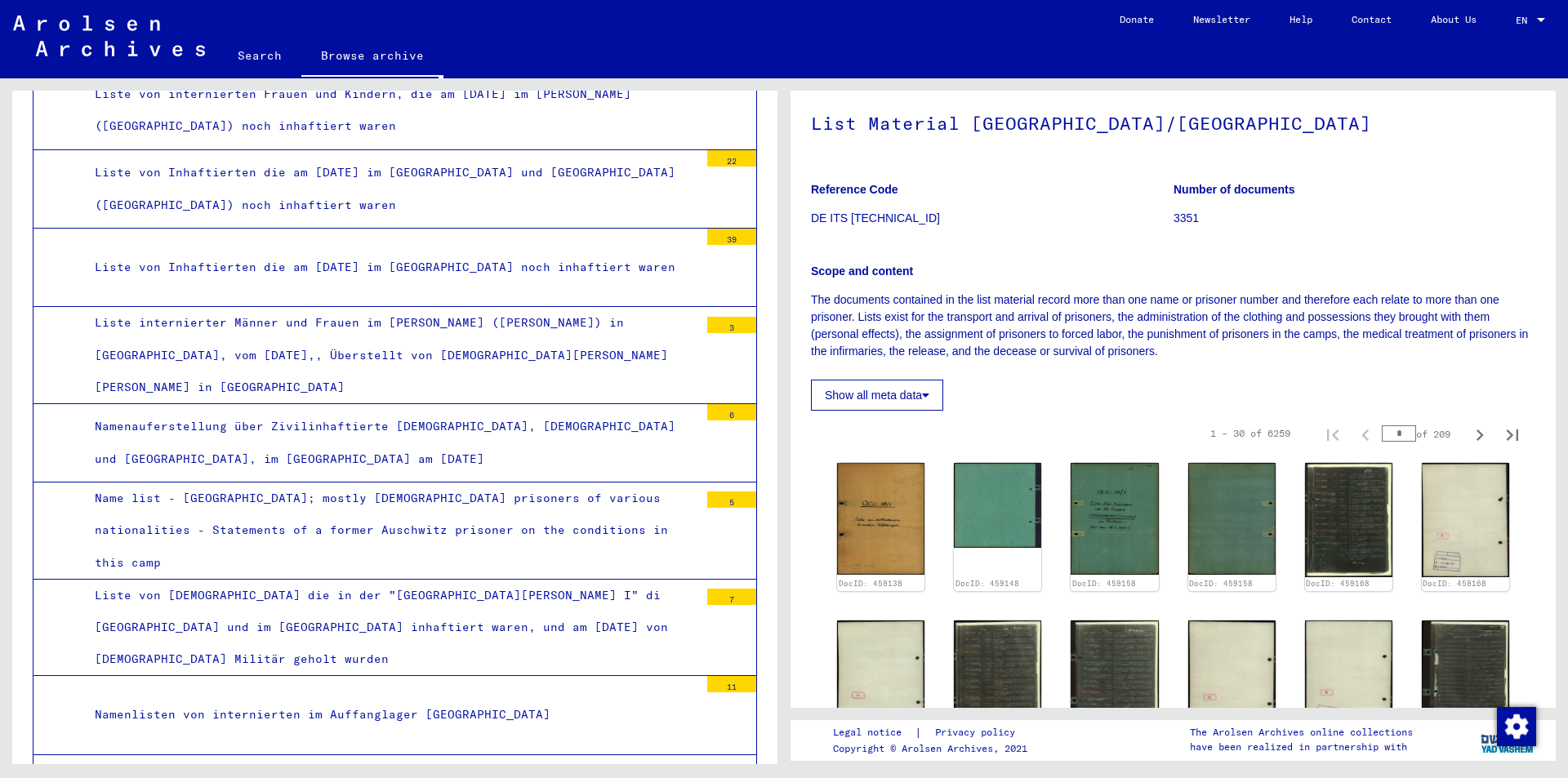
scroll to position [2694, 0]
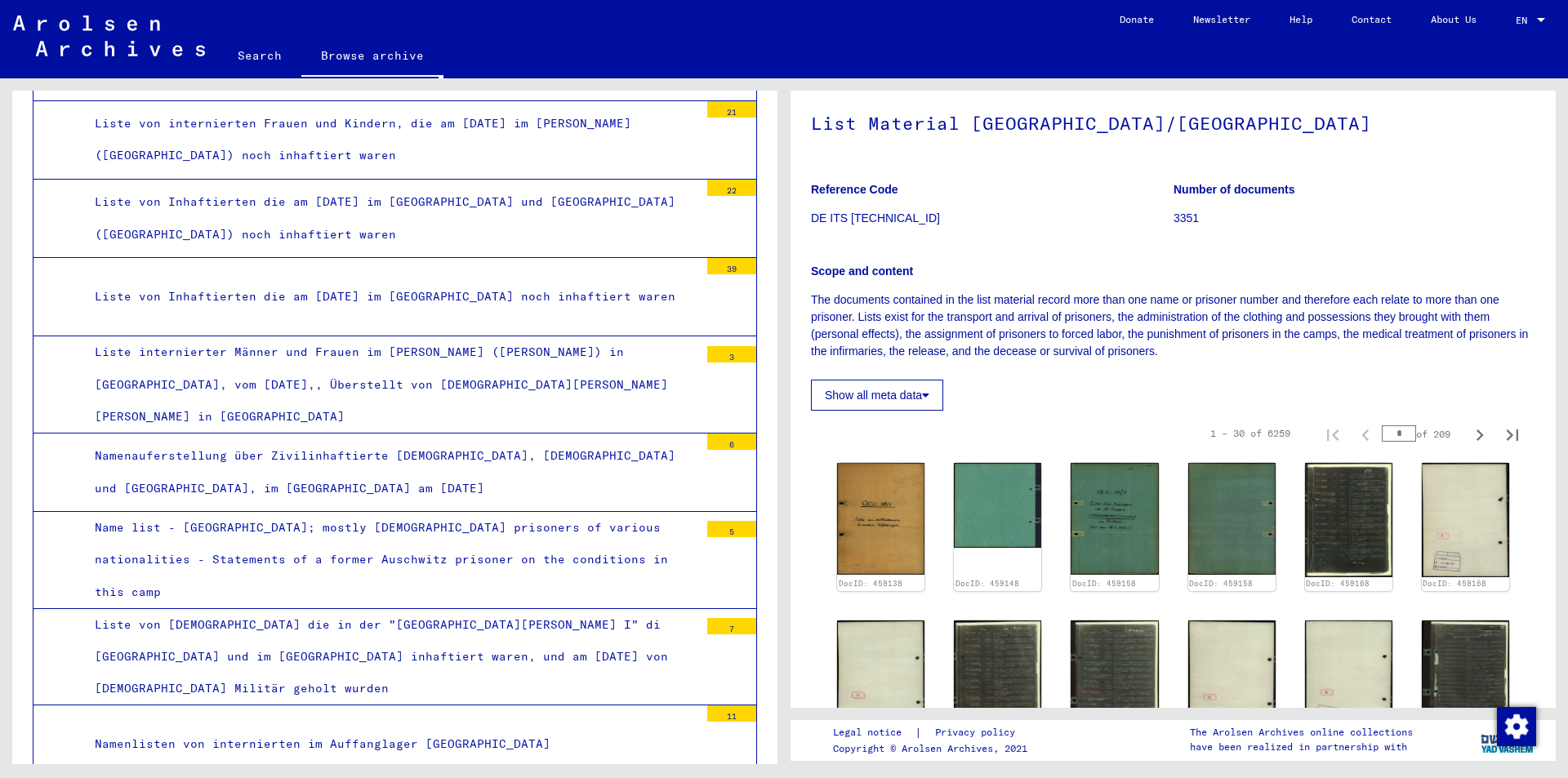
click at [447, 515] on div "Name list - [GEOGRAPHIC_DATA]; mostly [DEMOGRAPHIC_DATA] prisoners of various n…" at bounding box center [390, 561] width 616 height 96
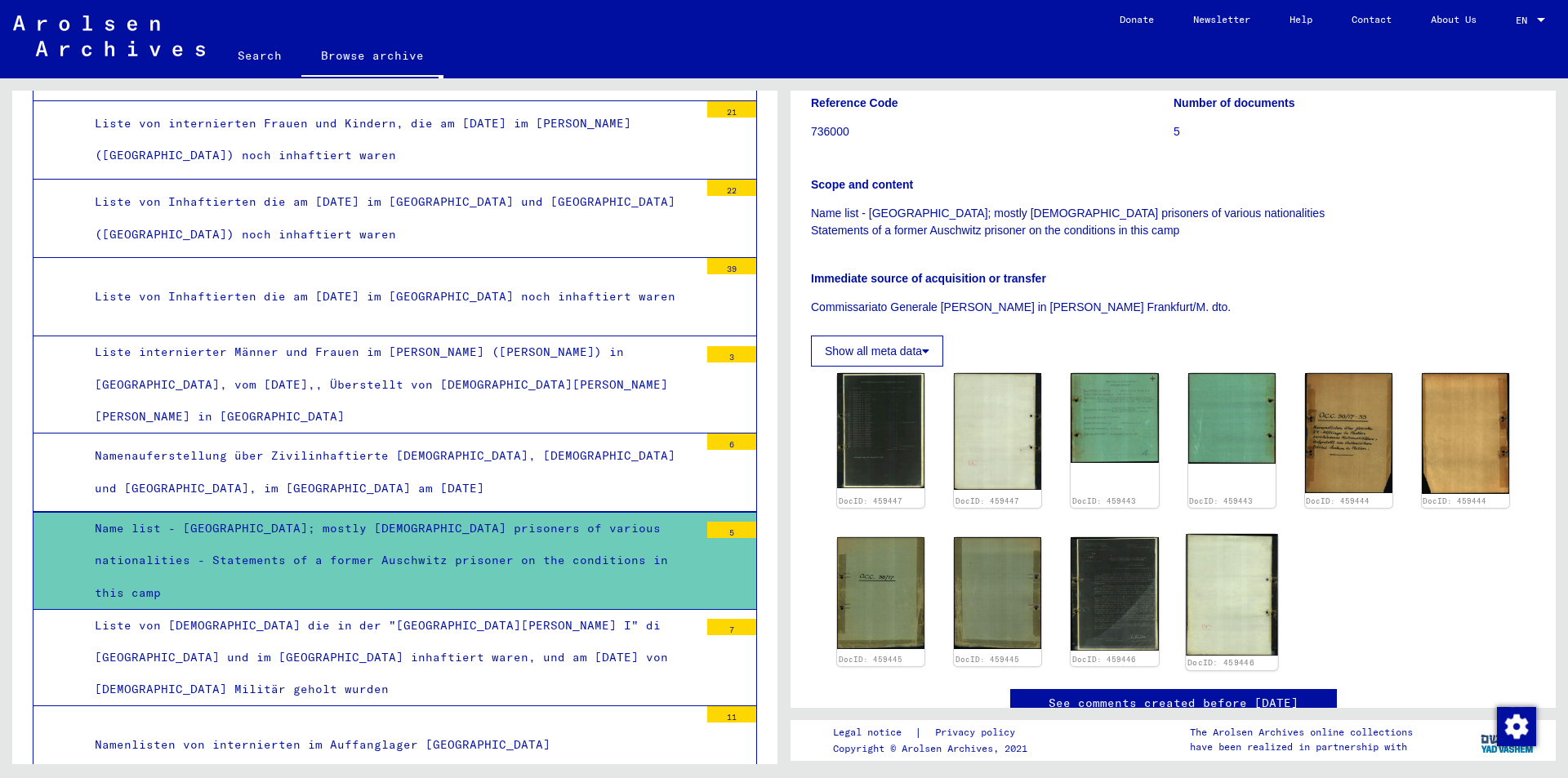
scroll to position [245, 0]
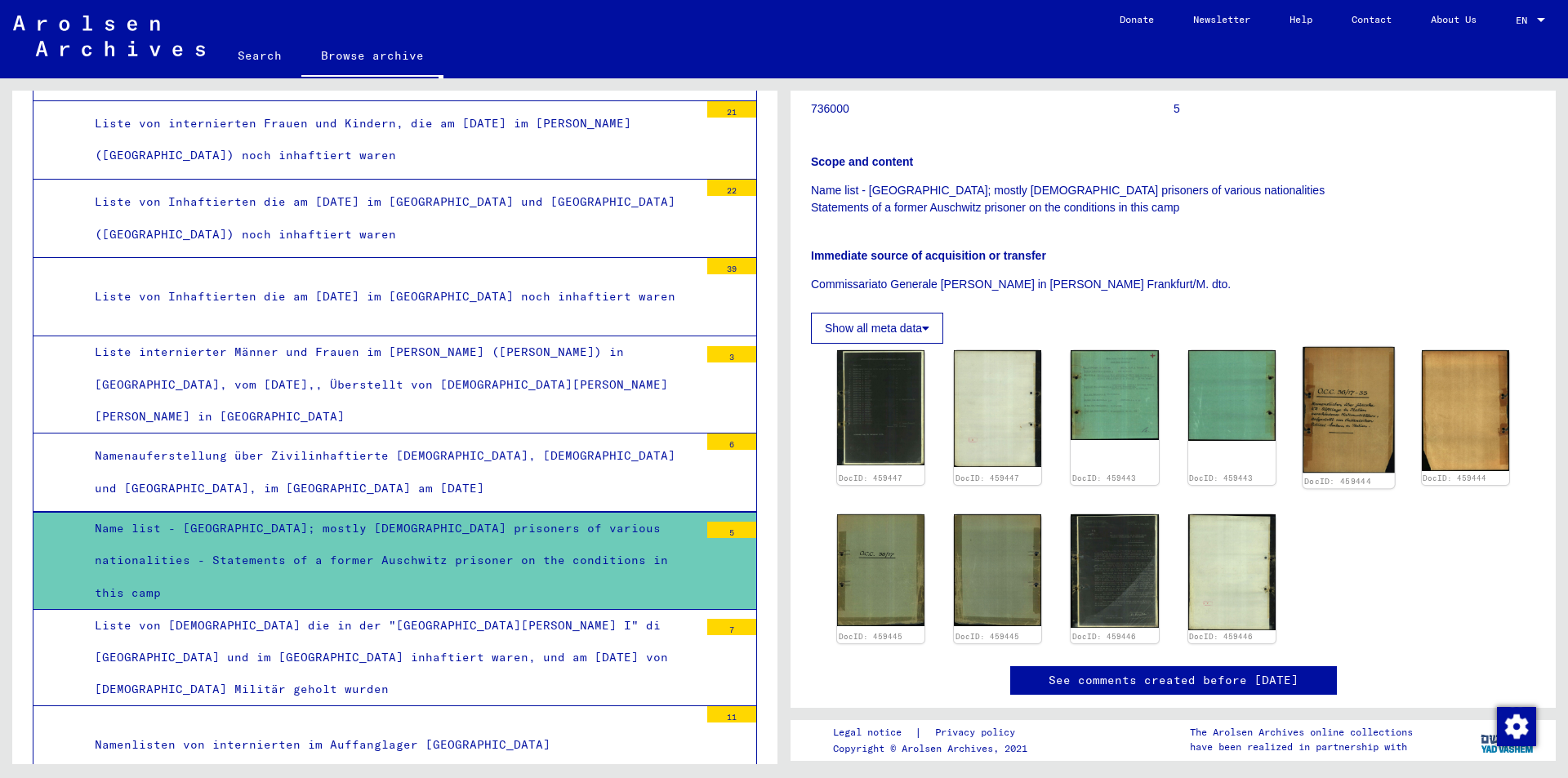
click at [1367, 438] on img at bounding box center [1349, 409] width 93 height 126
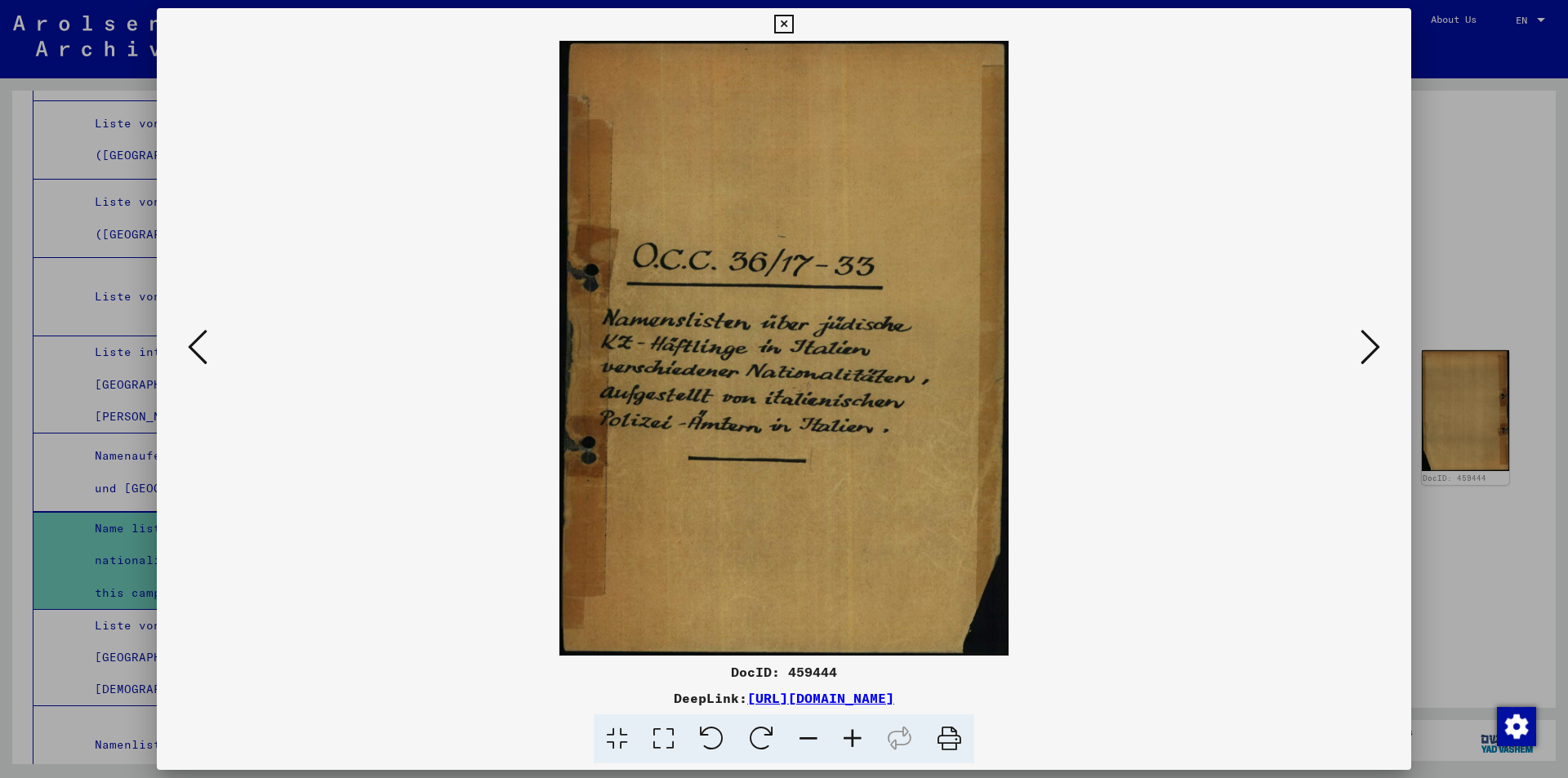
click at [1369, 334] on icon at bounding box center [1370, 346] width 20 height 39
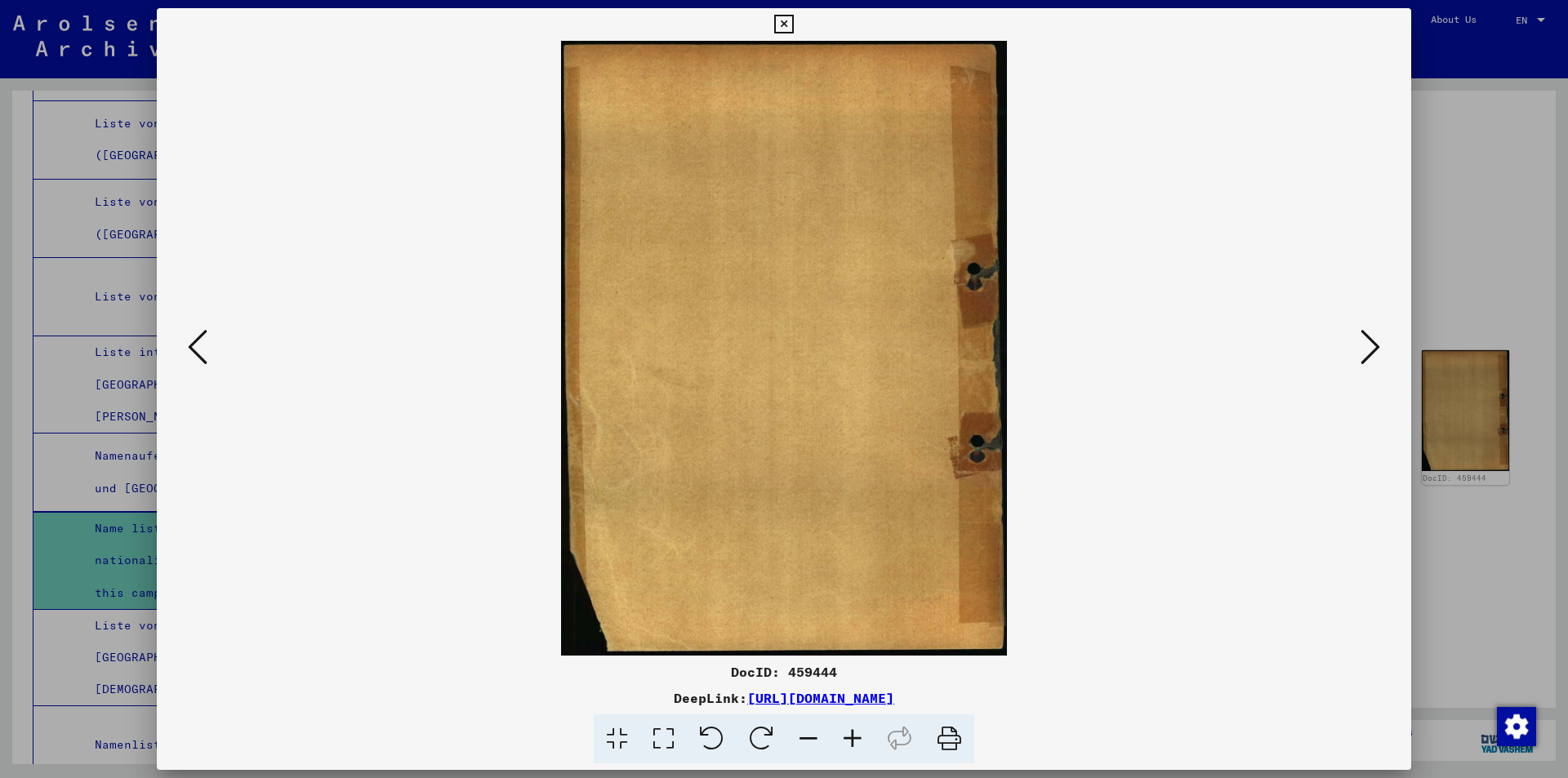
click at [1365, 347] on icon at bounding box center [1370, 346] width 20 height 39
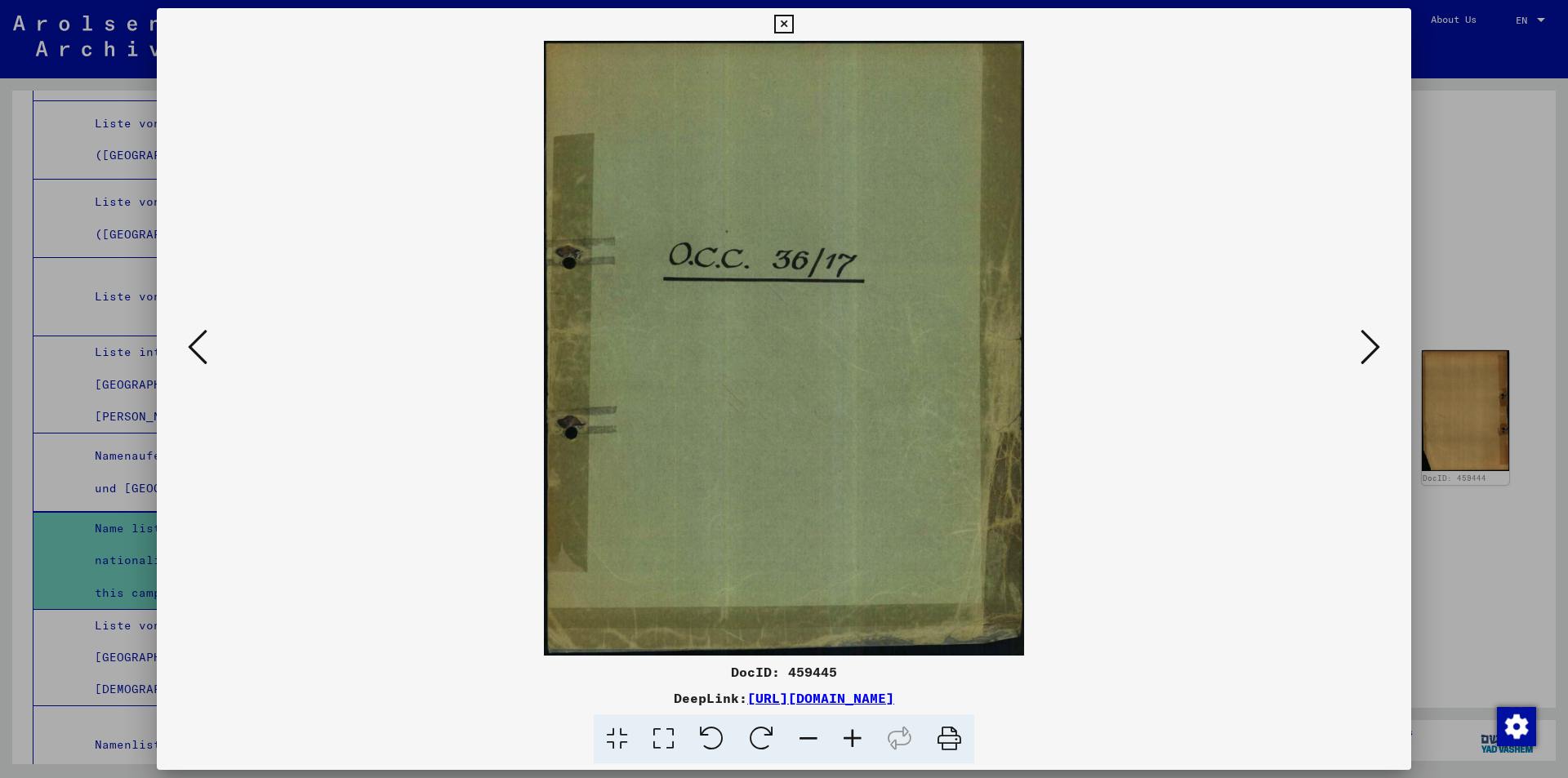
click at [1365, 347] on icon at bounding box center [1370, 346] width 20 height 39
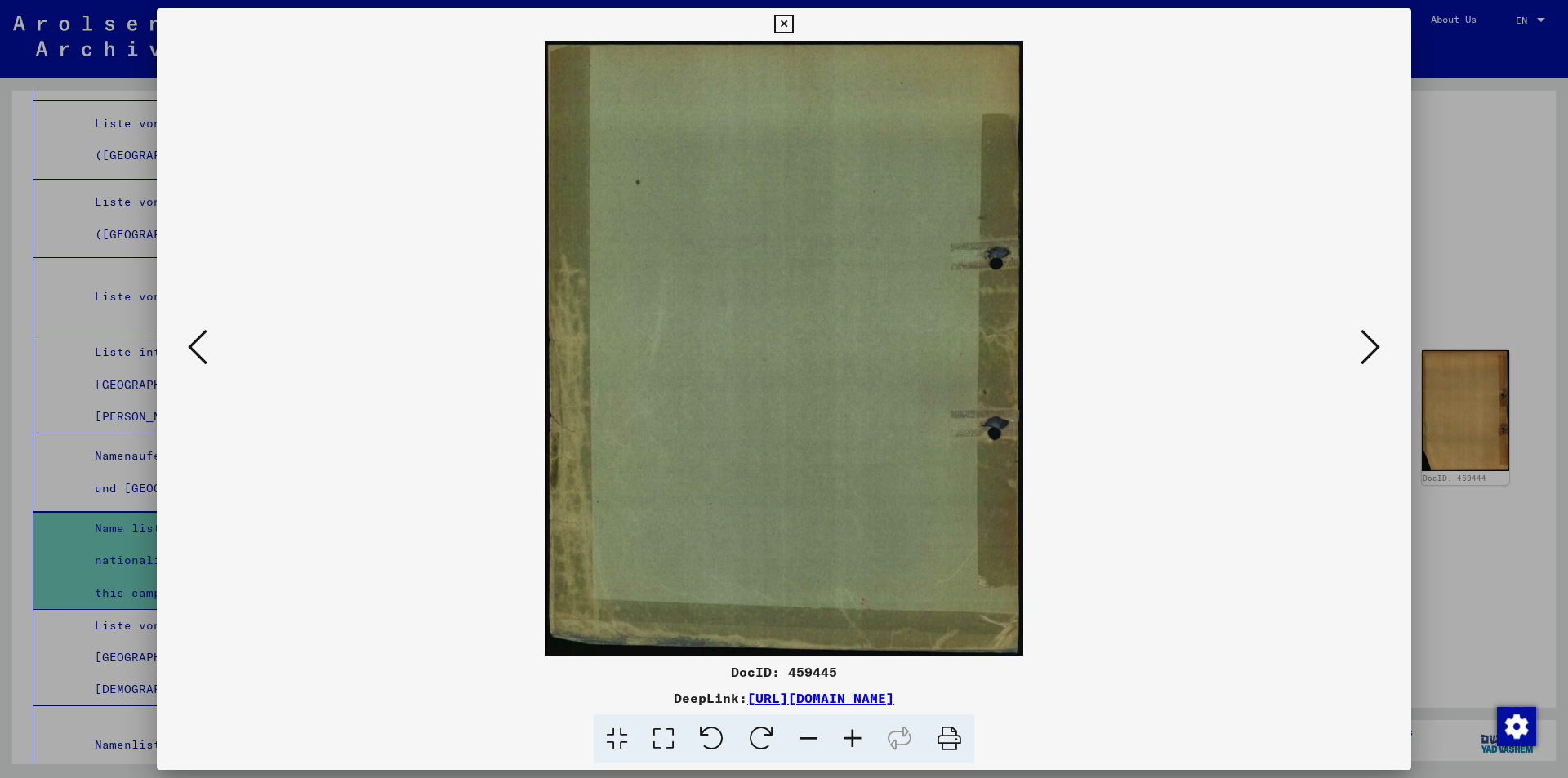
click at [1365, 347] on icon at bounding box center [1370, 346] width 20 height 39
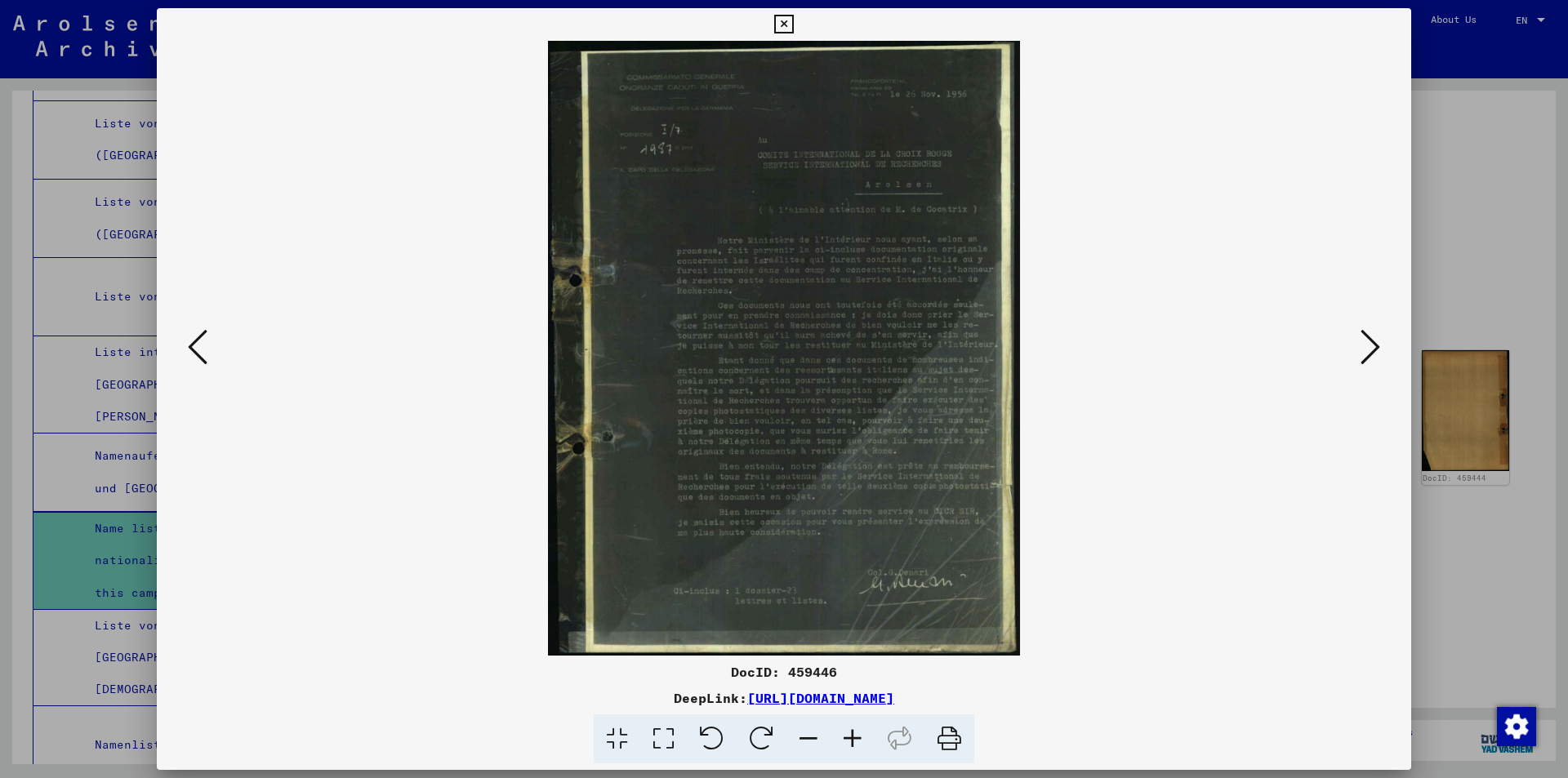
click at [939, 345] on img at bounding box center [784, 348] width 1143 height 614
click at [847, 737] on icon at bounding box center [853, 739] width 44 height 50
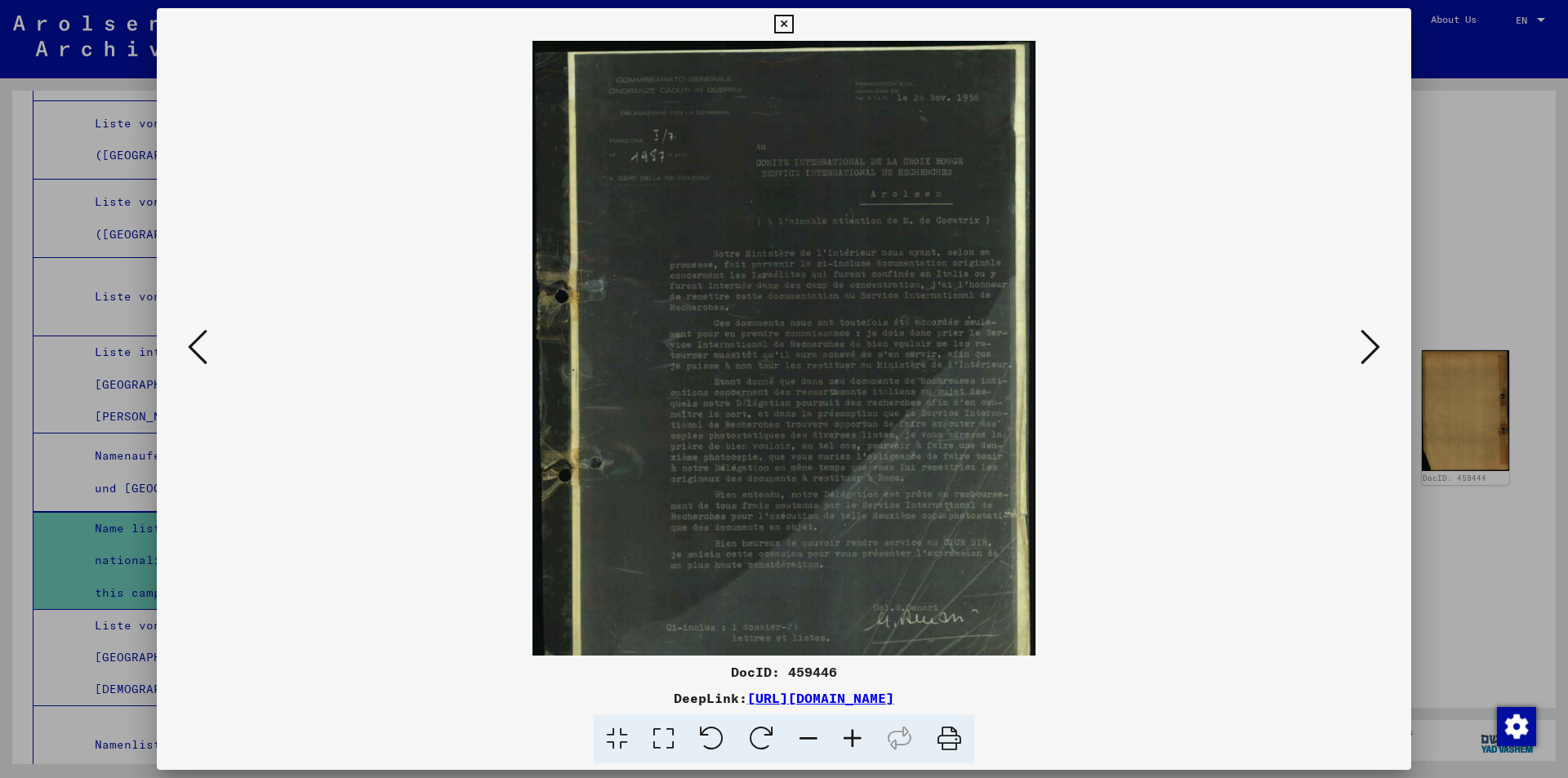
click at [847, 737] on icon at bounding box center [853, 739] width 44 height 50
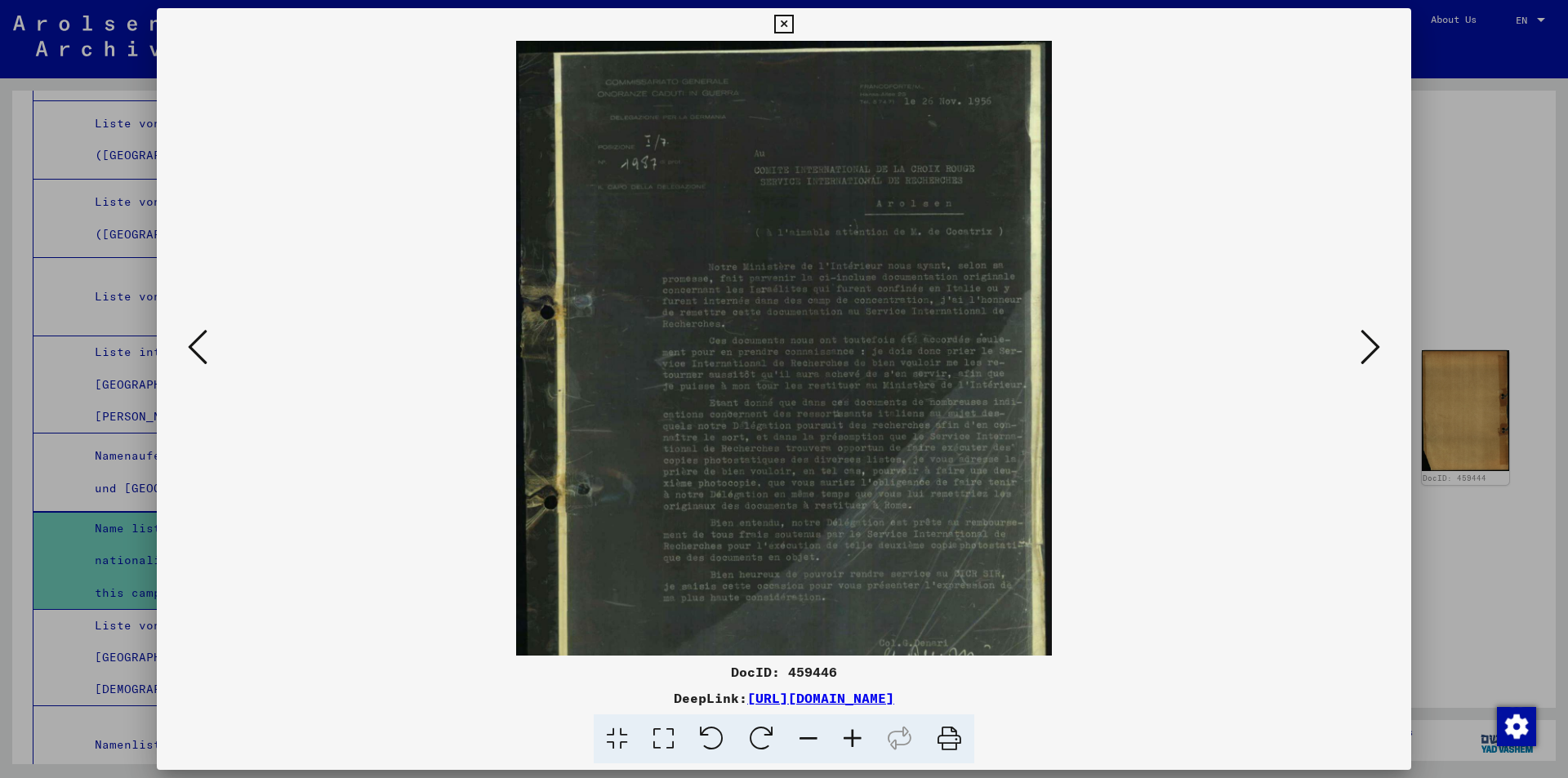
click at [847, 737] on icon at bounding box center [853, 739] width 44 height 50
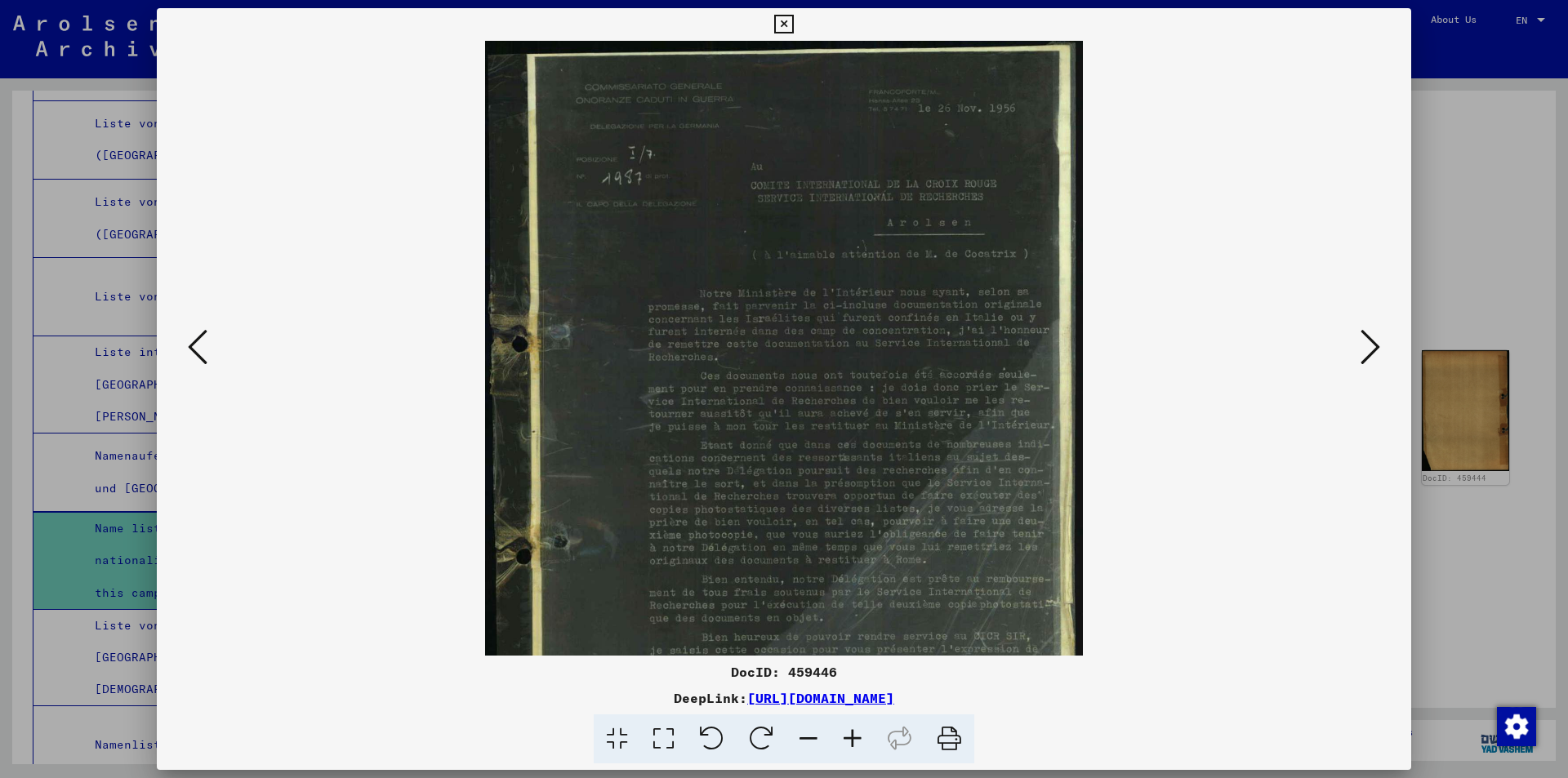
click at [847, 737] on icon at bounding box center [853, 739] width 44 height 50
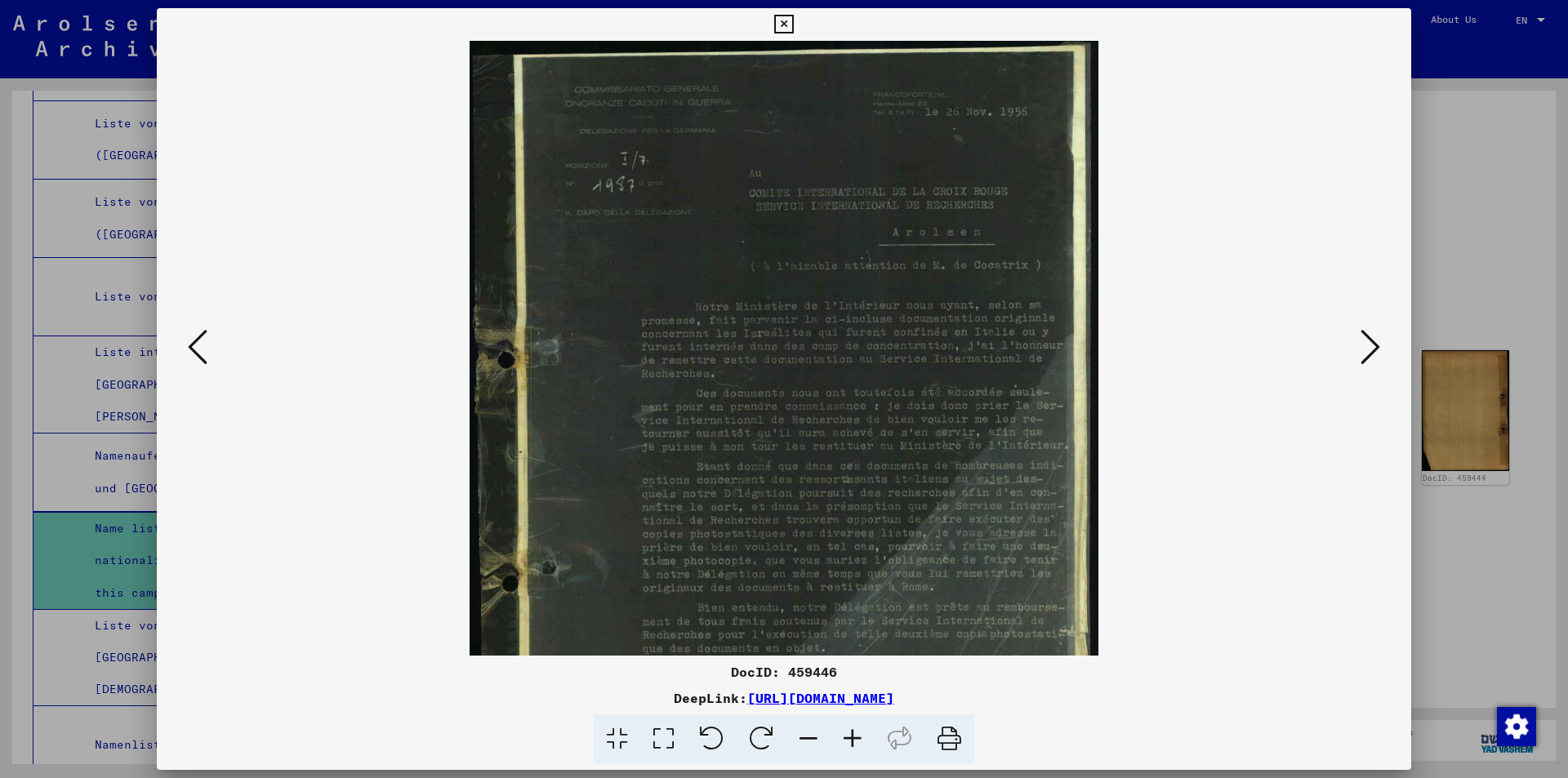
click at [847, 737] on icon at bounding box center [853, 739] width 44 height 50
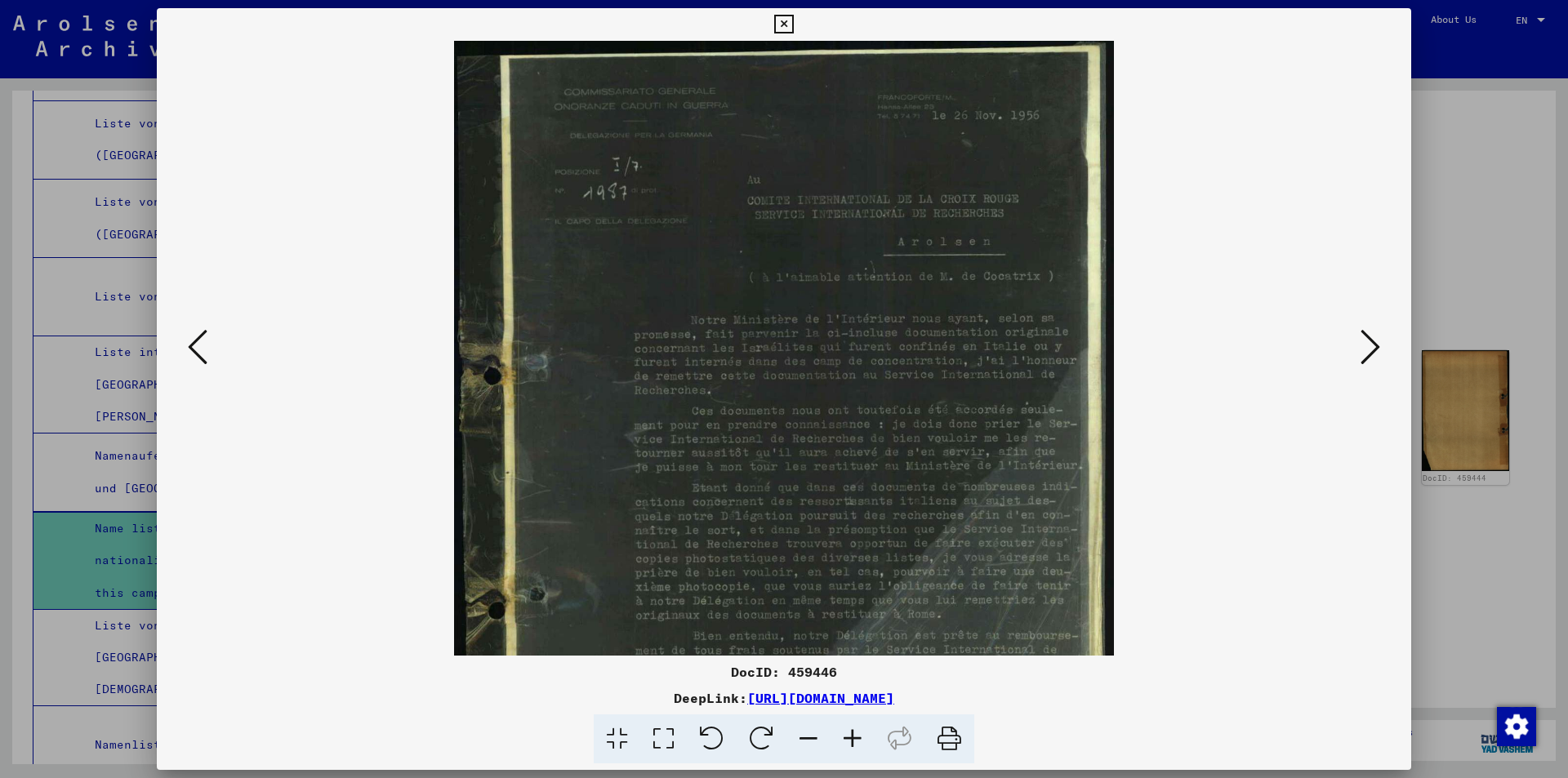
click at [847, 737] on icon at bounding box center [853, 739] width 44 height 50
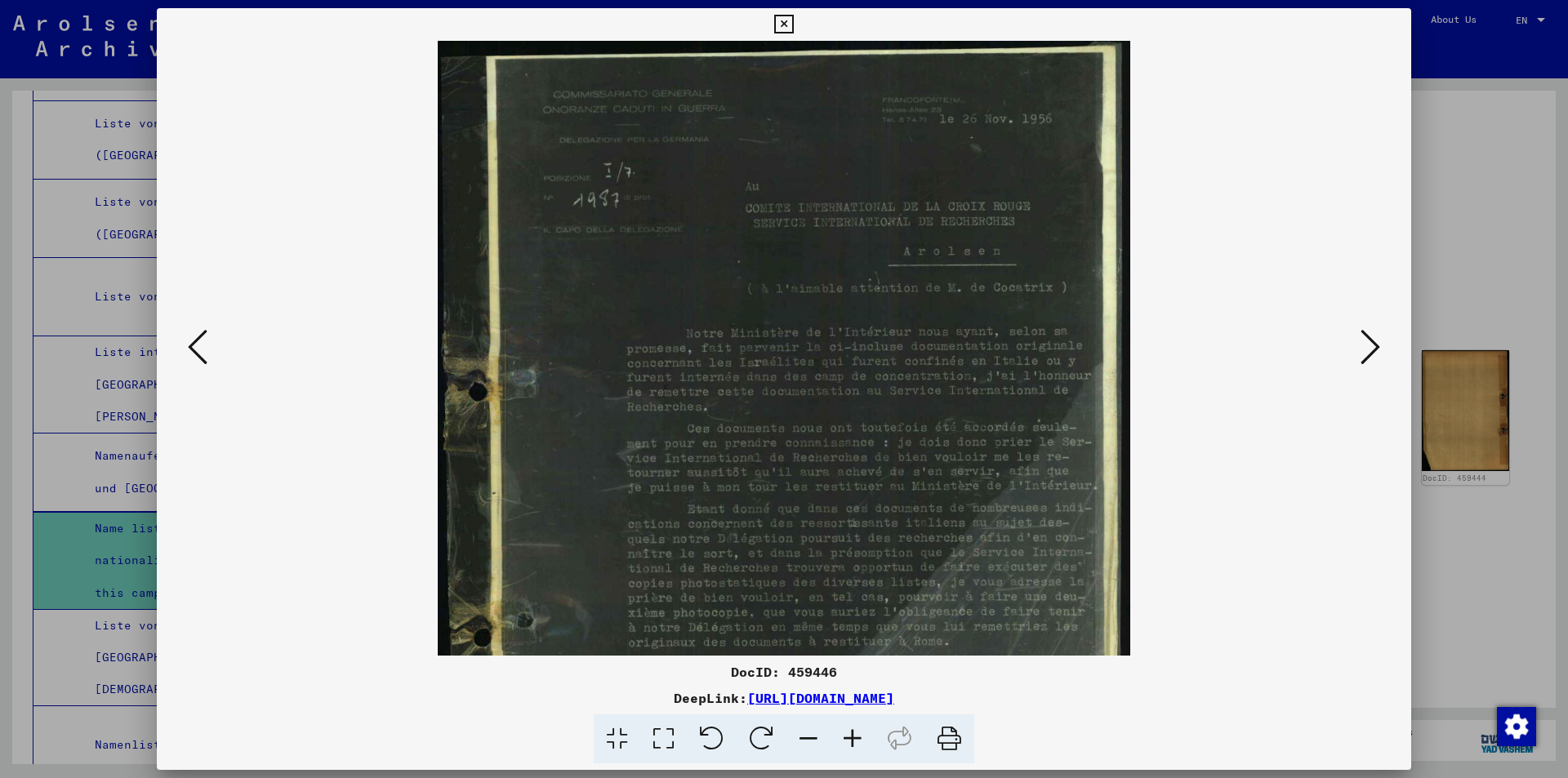
click at [847, 737] on icon at bounding box center [853, 739] width 44 height 50
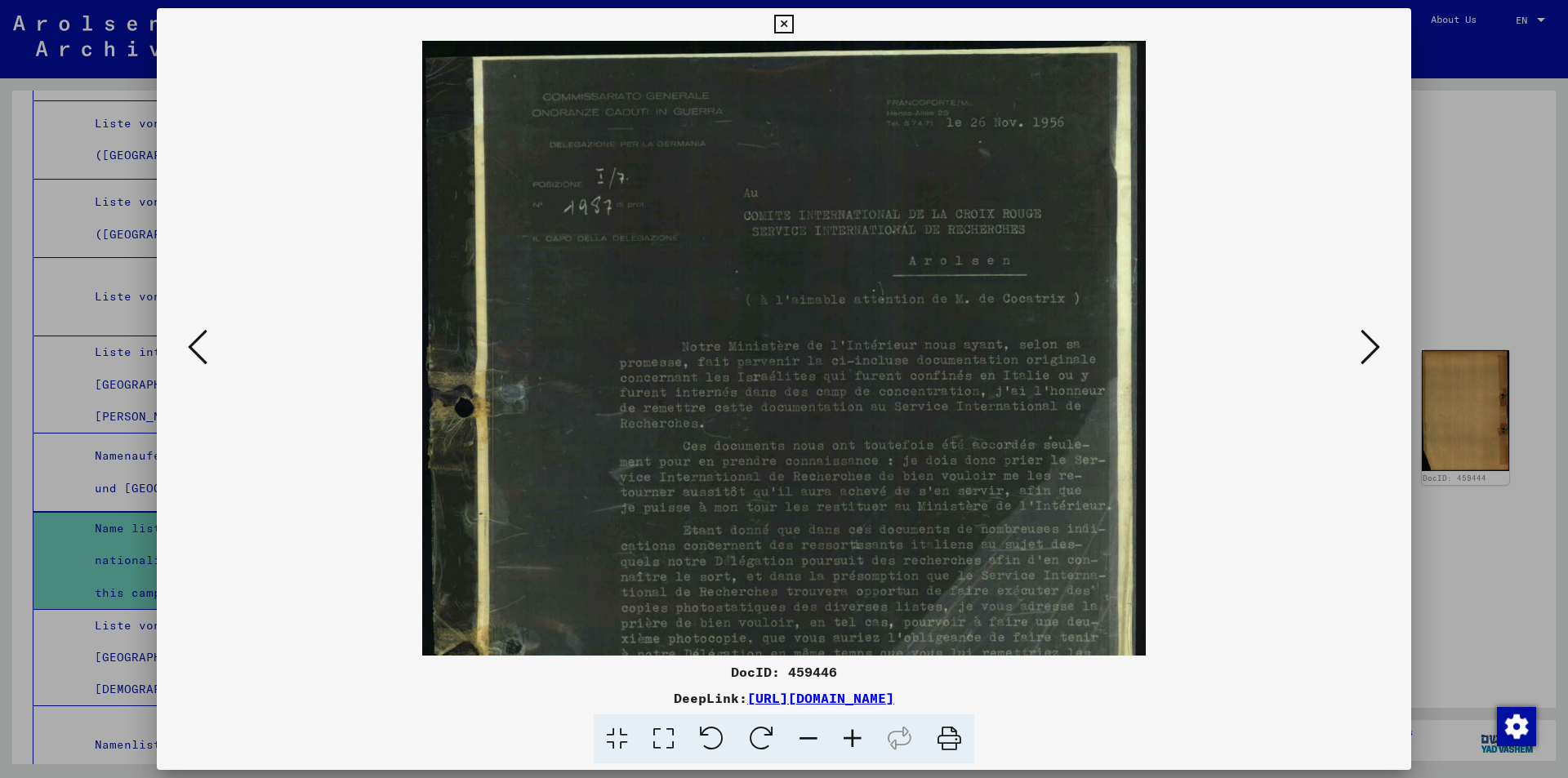
click at [847, 737] on icon at bounding box center [853, 739] width 44 height 50
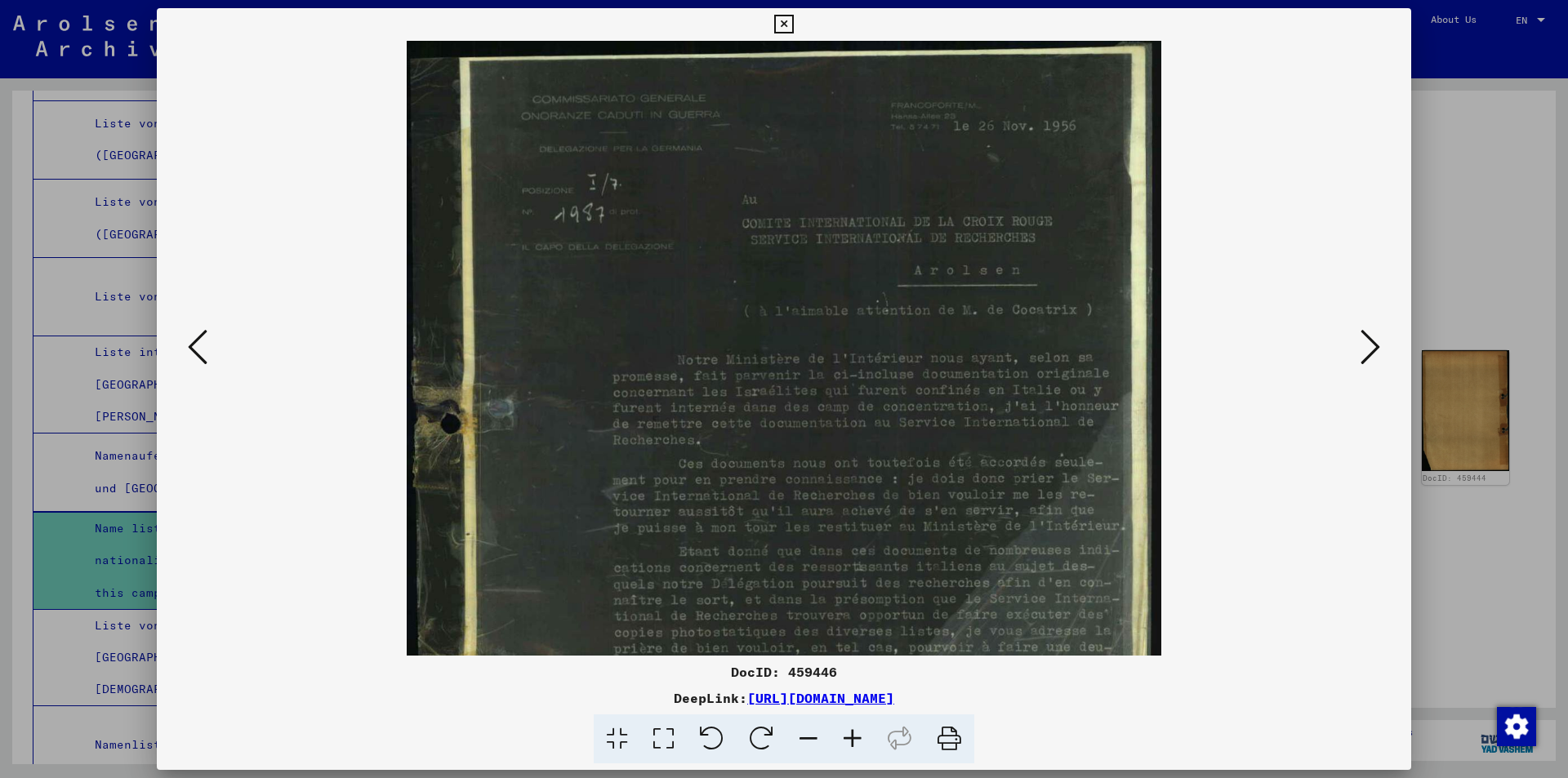
click at [847, 737] on icon at bounding box center [853, 739] width 44 height 50
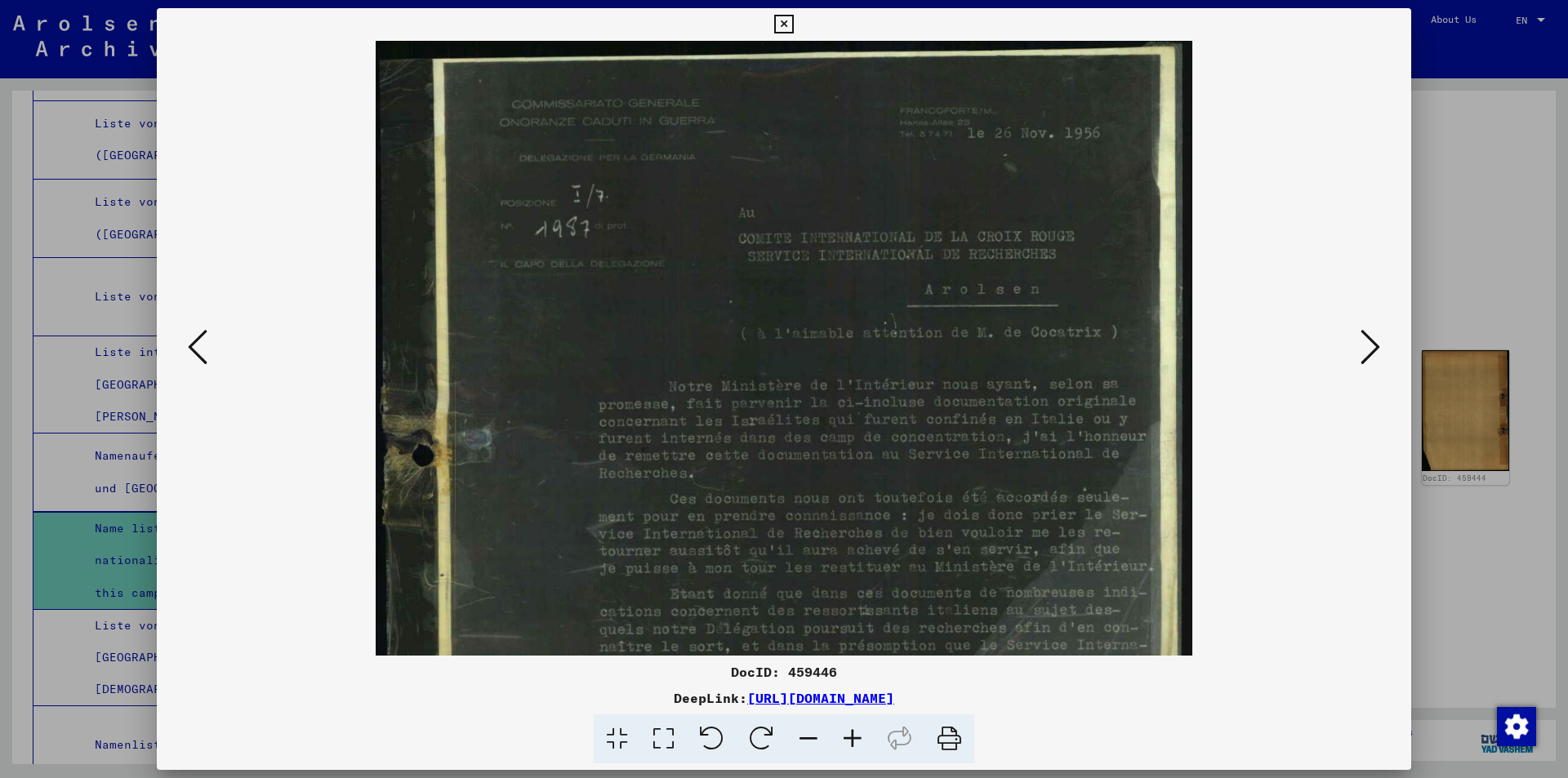
click at [847, 737] on icon at bounding box center [853, 739] width 44 height 50
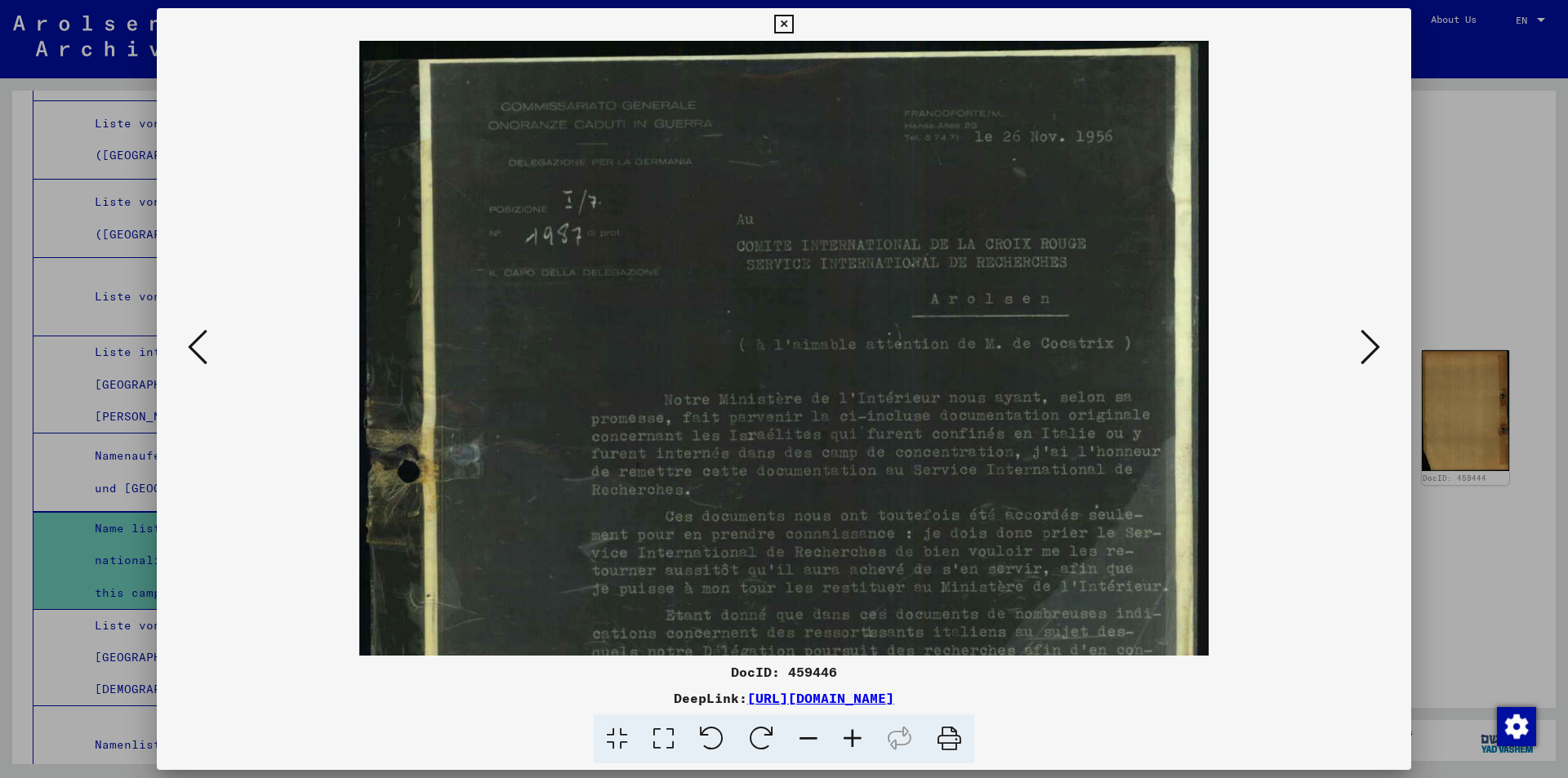
click at [847, 737] on icon at bounding box center [853, 739] width 44 height 50
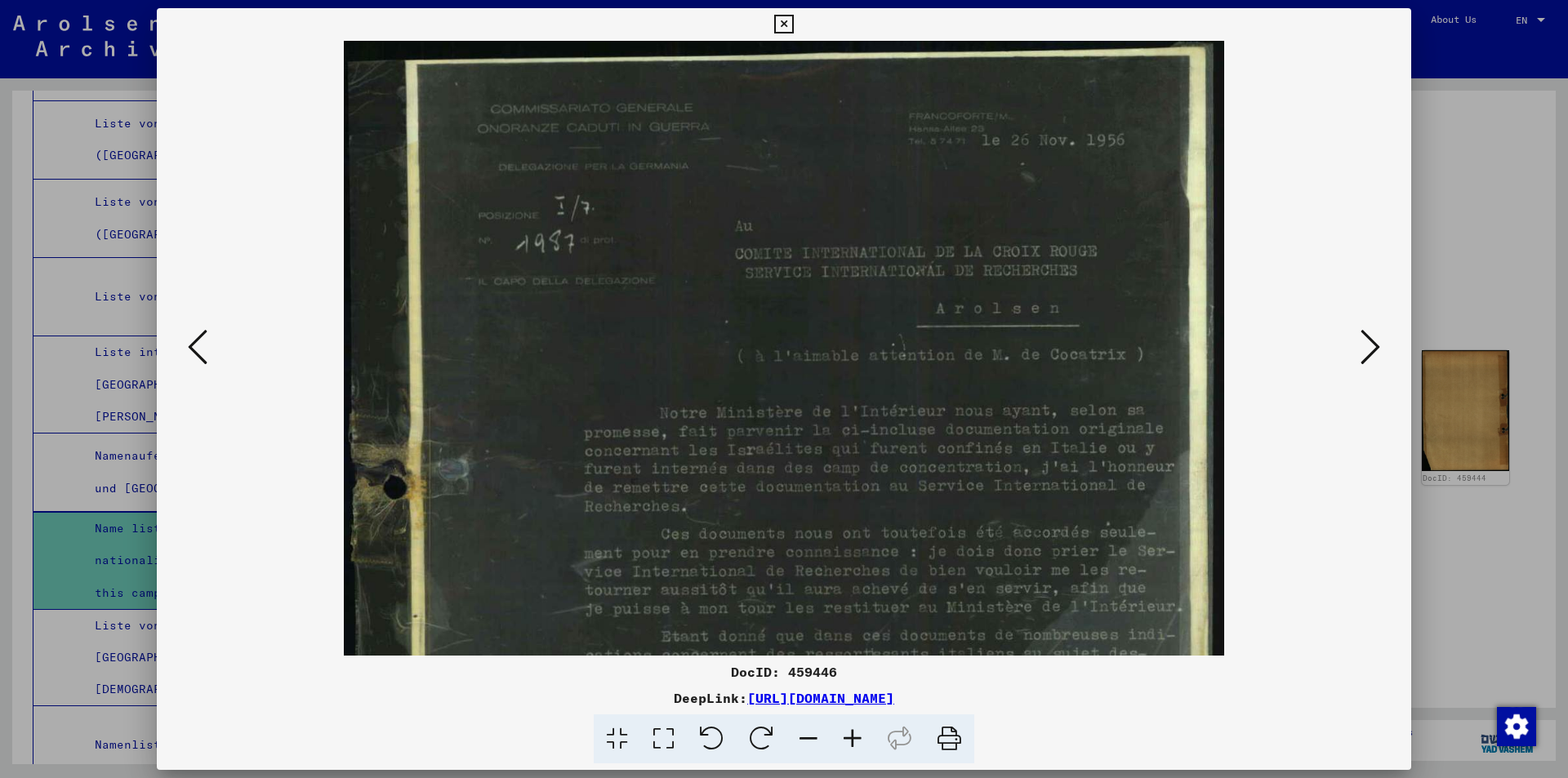
click at [847, 737] on icon at bounding box center [853, 739] width 44 height 50
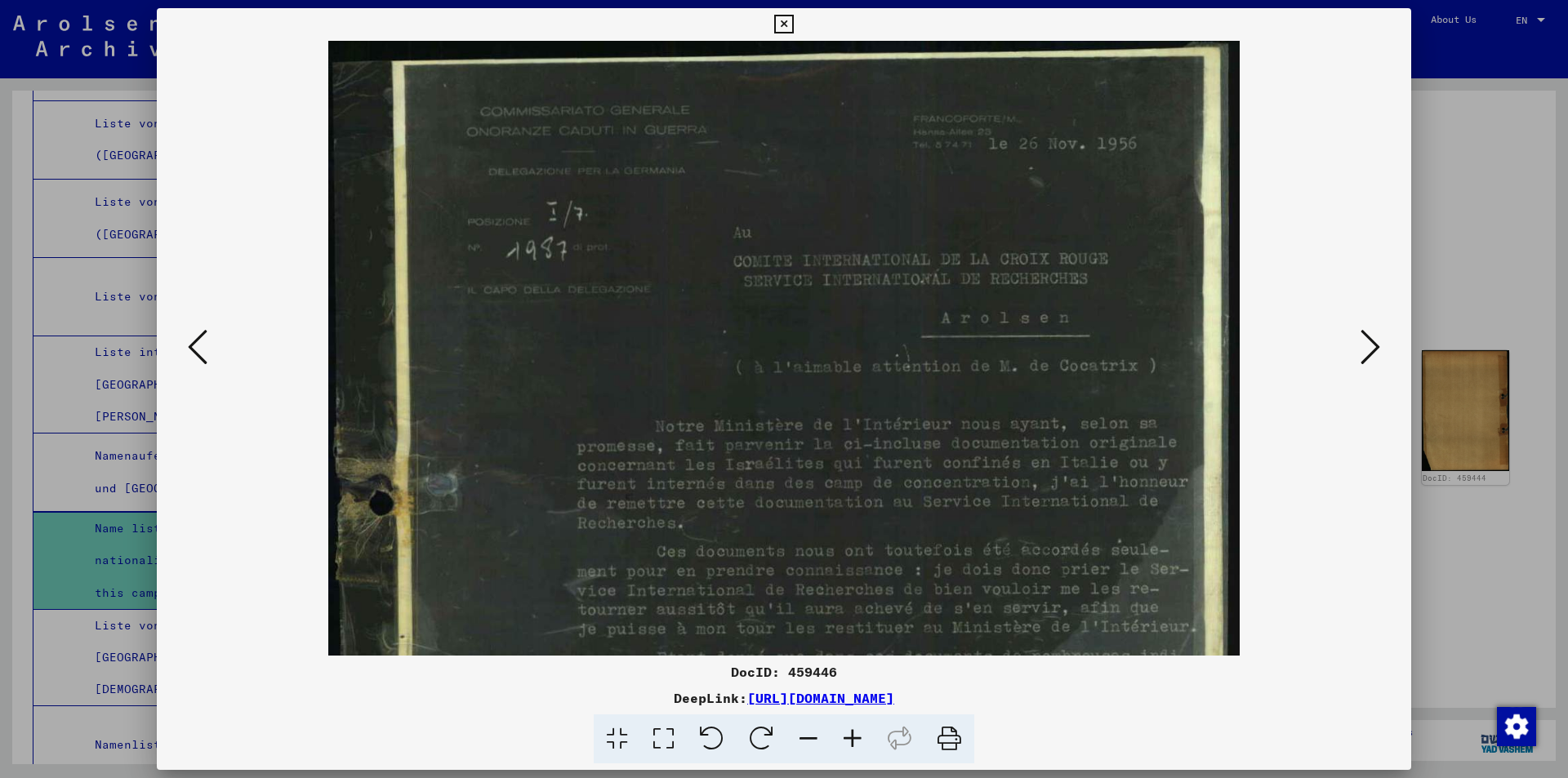
click at [847, 737] on icon at bounding box center [853, 739] width 44 height 50
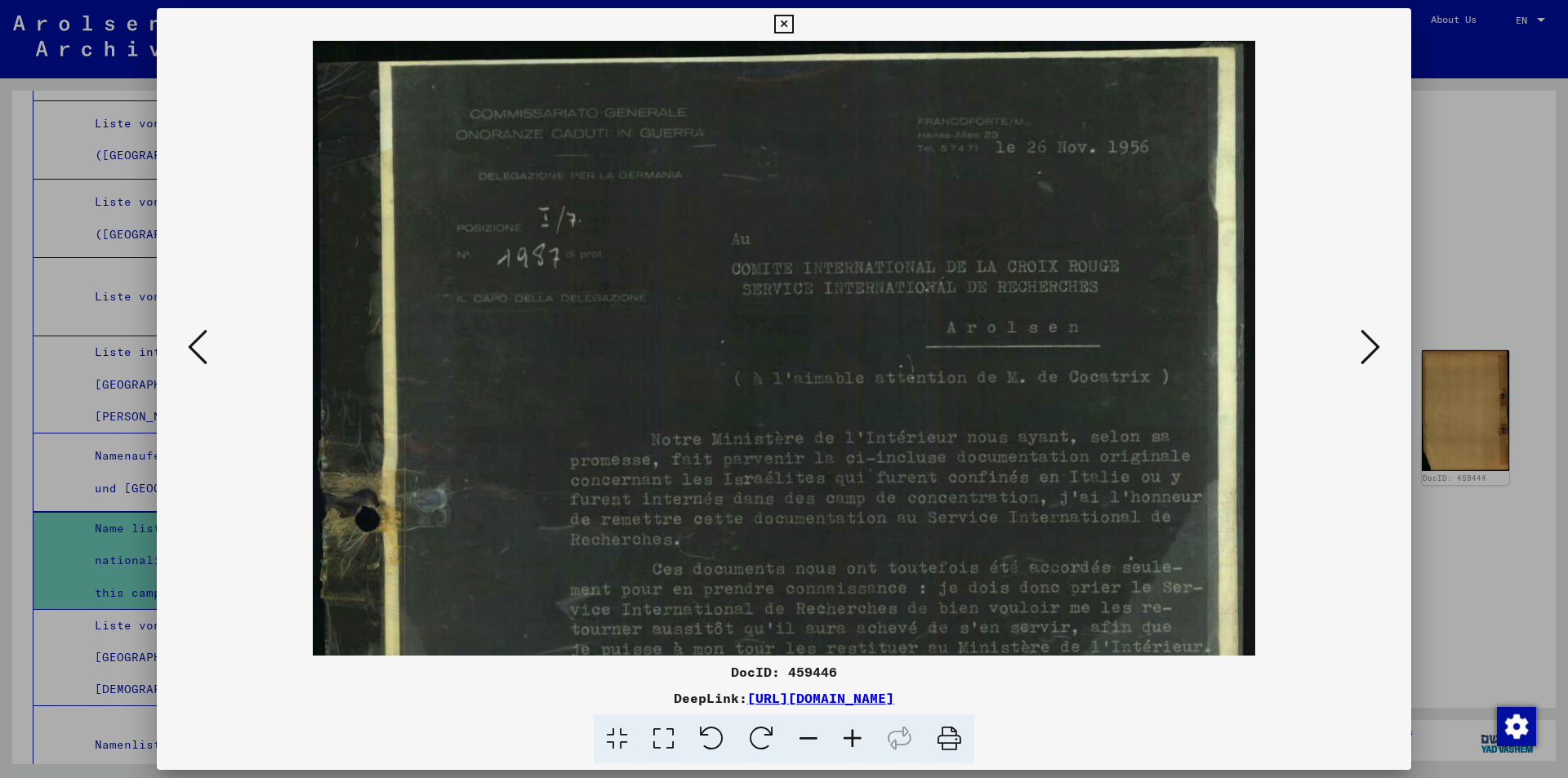
click at [847, 737] on icon at bounding box center [853, 739] width 44 height 50
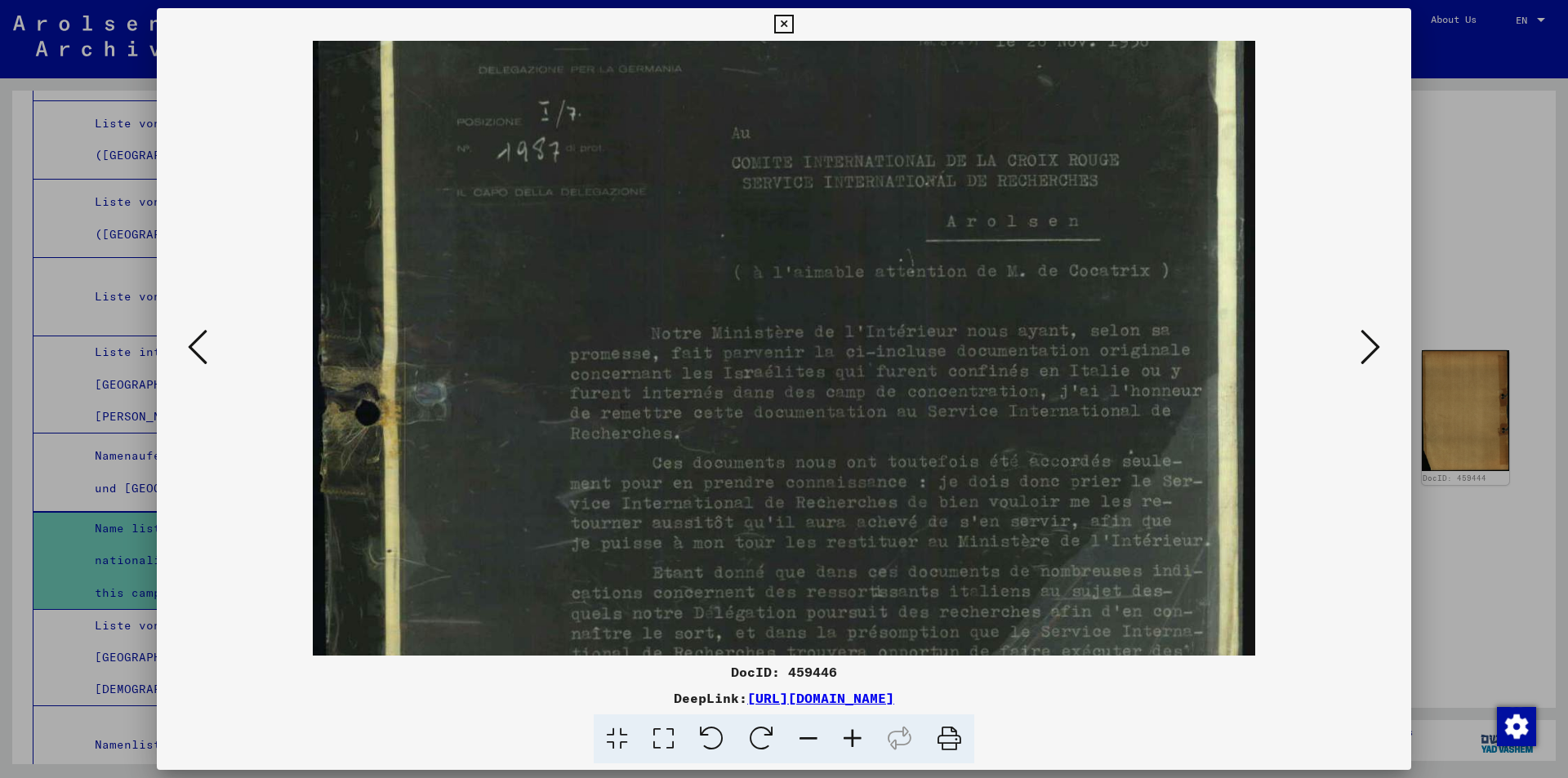
scroll to position [111, 0]
drag, startPoint x: 927, startPoint y: 517, endPoint x: 838, endPoint y: 406, distance: 142.3
click at [838, 406] on img at bounding box center [784, 545] width 943 height 1227
click at [1375, 337] on icon at bounding box center [1370, 346] width 20 height 39
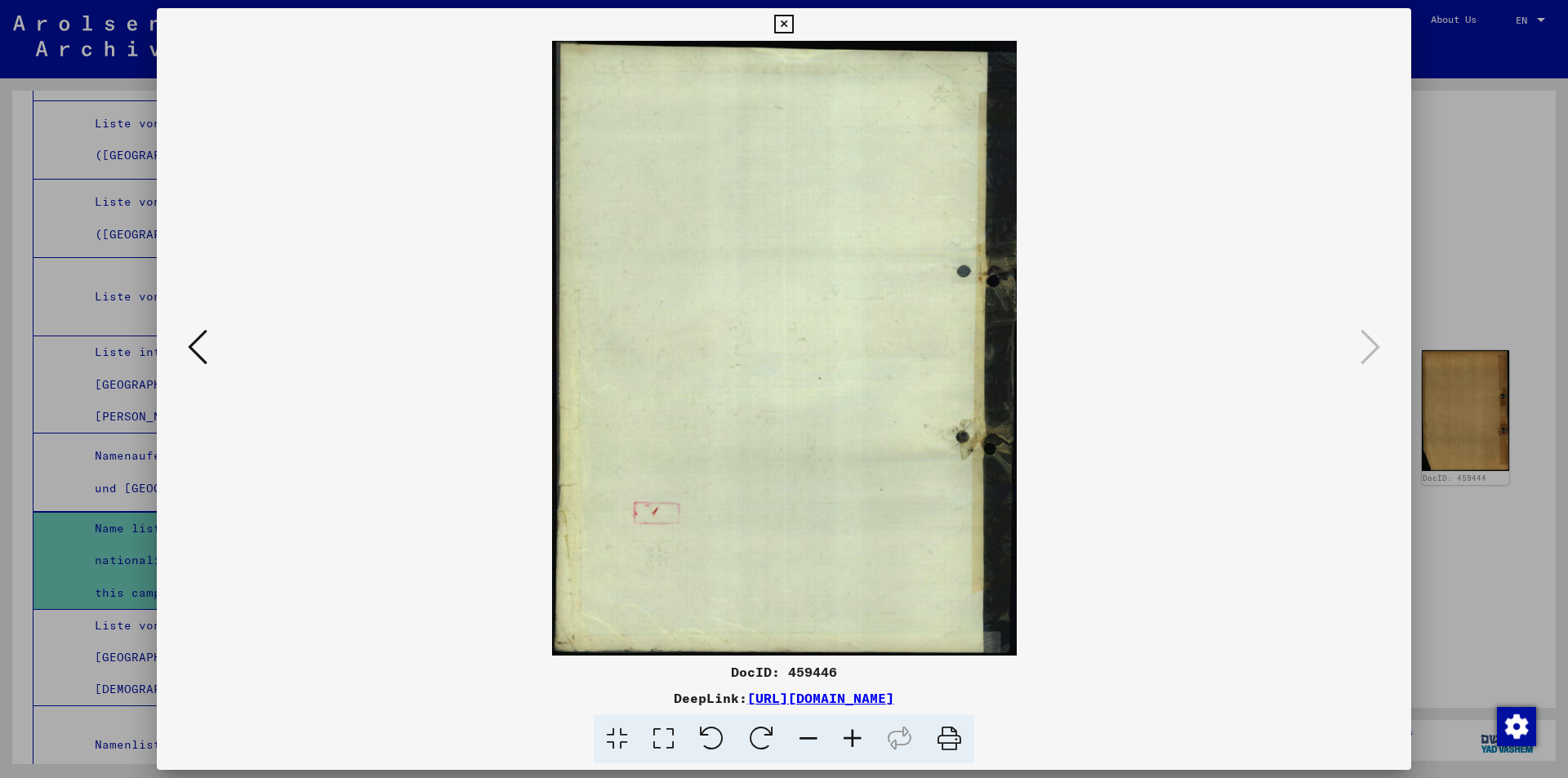
click at [790, 21] on icon at bounding box center [784, 25] width 19 height 20
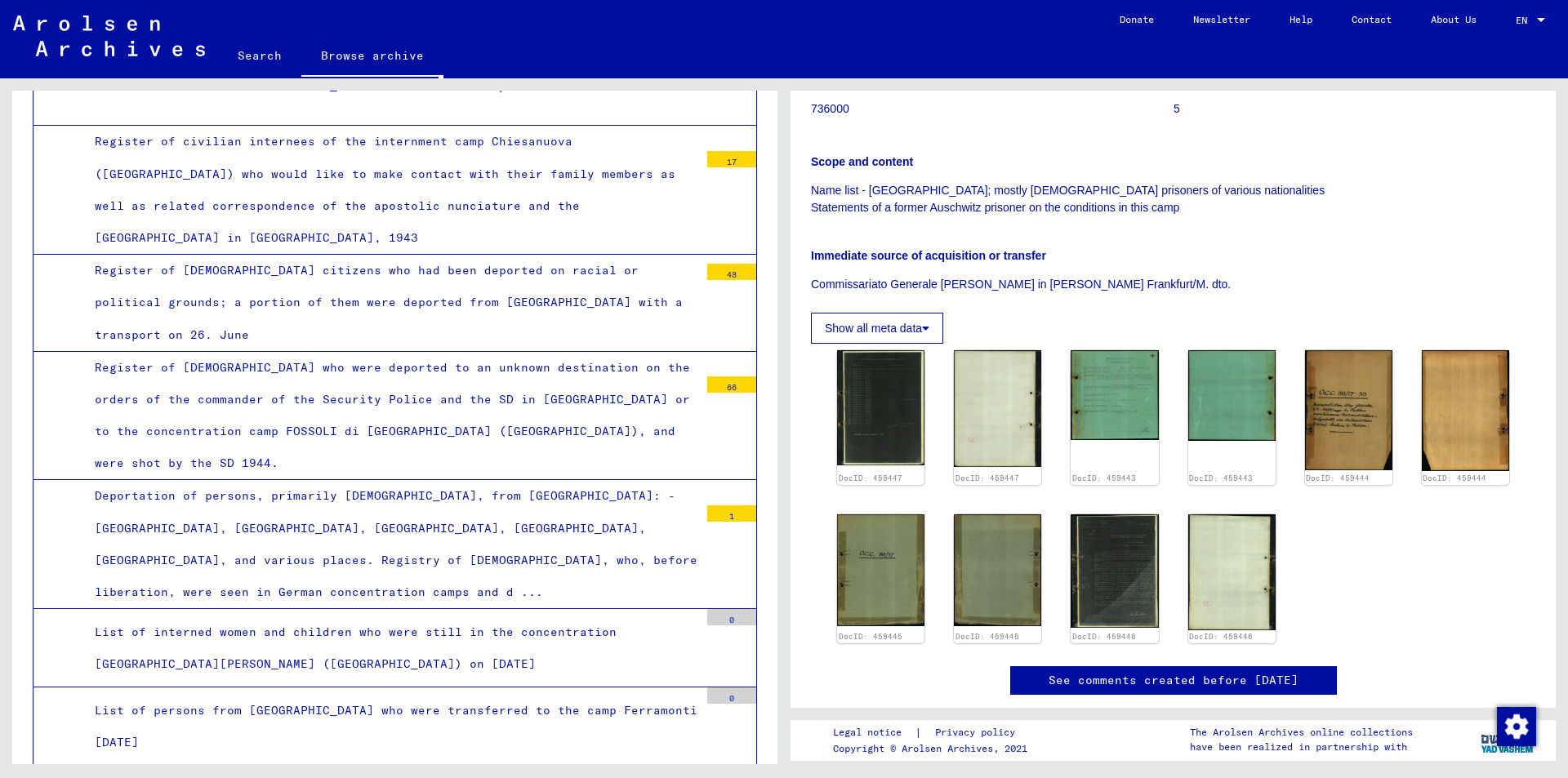
scroll to position [4735, 0]
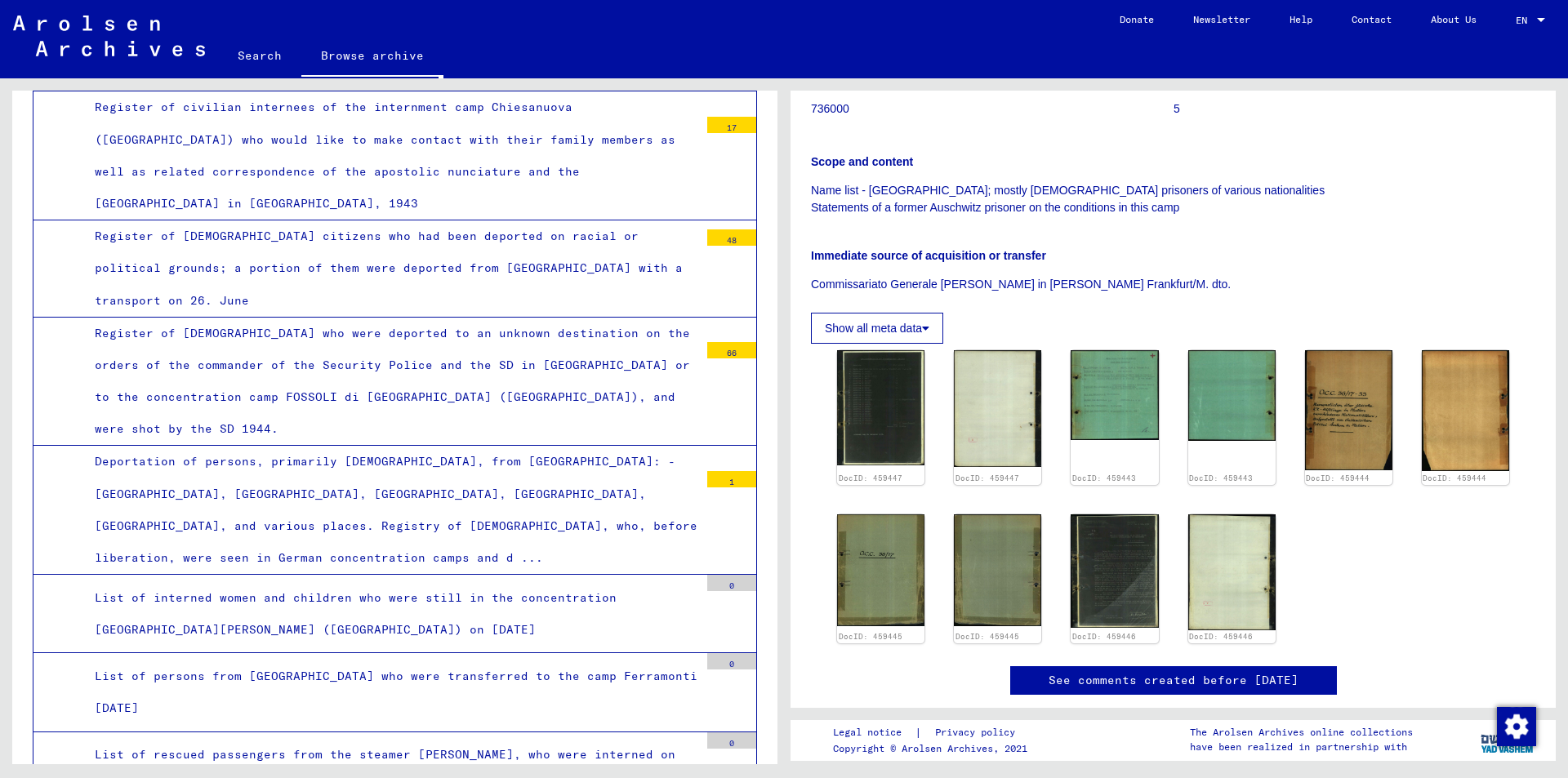
click at [476, 582] on div "List of interned women and children who were still in the concentration [GEOGRA…" at bounding box center [390, 614] width 616 height 63
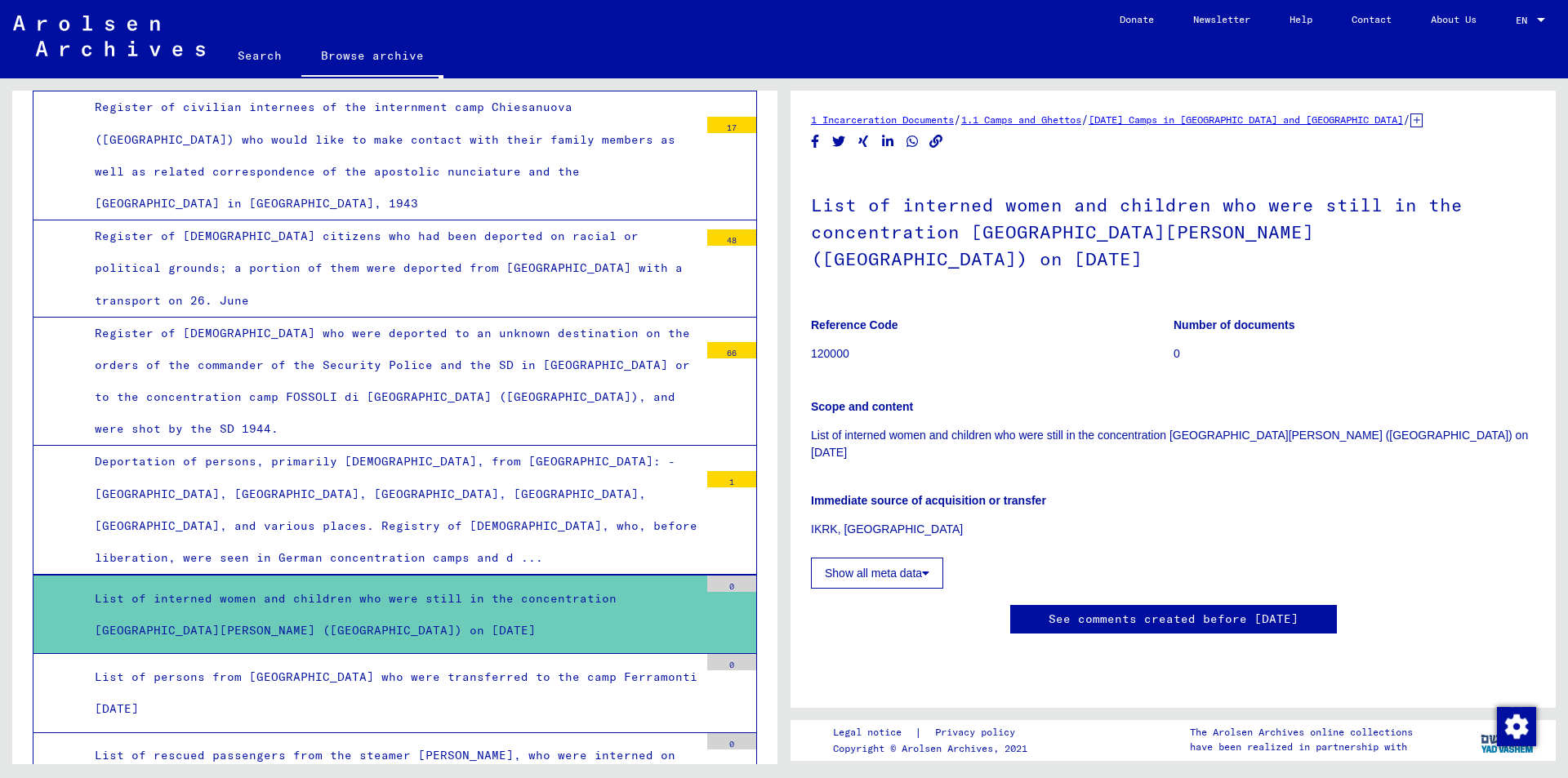
scroll to position [164, 0]
click at [880, 558] on button "Show all meta data" at bounding box center [877, 573] width 132 height 31
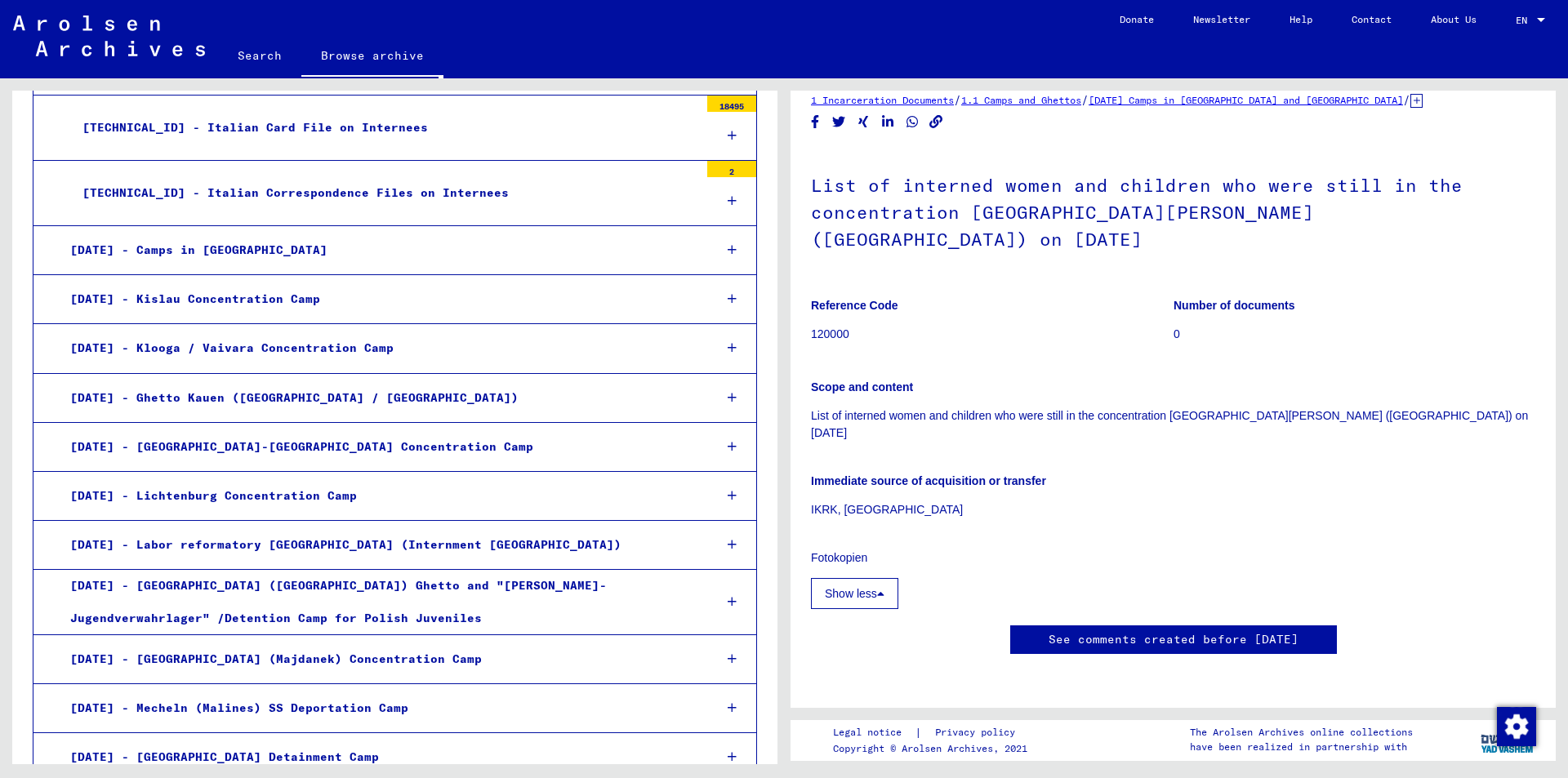
scroll to position [8000, 0]
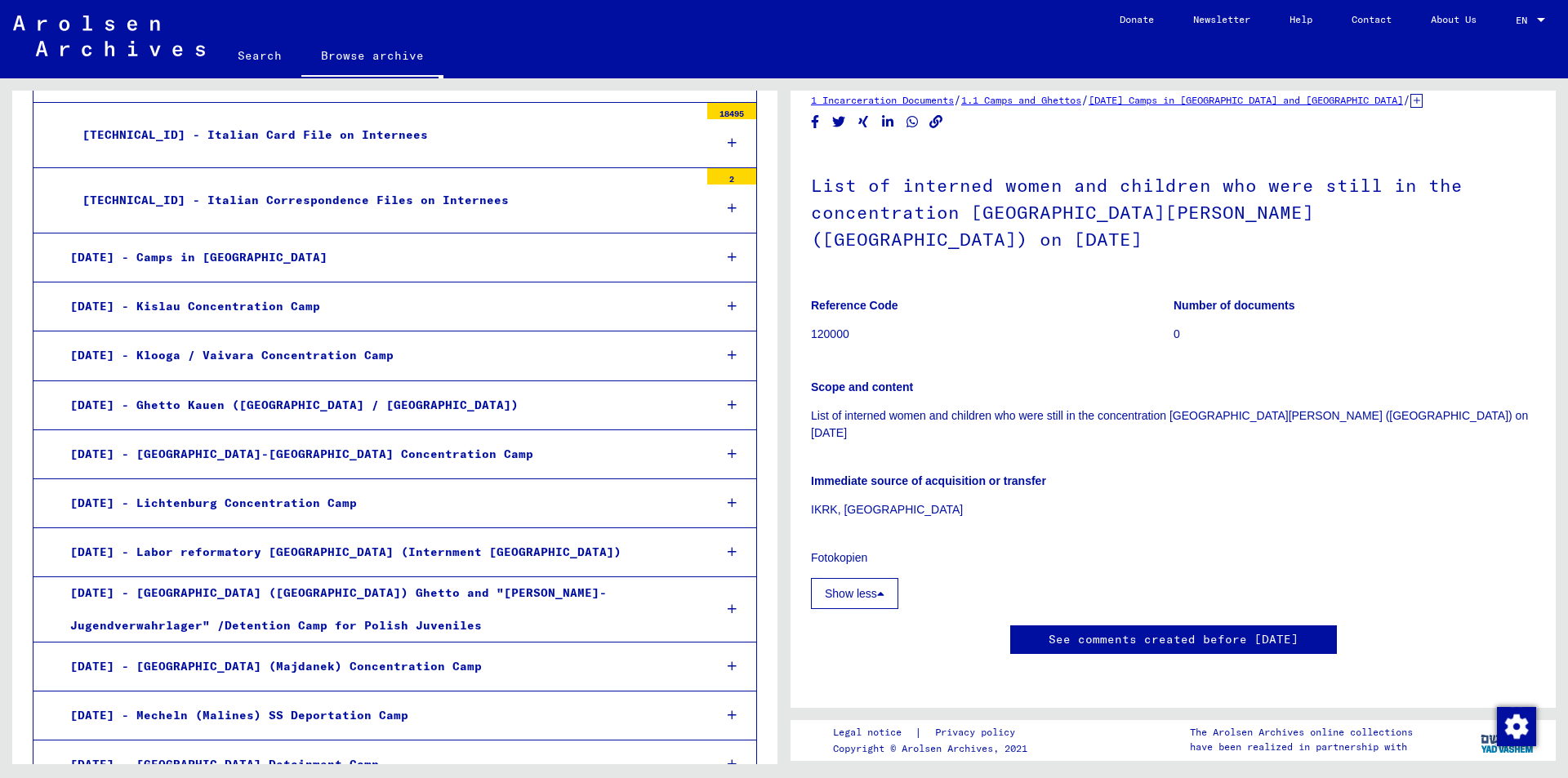
click at [256, 56] on link "Search" at bounding box center [260, 55] width 83 height 39
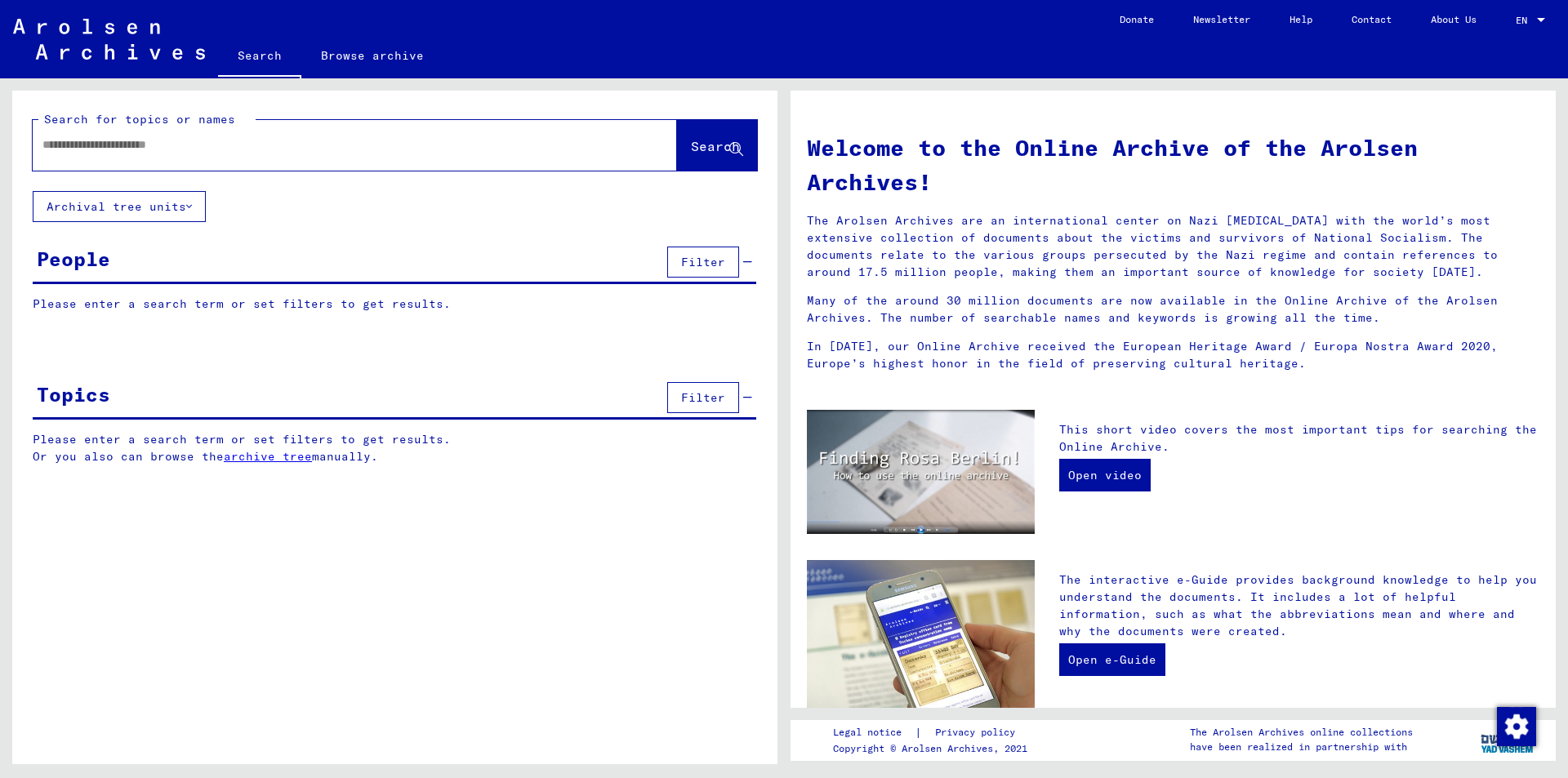
click at [90, 147] on input "text" at bounding box center [335, 145] width 585 height 17
type input "*"
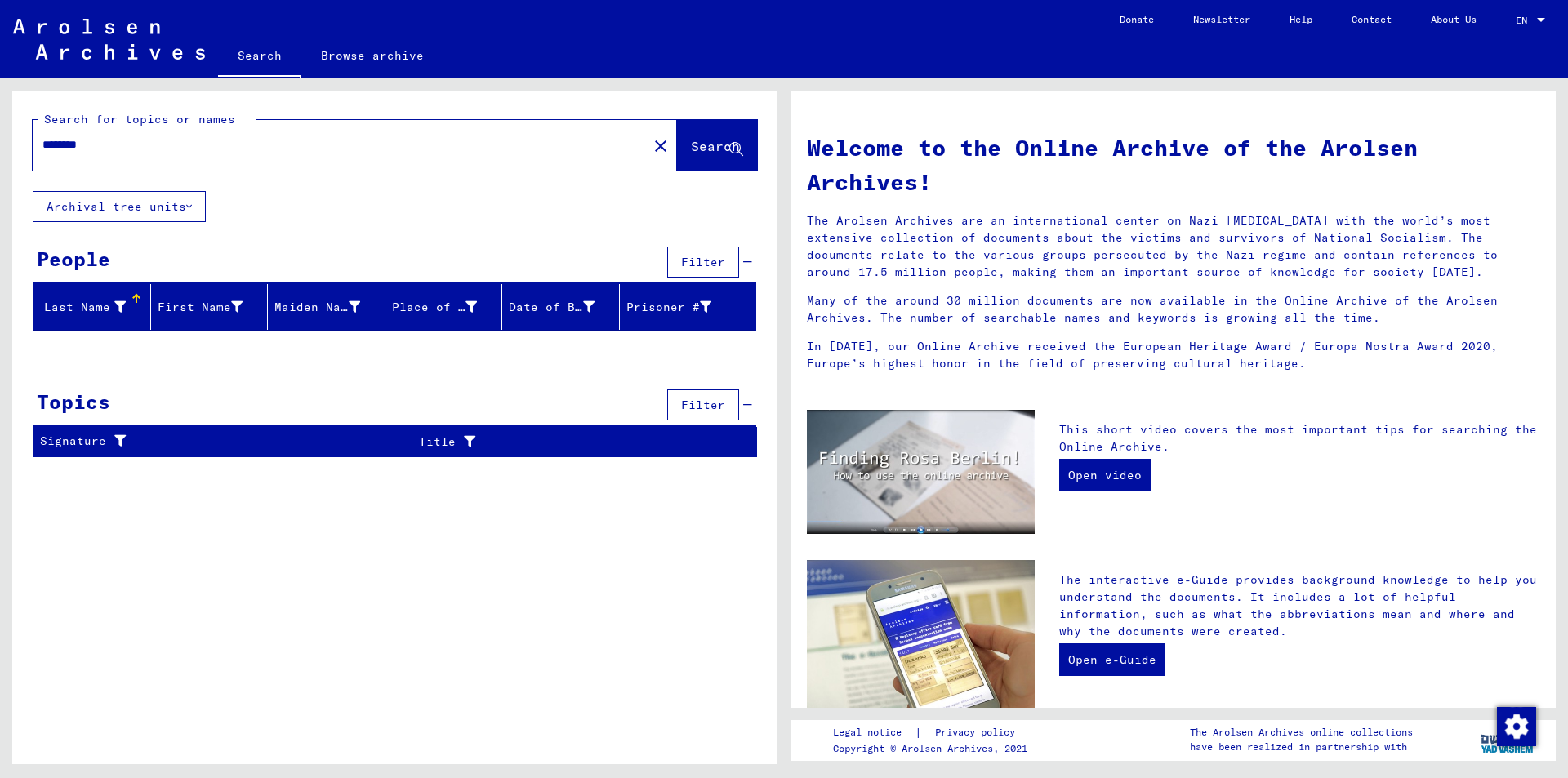
click at [66, 144] on input "********" at bounding box center [335, 145] width 585 height 17
click at [99, 148] on input "********" at bounding box center [335, 145] width 585 height 17
type input "******"
click at [691, 143] on span "Search" at bounding box center [715, 146] width 49 height 16
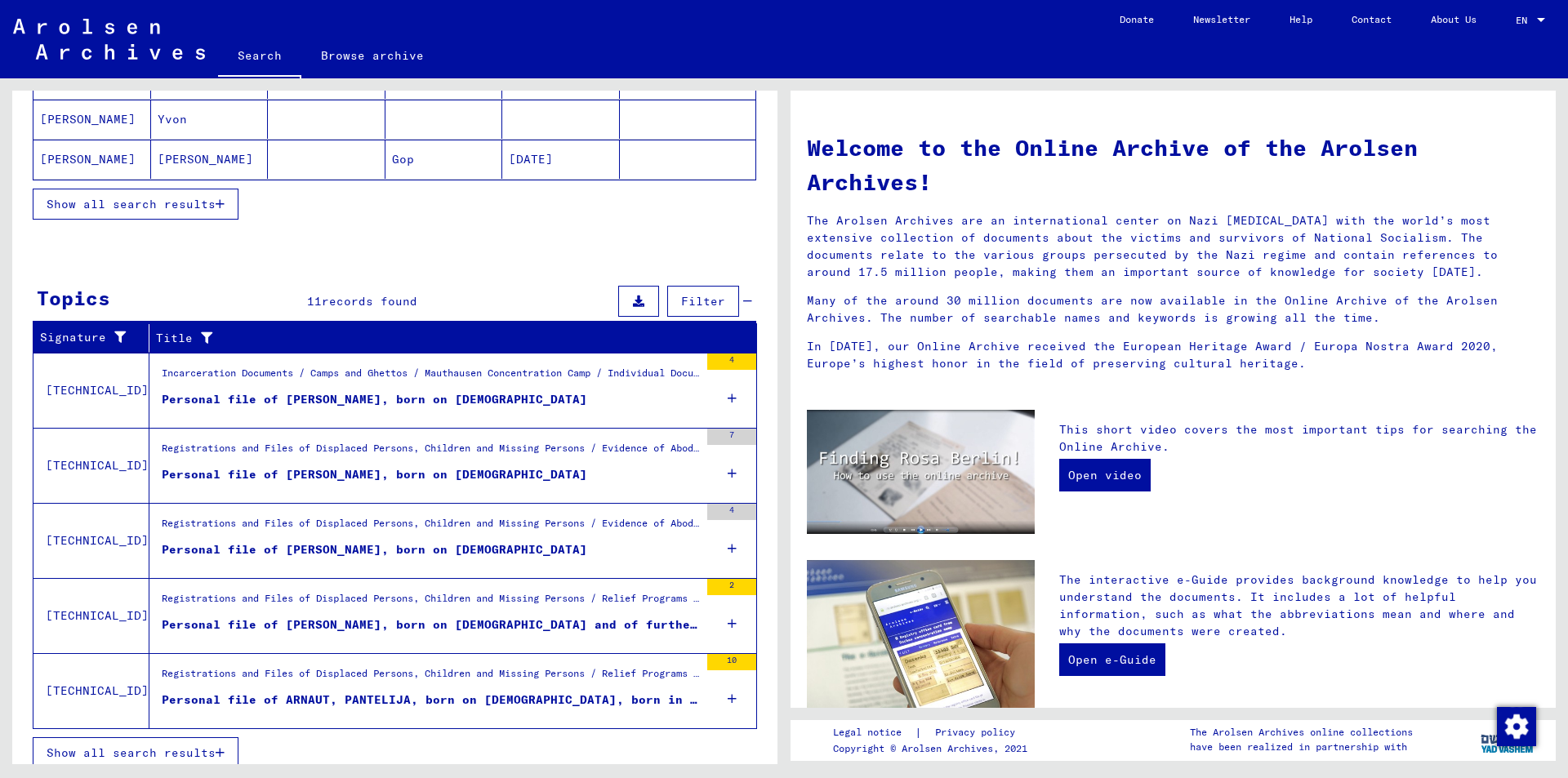
scroll to position [364, 0]
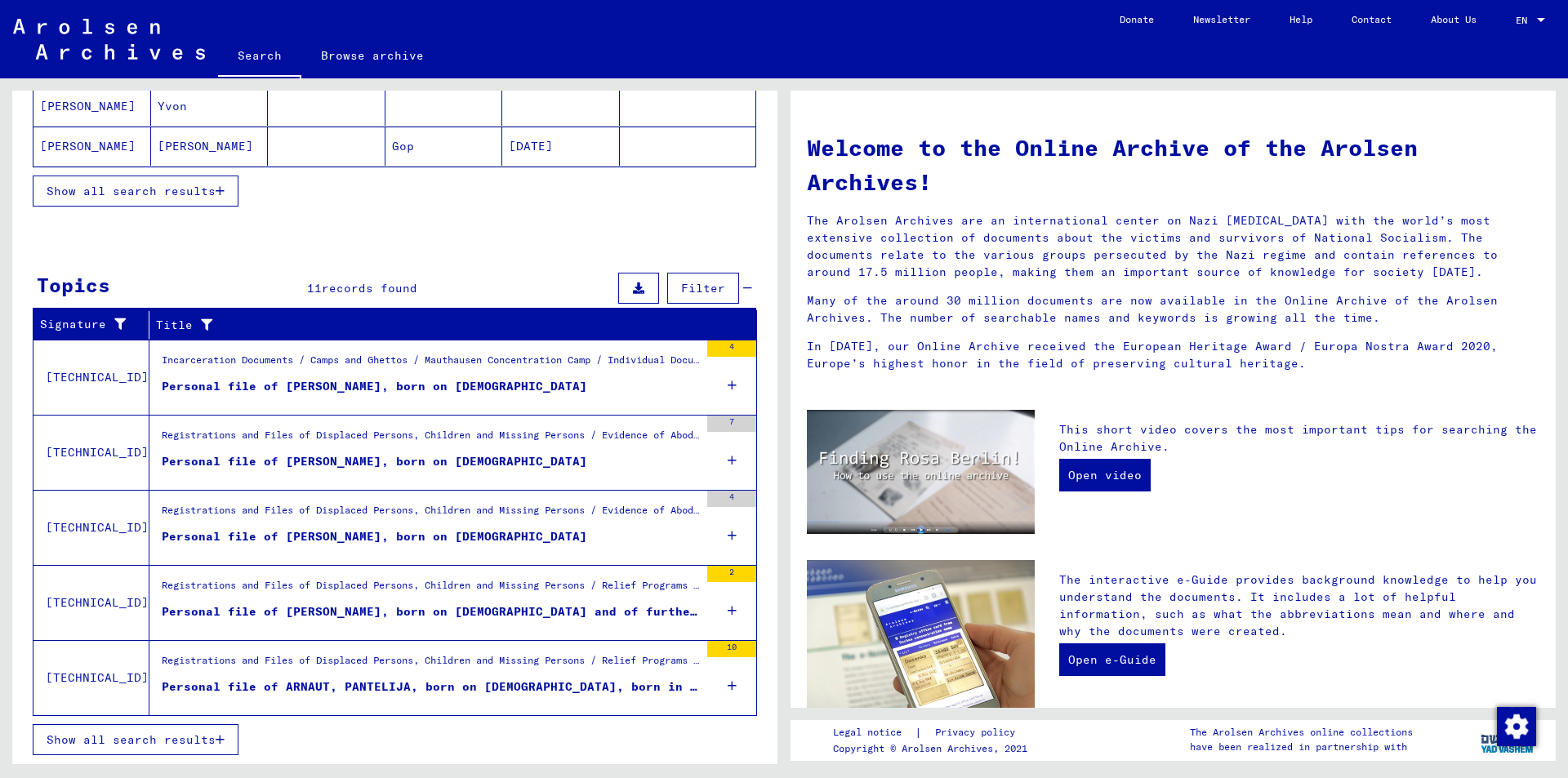
click at [288, 381] on div "Personal file of [PERSON_NAME], born on [DEMOGRAPHIC_DATA]" at bounding box center [374, 387] width 425 height 17
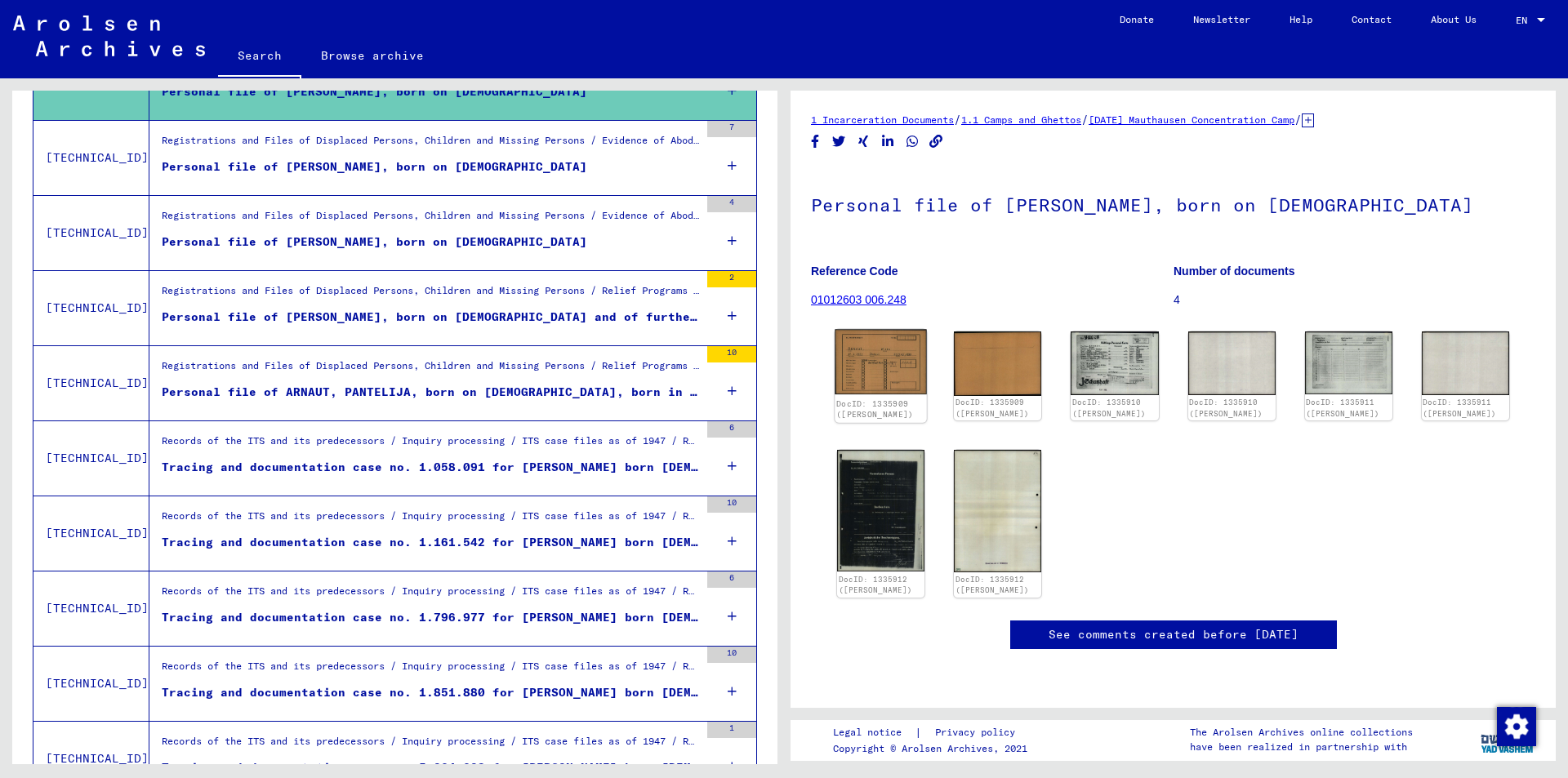
click at [865, 371] on img at bounding box center [881, 362] width 93 height 65
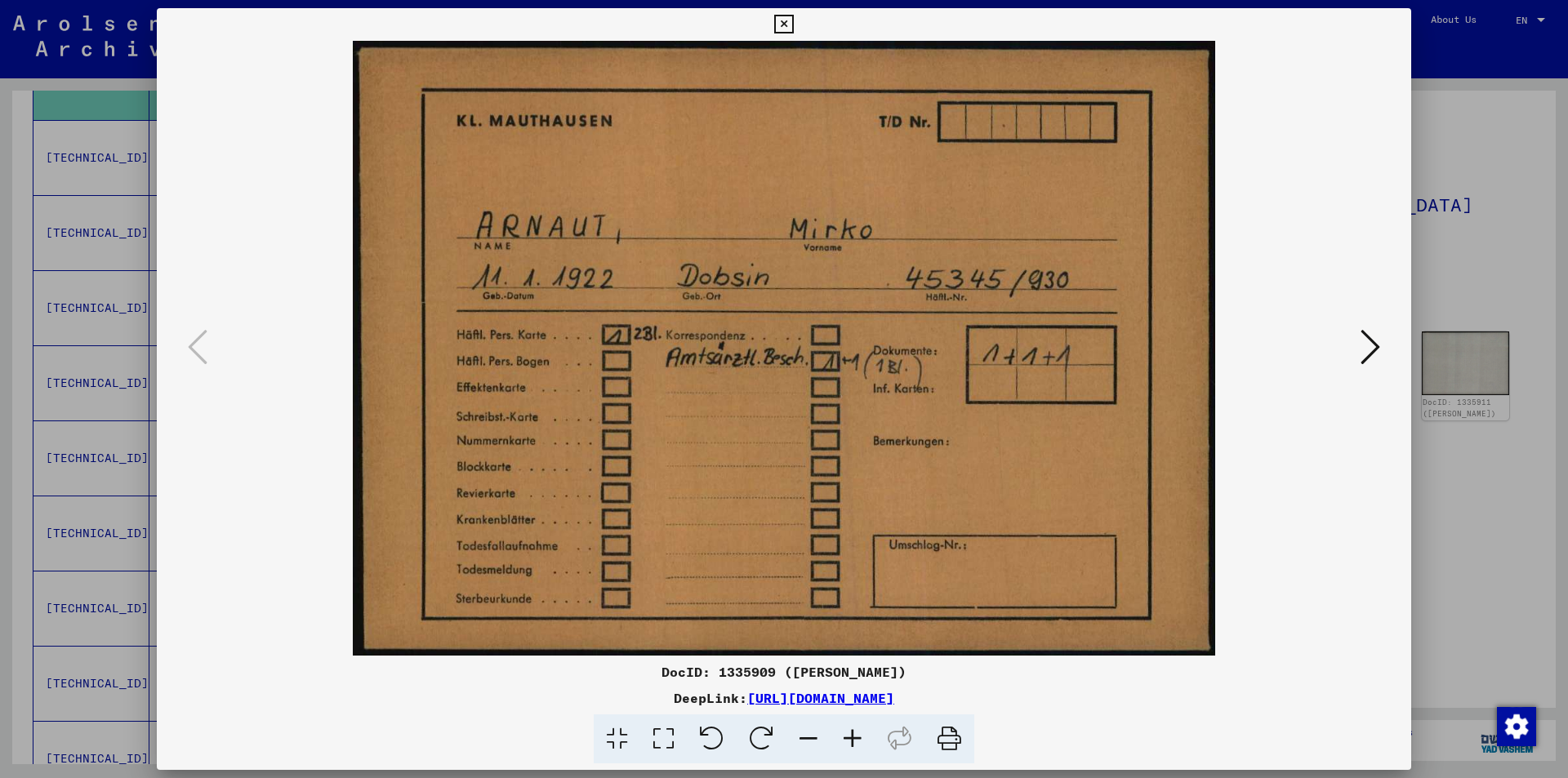
click at [1370, 339] on icon at bounding box center [1370, 346] width 20 height 39
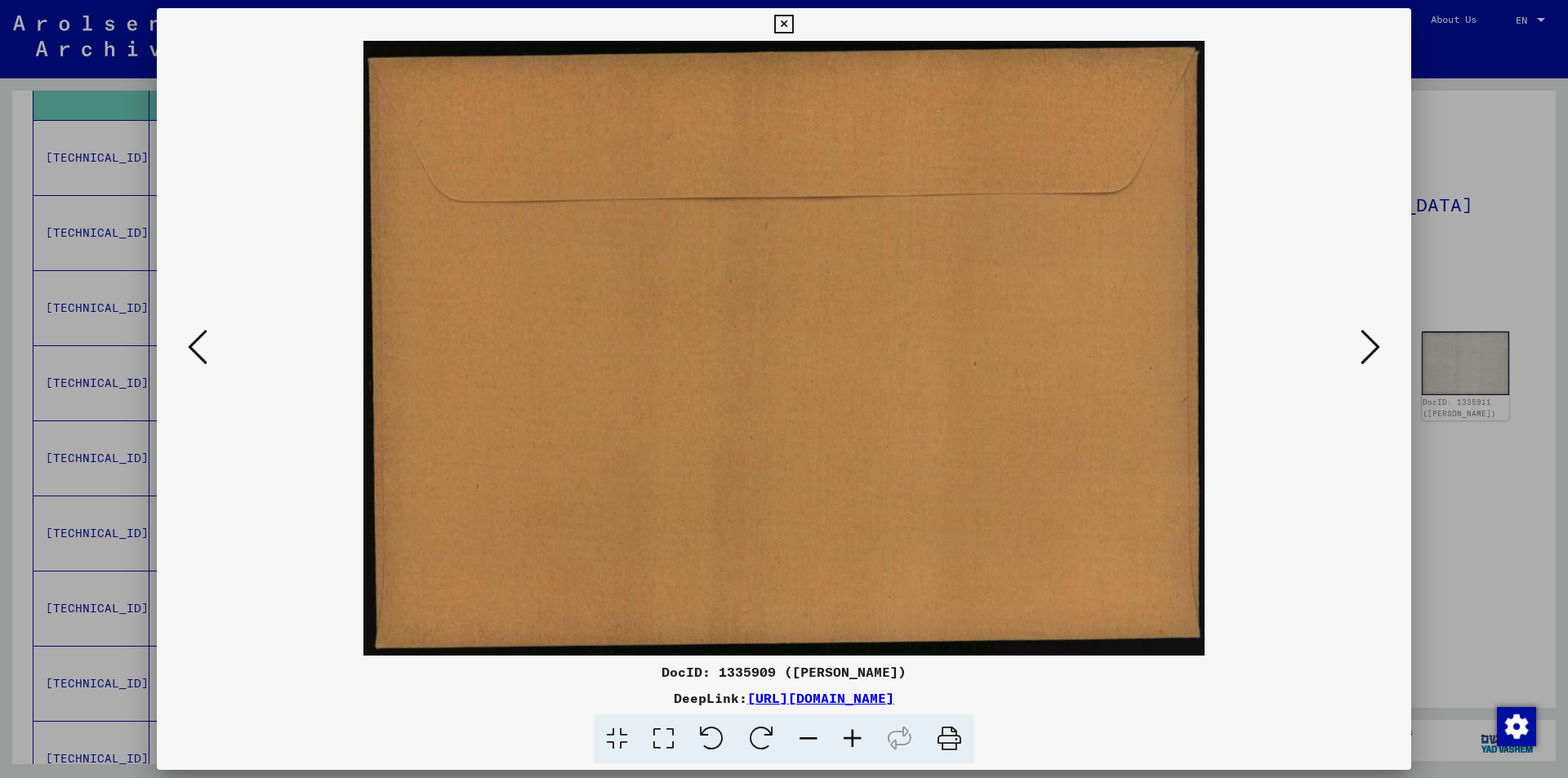
click at [1370, 339] on icon at bounding box center [1370, 346] width 20 height 39
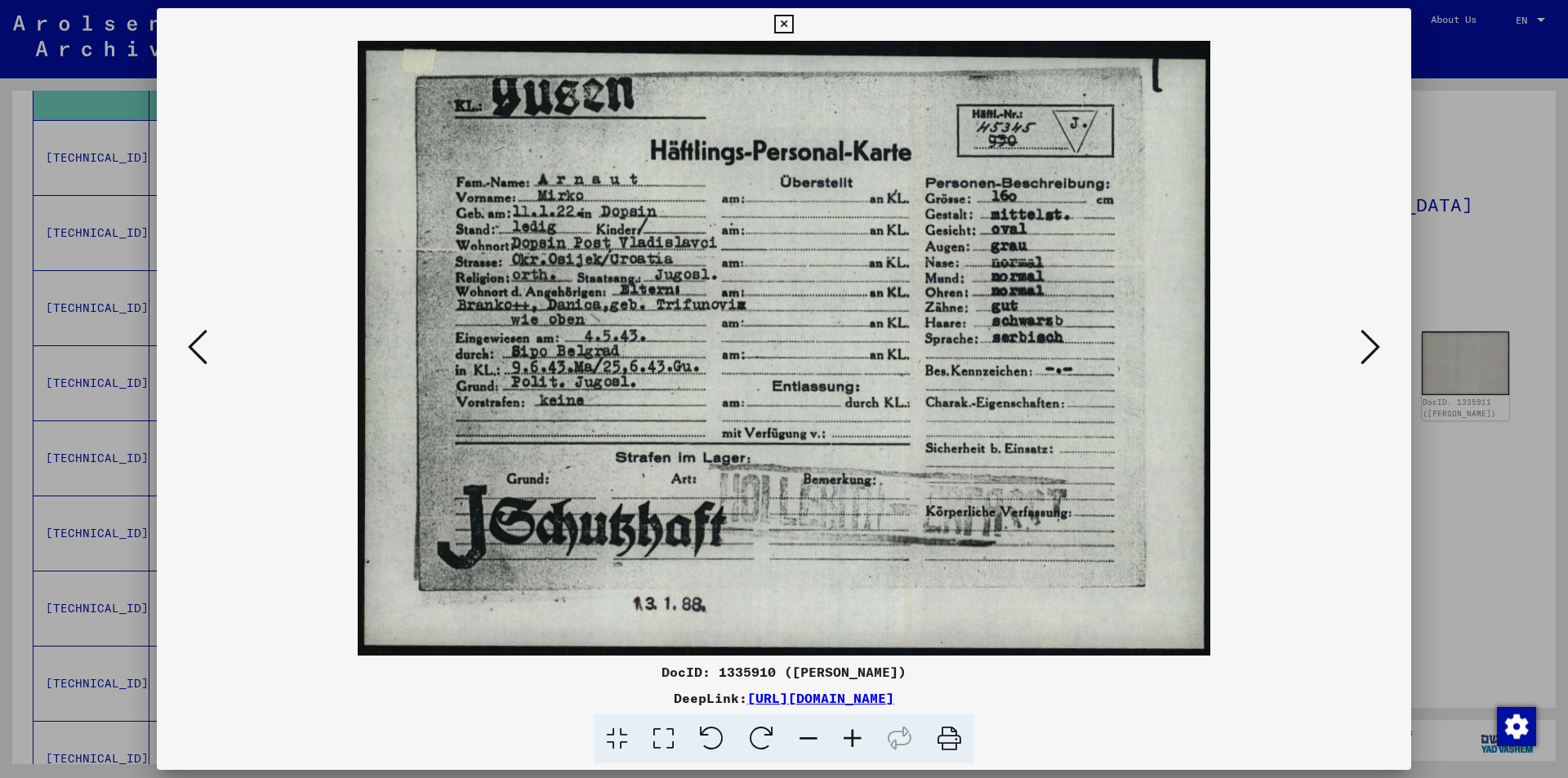
click at [1370, 339] on icon at bounding box center [1370, 346] width 20 height 39
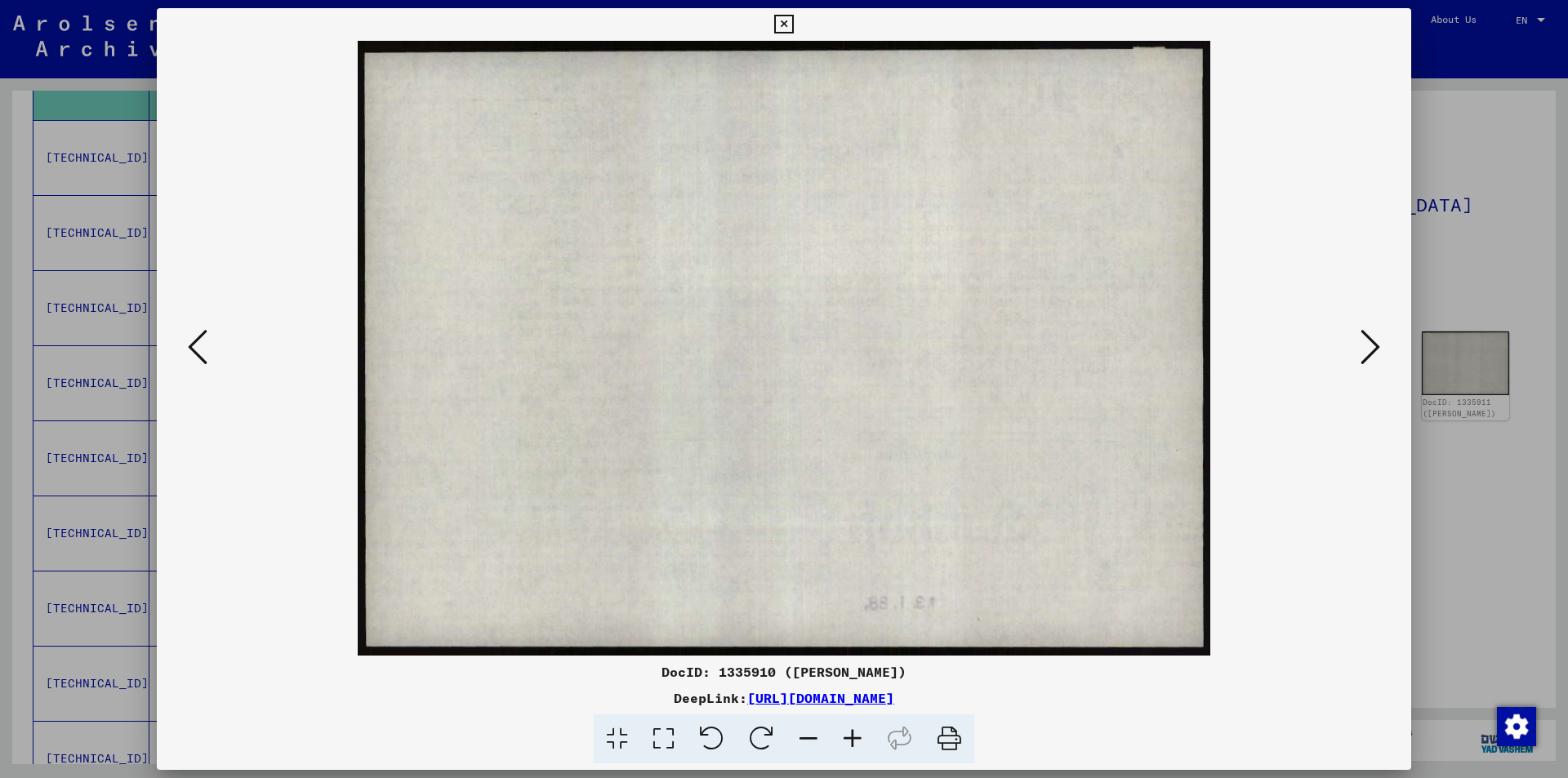
click at [1370, 339] on icon at bounding box center [1370, 346] width 20 height 39
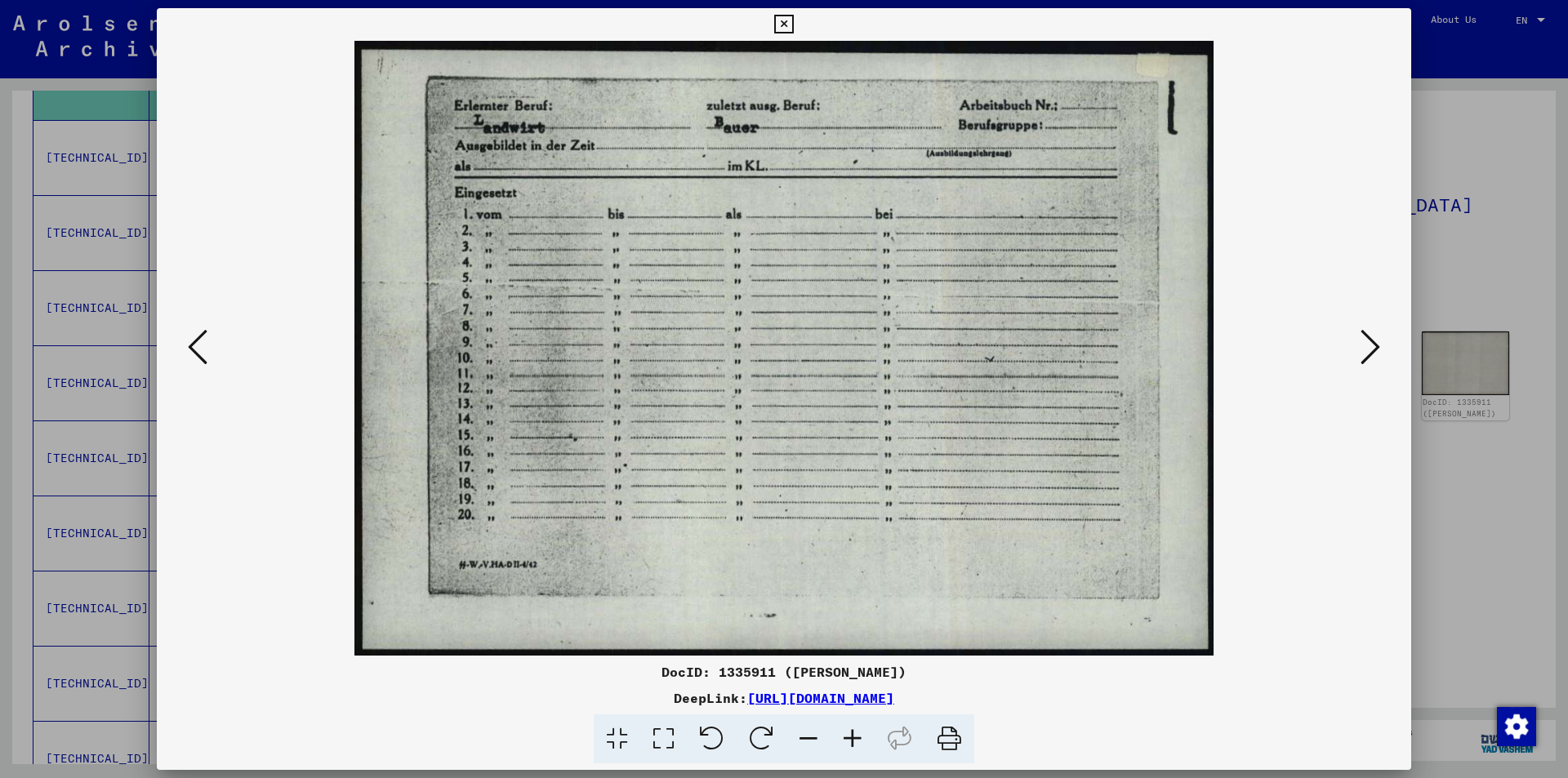
click at [1370, 339] on icon at bounding box center [1370, 346] width 20 height 39
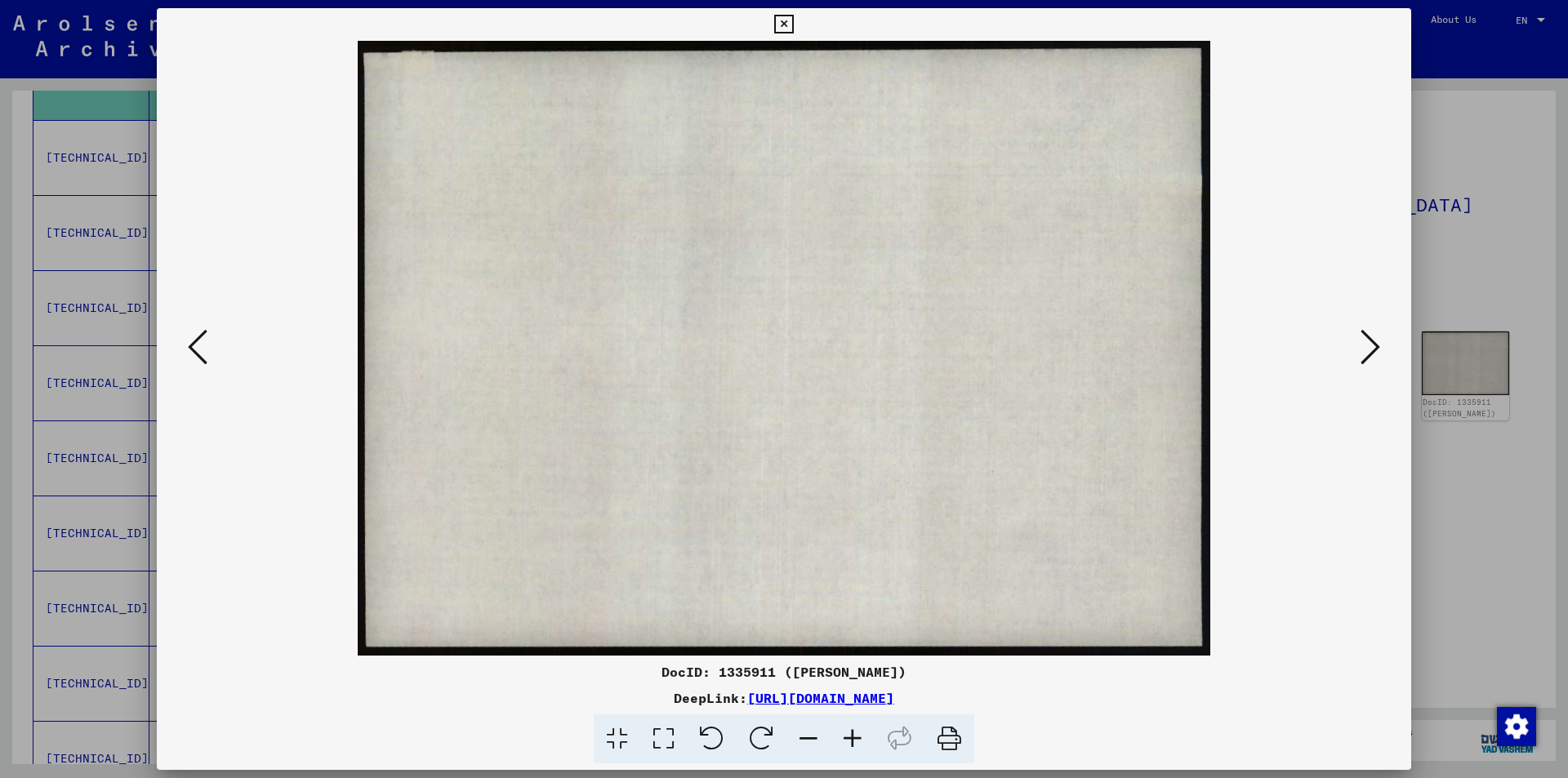
click at [780, 17] on icon at bounding box center [784, 25] width 19 height 20
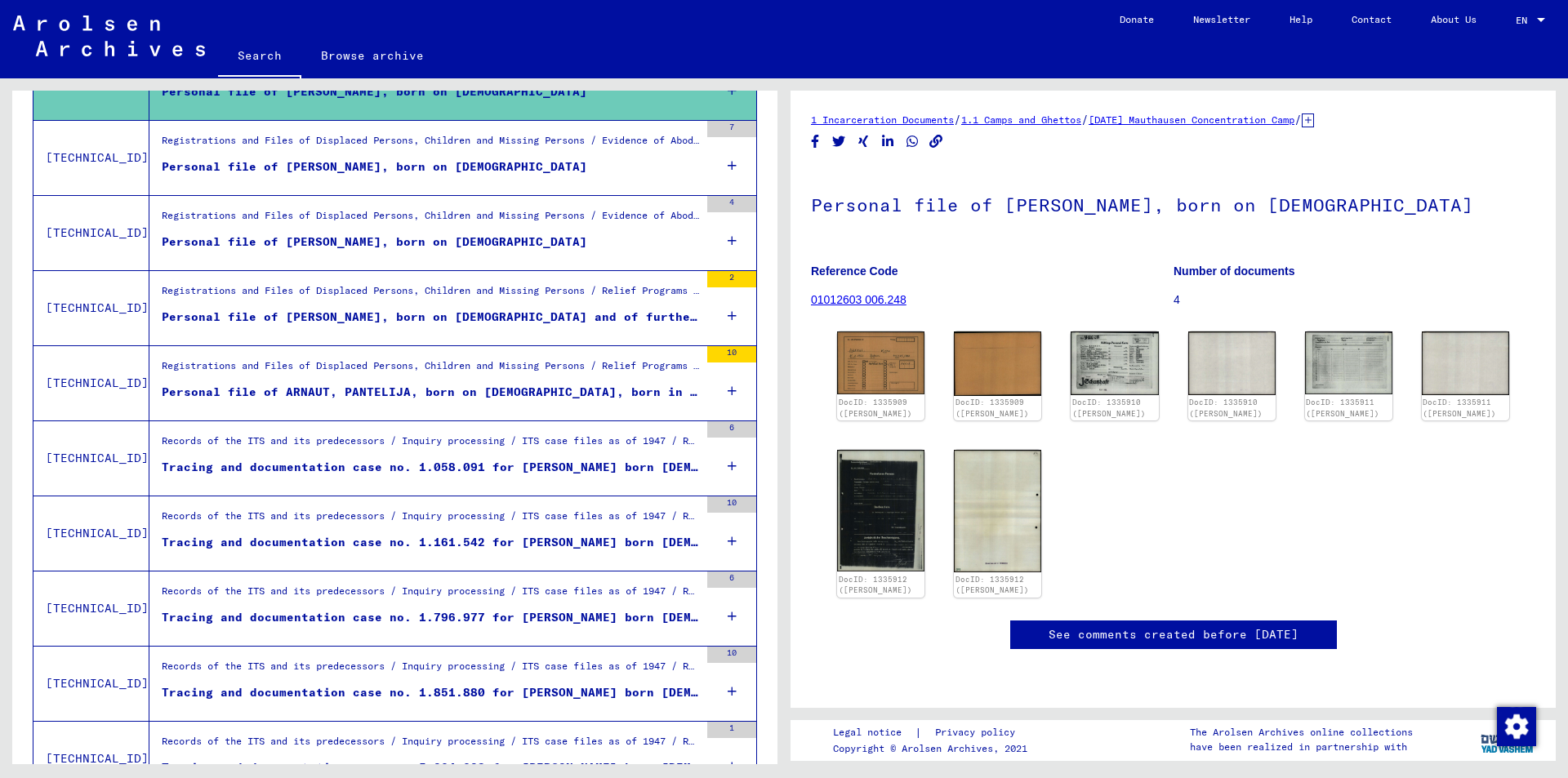
click at [333, 244] on div "Personal file of [PERSON_NAME], born on [DEMOGRAPHIC_DATA]" at bounding box center [374, 242] width 425 height 17
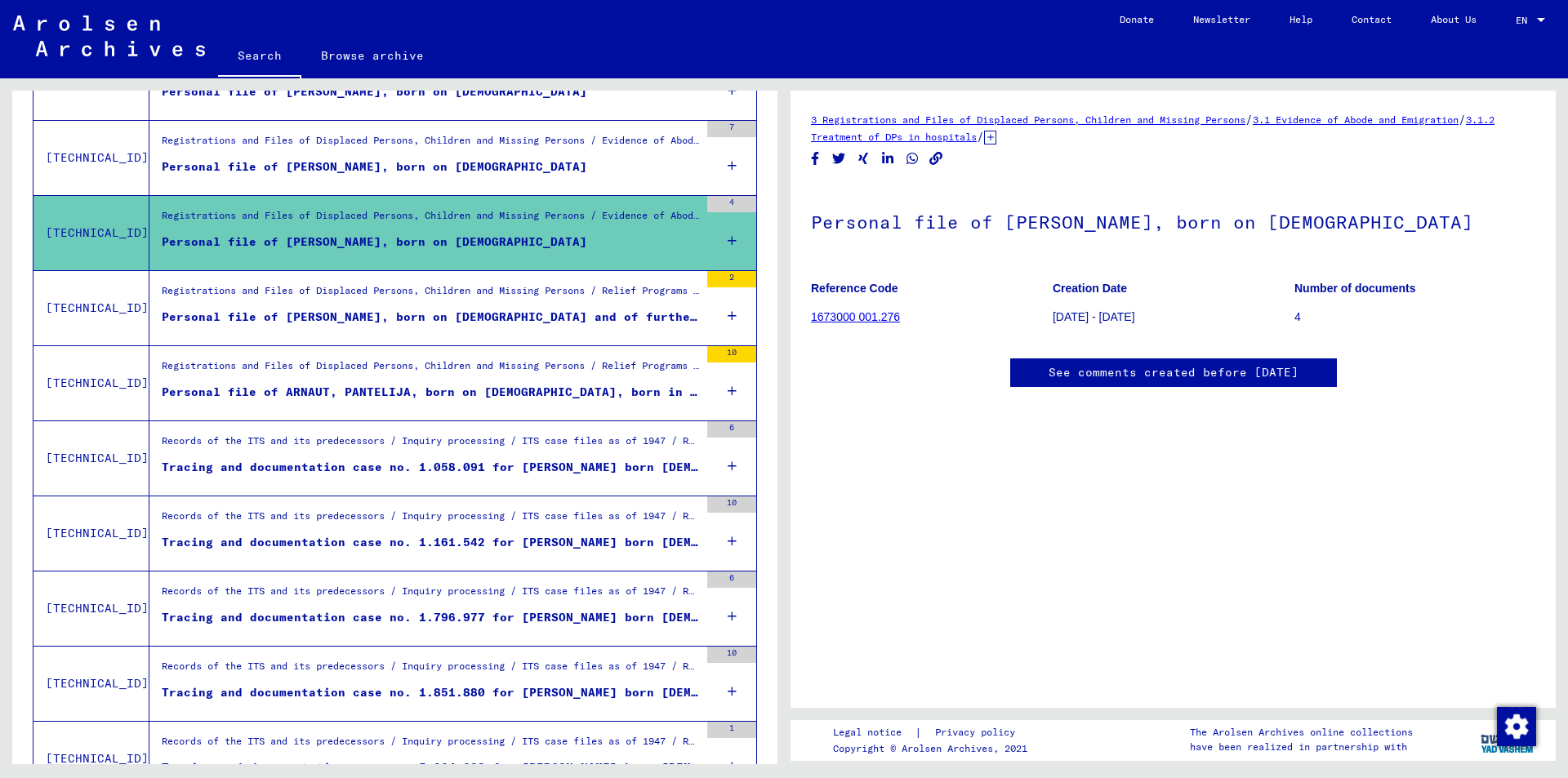
click at [1076, 373] on link "See comments created before [DATE]" at bounding box center [1173, 372] width 250 height 17
